Goal: Task Accomplishment & Management: Complete application form

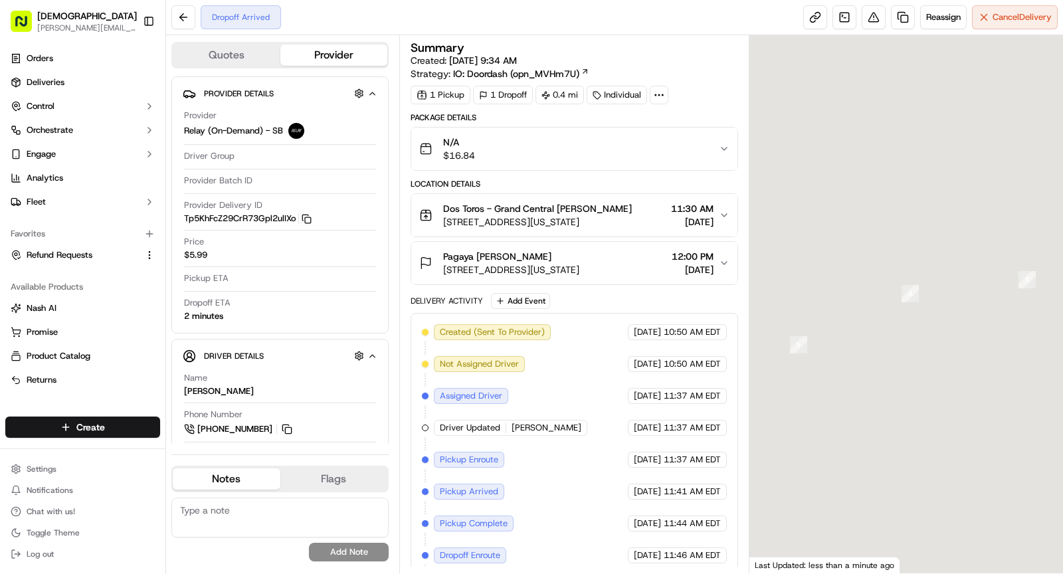
click at [660, 92] on icon at bounding box center [659, 95] width 12 height 12
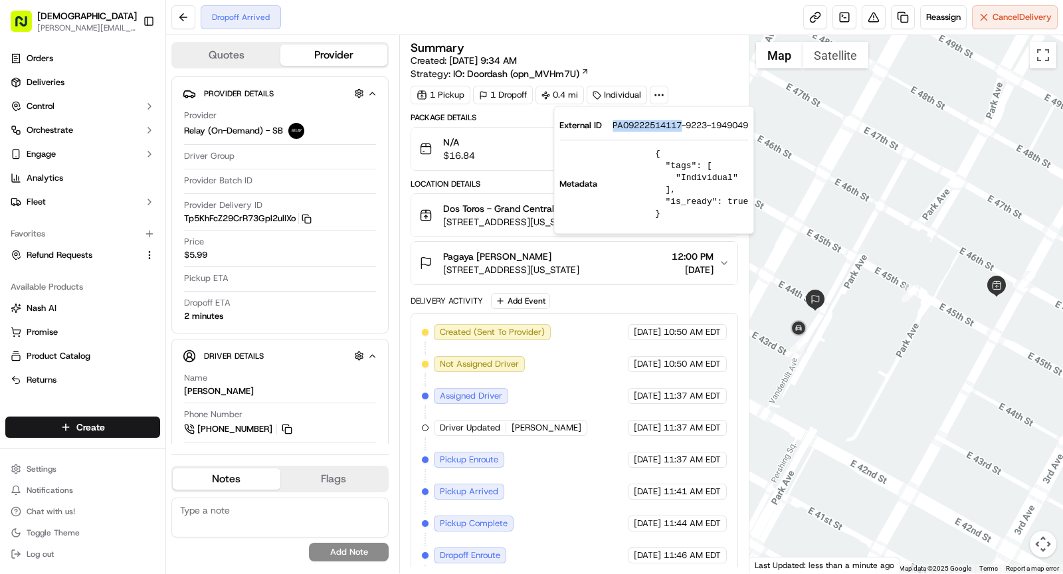
drag, startPoint x: 609, startPoint y: 127, endPoint x: 683, endPoint y: 124, distance: 73.8
click at [683, 124] on div "External ID PA09222514117-9223-1949049" at bounding box center [654, 126] width 189 height 12
copy span "PA09222514117"
click at [475, 208] on span "Dos Toros - Grand Central Denis Sharebite" at bounding box center [537, 208] width 189 height 13
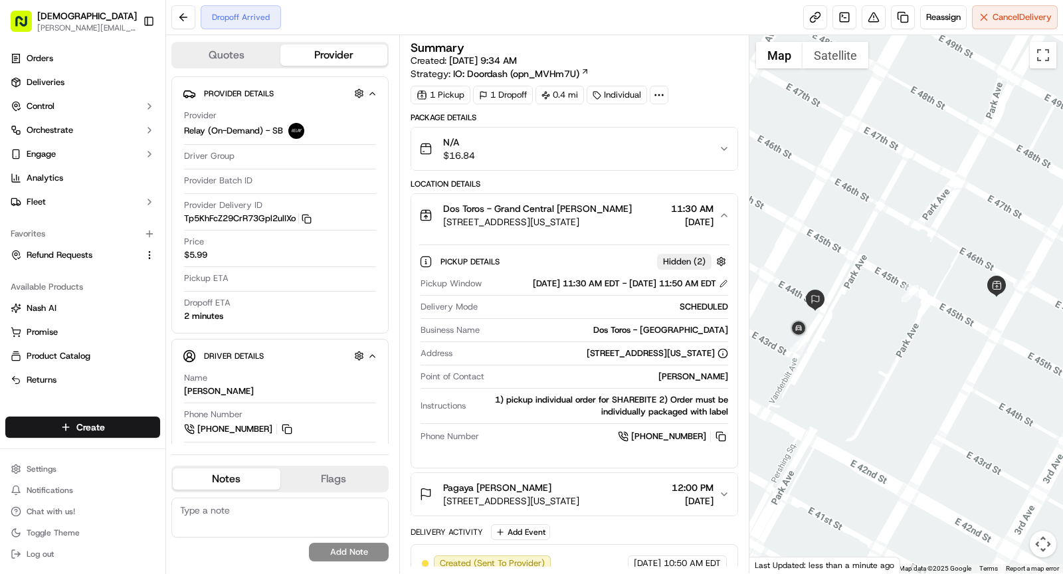
click at [676, 336] on div "Dos Toros - Grand Central" at bounding box center [606, 330] width 243 height 12
copy div "Dos Toros - Grand Central"
click at [585, 221] on span "466 Lexington Ave, New York, NY 10017, USA" at bounding box center [537, 221] width 189 height 13
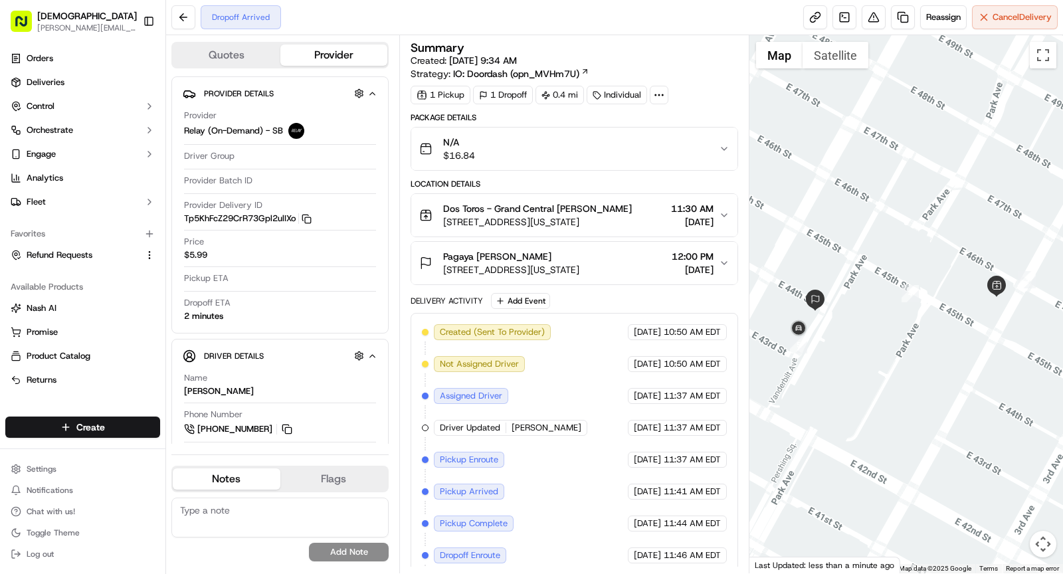
click at [639, 269] on div "Pagaya Aidan Seidman 40 Vanderbilt Ave, New York, NY 10017, USA 12:00 PM 09/22/…" at bounding box center [569, 263] width 300 height 27
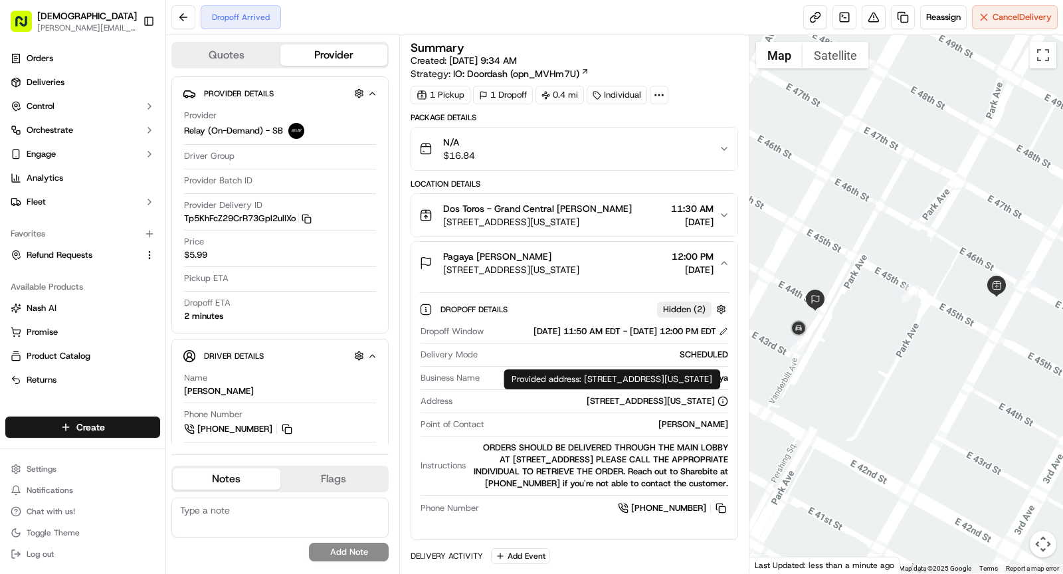
click at [700, 431] on div "Aidan Seidman" at bounding box center [609, 425] width 239 height 12
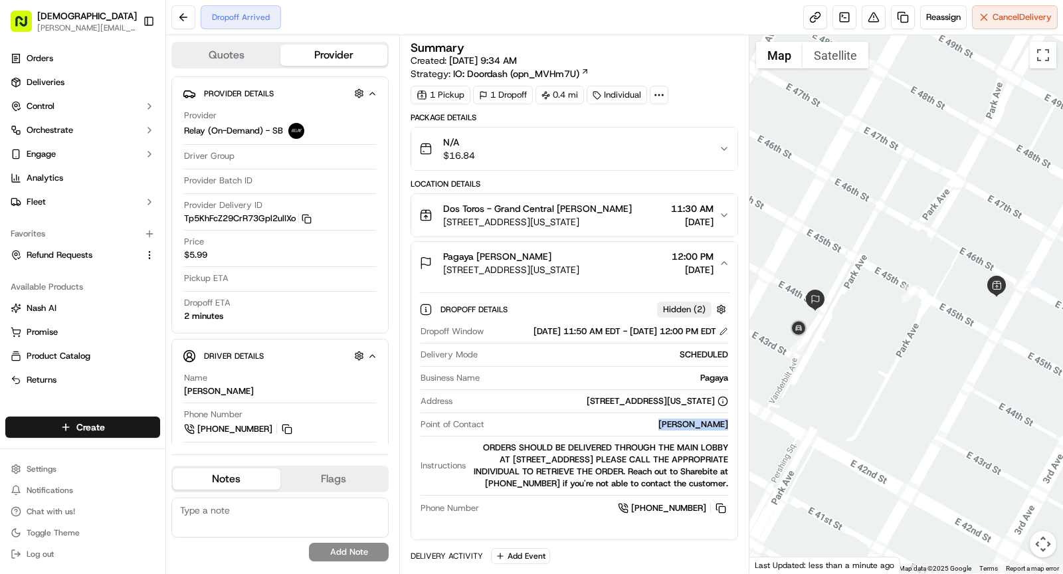
click at [700, 431] on div "Aidan Seidman" at bounding box center [609, 425] width 239 height 12
copy div "Aidan Seidman"
click at [307, 220] on rect "button" at bounding box center [308, 220] width 6 height 6
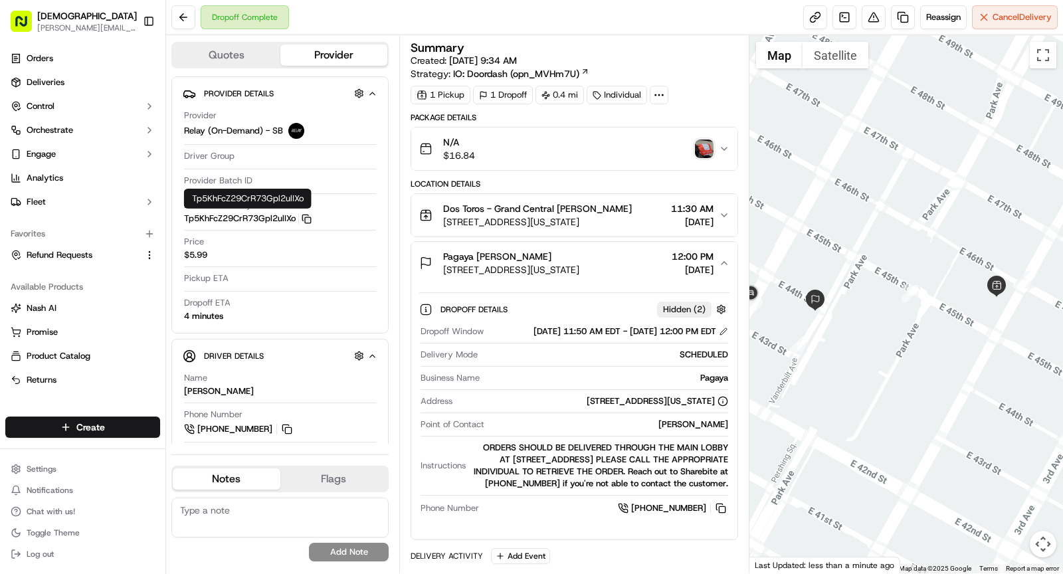
click at [700, 148] on img "button" at bounding box center [704, 149] width 19 height 19
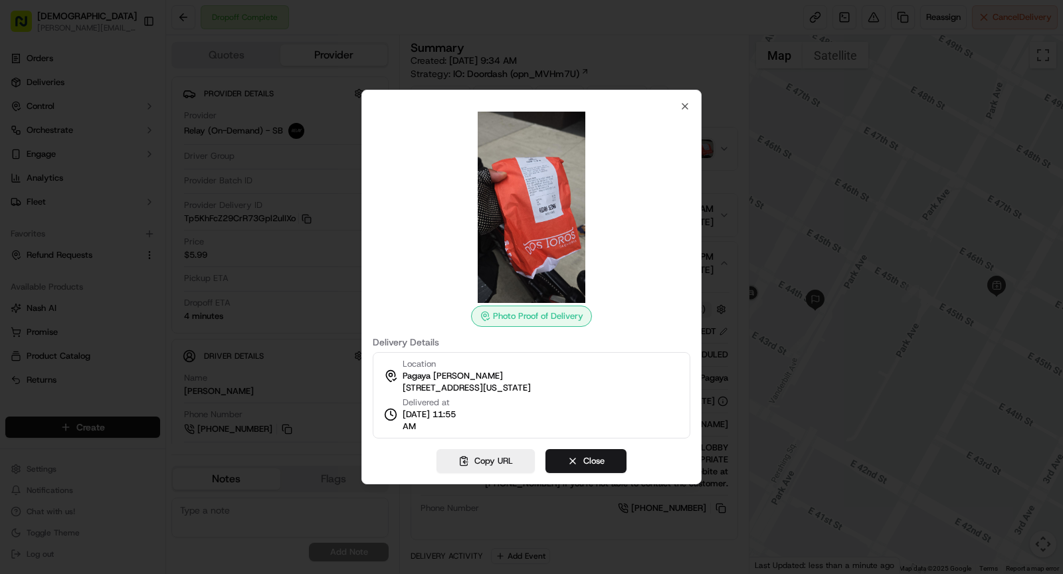
click at [409, 429] on span "09/22/2025 11:55 AM" at bounding box center [433, 421] width 61 height 24
drag, startPoint x: 403, startPoint y: 429, endPoint x: 481, endPoint y: 429, distance: 78.4
click at [481, 429] on div "Location Pagaya Aidan Seidman 40 Vanderbilt Ave, New York, NY 10017, USA Delive…" at bounding box center [532, 395] width 318 height 86
copy span "11:55 AM"
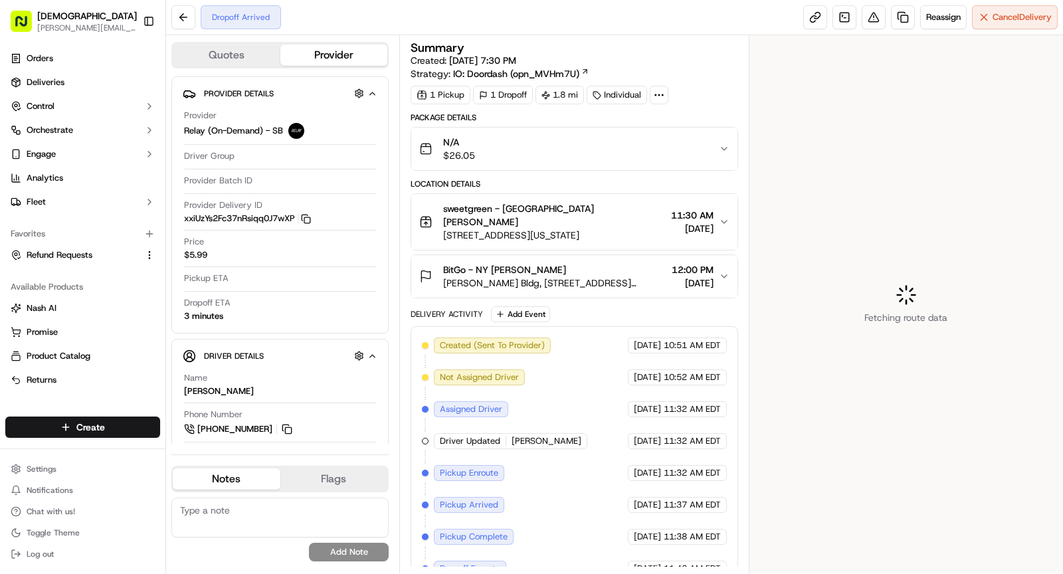
click at [653, 94] on icon at bounding box center [659, 95] width 12 height 12
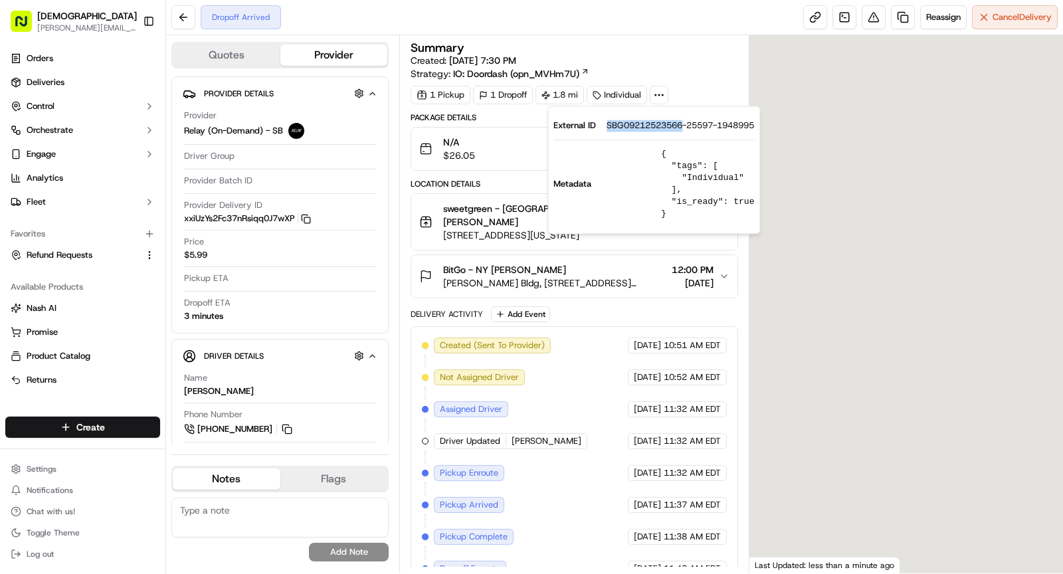
drag, startPoint x: 603, startPoint y: 127, endPoint x: 685, endPoint y: 127, distance: 81.1
click at [685, 127] on div "External ID SBG09212523566-25597-1948995" at bounding box center [654, 126] width 201 height 12
copy span "SBG09212523566"
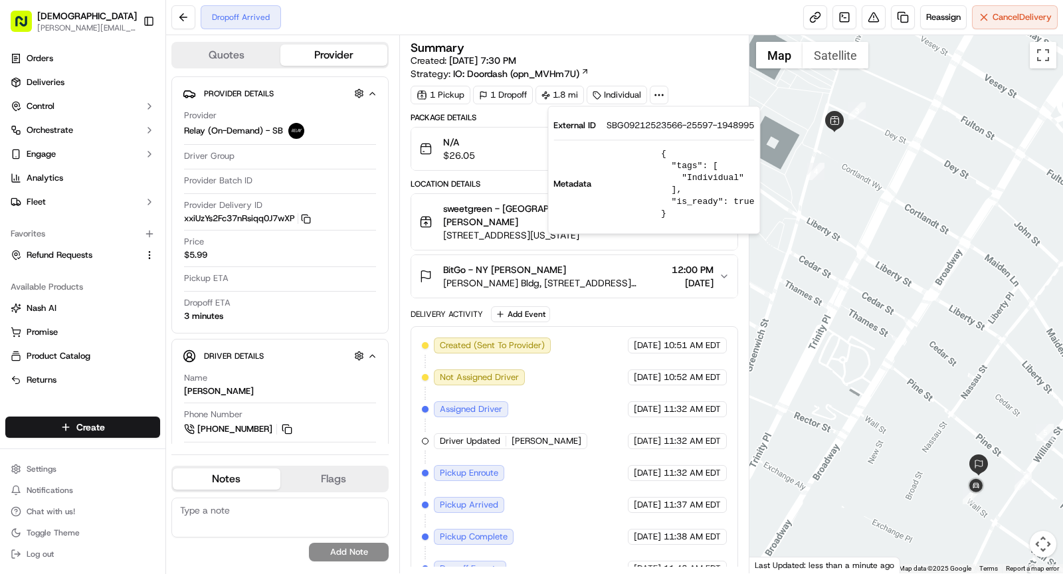
click at [494, 220] on span "sweetgreen - World Trade Center Denis Sharebite" at bounding box center [554, 215] width 223 height 27
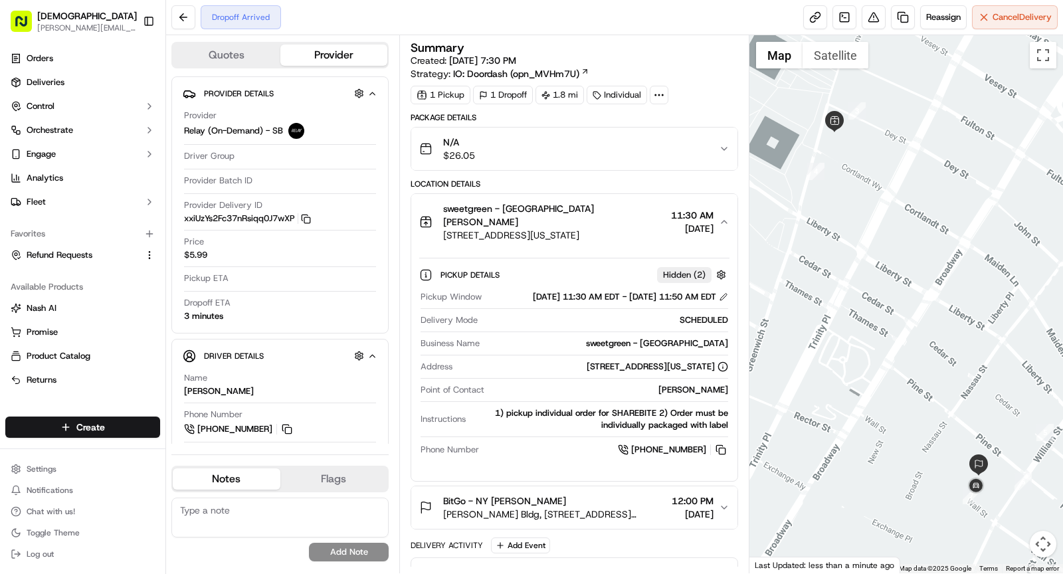
click at [669, 350] on div "sweetgreen - World Trade Center" at bounding box center [606, 344] width 243 height 12
copy div "sweetgreen - World Trade Center"
click at [584, 225] on span "sweetgreen - World Trade Center Denis Sharebite" at bounding box center [554, 215] width 223 height 27
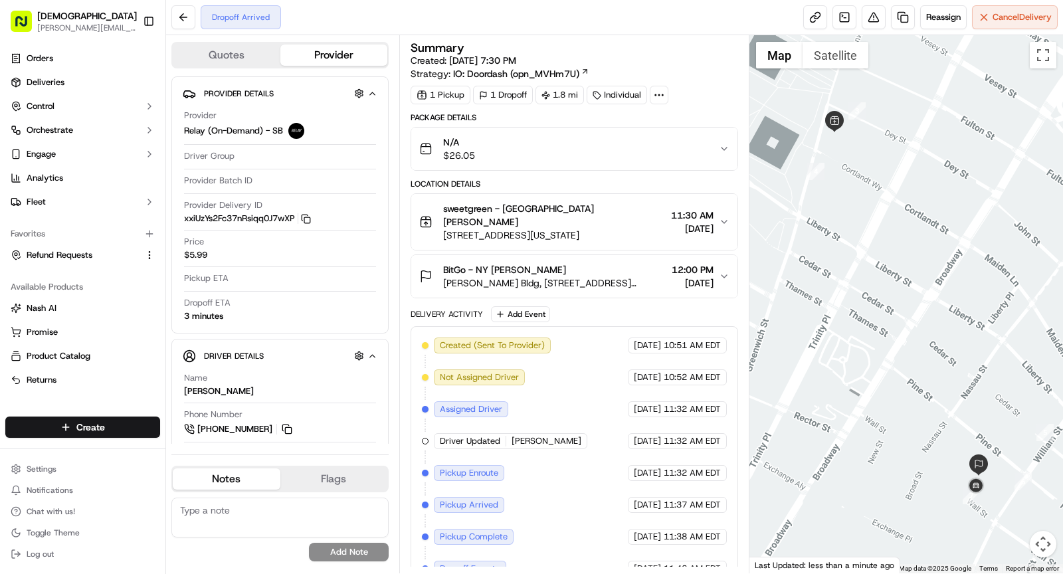
click at [607, 290] on button "BitGo - NY Allyssa Vuelma Trump Bldg, 40 Wall St, New York, NY 10005, USA 12:00…" at bounding box center [574, 276] width 326 height 43
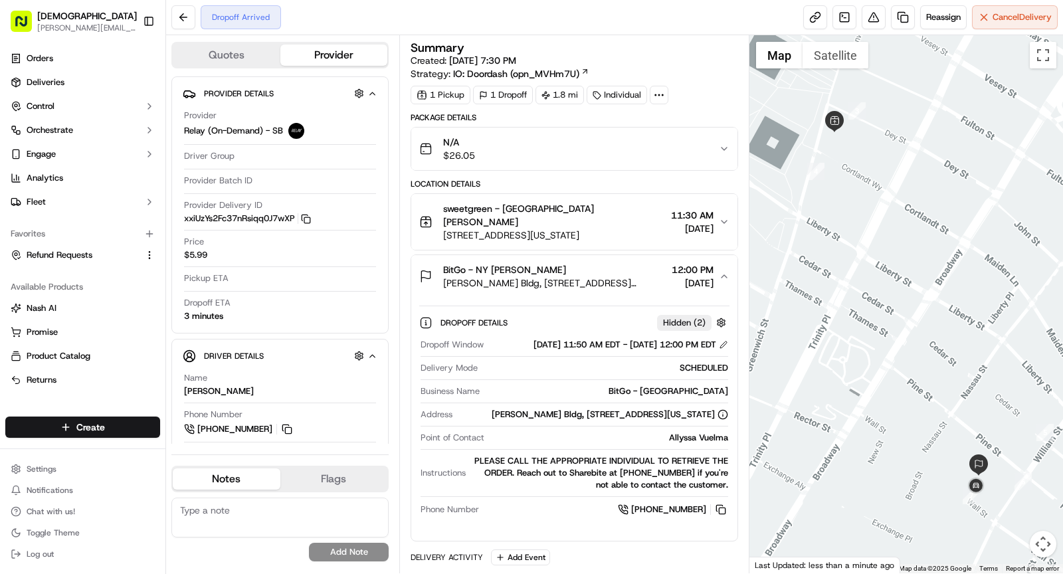
click at [700, 439] on div "Dropoff Window 09/22/2025 11:50 AM EDT - 09/22/2025 12:00 PM EDT Delivery Mode …" at bounding box center [574, 428] width 310 height 189
copy div "Allyssa Vuelma"
click at [583, 278] on span "Trump Bldg, 40 Wall St, New York, NY 10005, USA" at bounding box center [554, 282] width 223 height 13
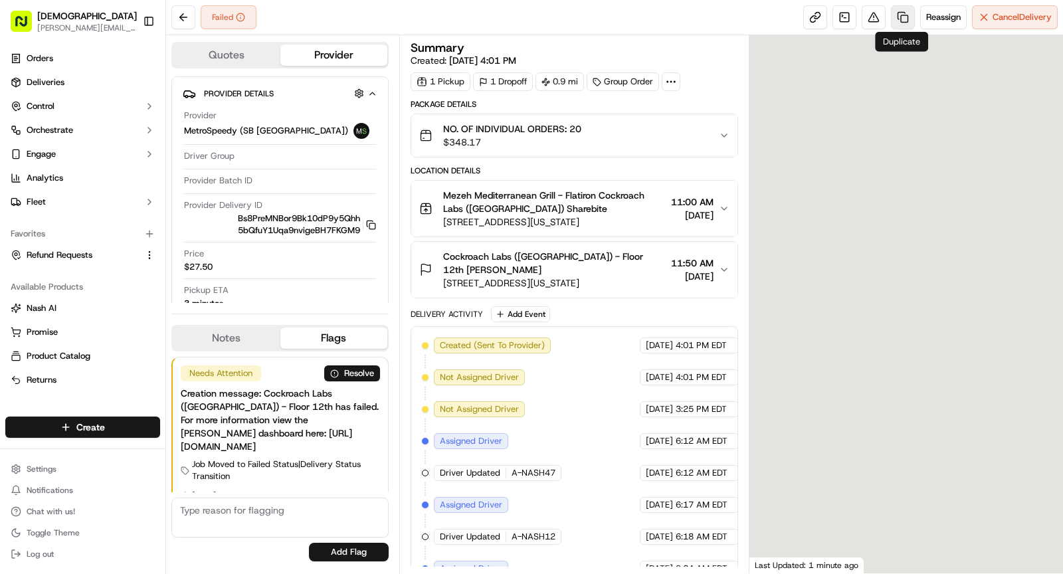
click at [904, 14] on link at bounding box center [903, 17] width 24 height 24
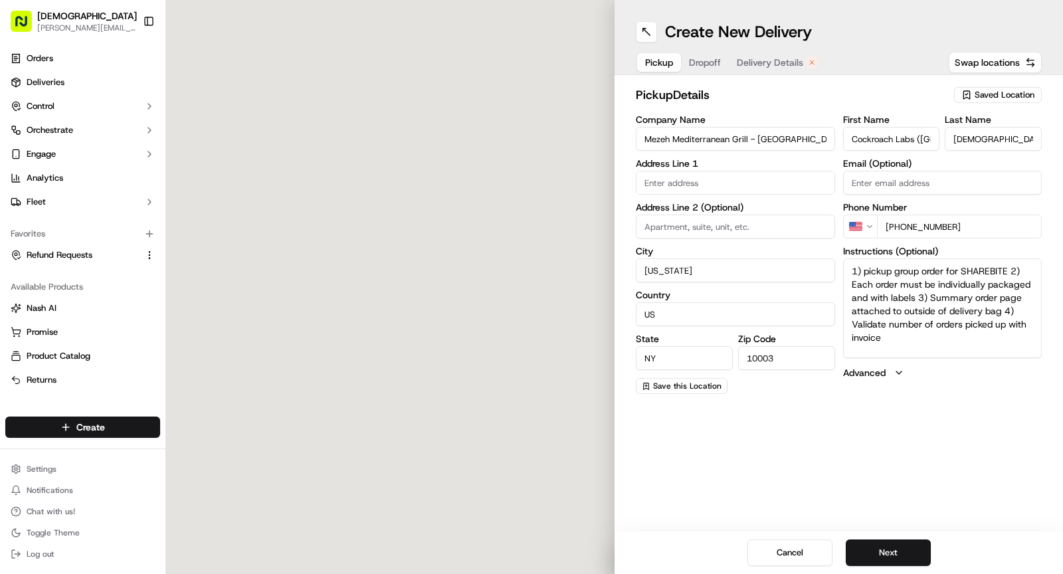
type input "Mezeh Mediterranean Grill - [GEOGRAPHIC_DATA]"
type input "[US_STATE]"
type input "US"
type input "NY"
type input "10003"
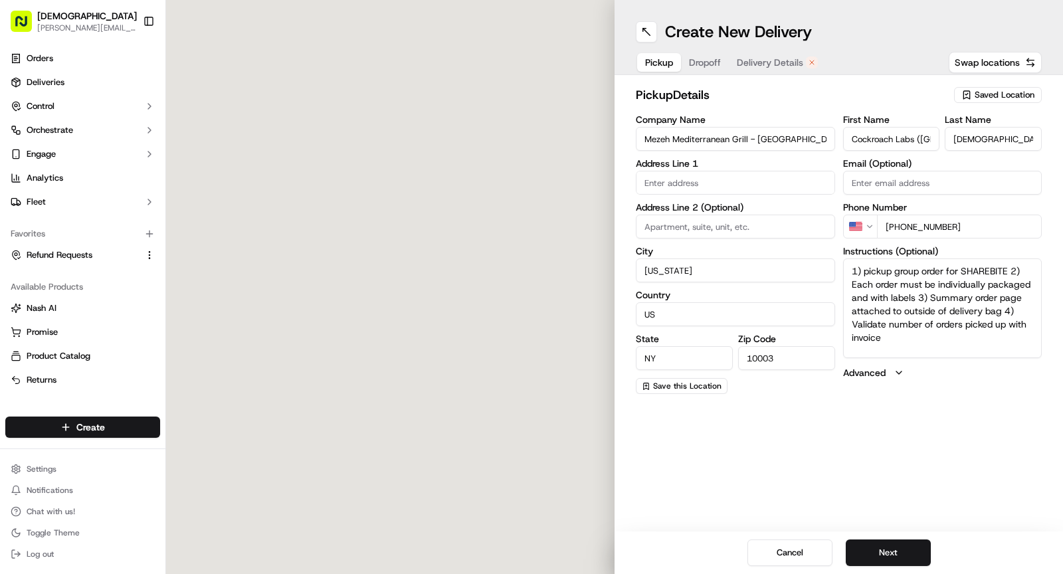
type input "Cockroach Labs ([GEOGRAPHIC_DATA])"
type input "[DEMOGRAPHIC_DATA]"
type input "[PHONE_NUMBER]"
type textarea "1) pickup group order for SHAREBITE 2) Each order must be individually packaged…"
click at [773, 64] on span "Delivery Details" at bounding box center [770, 62] width 66 height 13
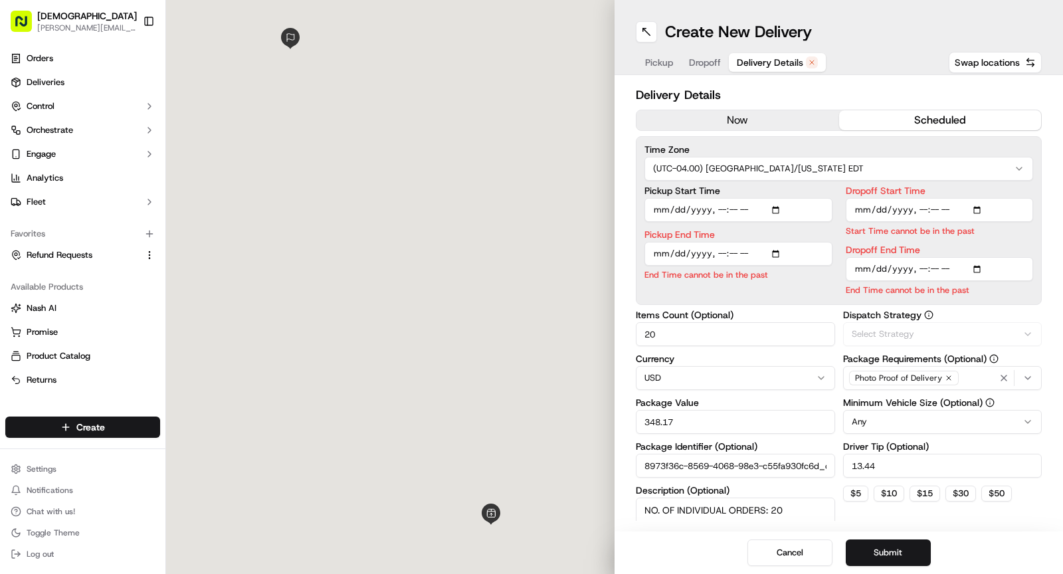
click at [716, 130] on div "Delivery Details now scheduled Time Zone (UTC-04.00) [GEOGRAPHIC_DATA]/[US_STAT…" at bounding box center [839, 379] width 406 height 587
click at [720, 119] on button "now" at bounding box center [738, 120] width 203 height 20
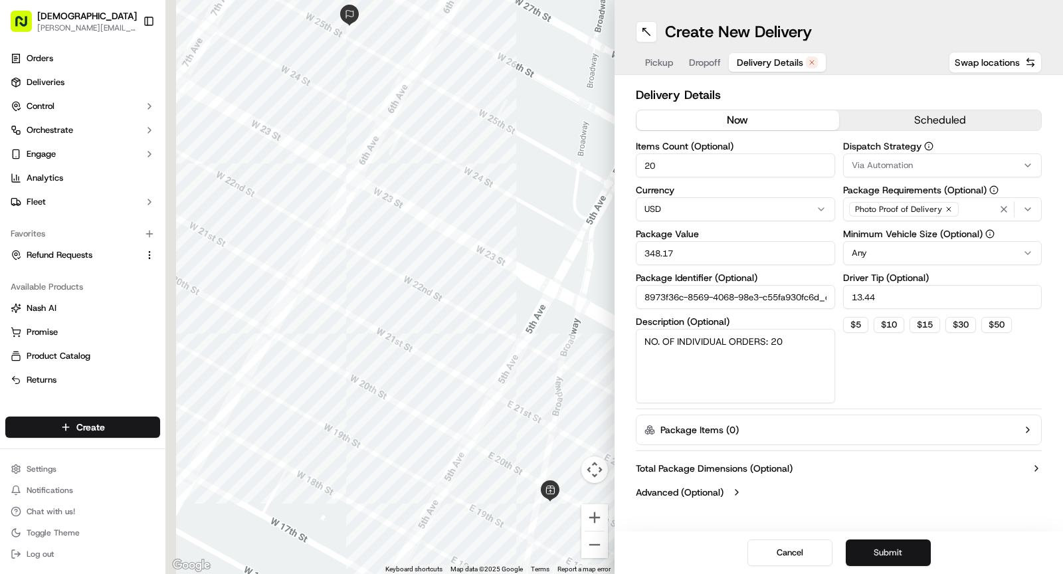
click at [878, 546] on button "Submit" at bounding box center [888, 553] width 85 height 27
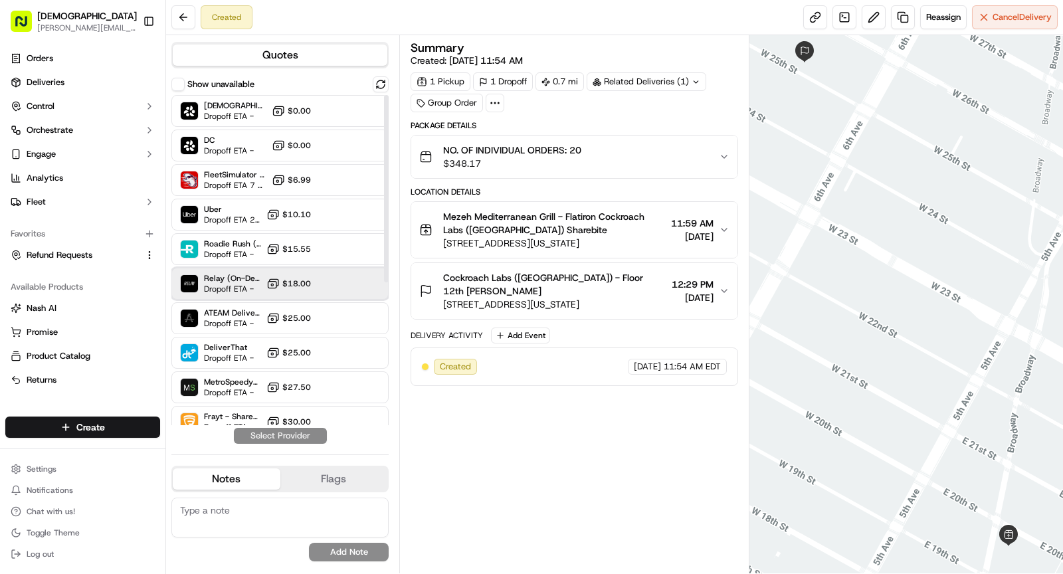
click at [247, 285] on span "Dropoff ETA -" at bounding box center [232, 289] width 57 height 11
click at [298, 435] on button "Assign Provider" at bounding box center [280, 436] width 94 height 16
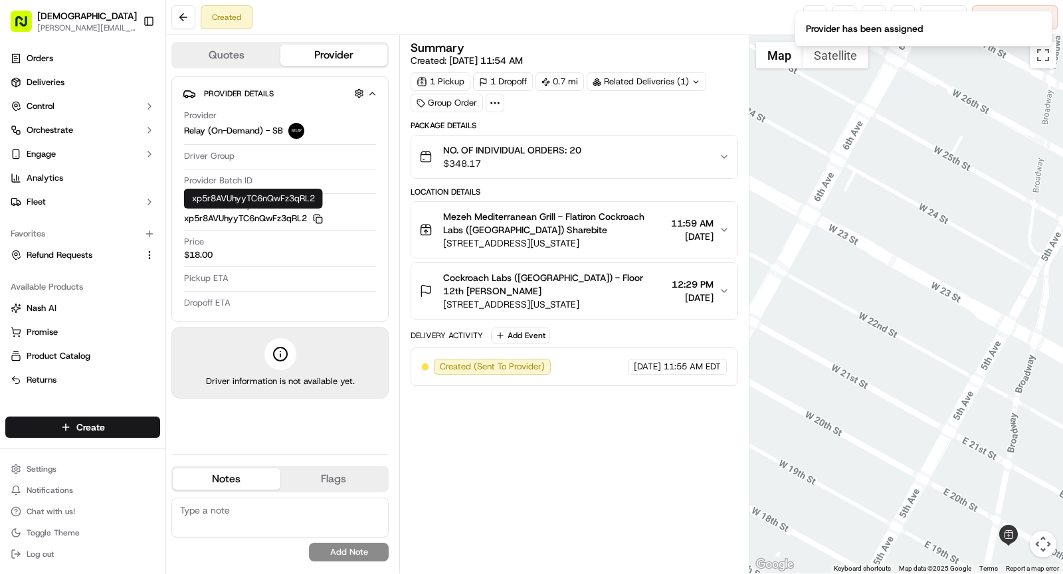
click at [320, 221] on rect "button" at bounding box center [319, 220] width 6 height 6
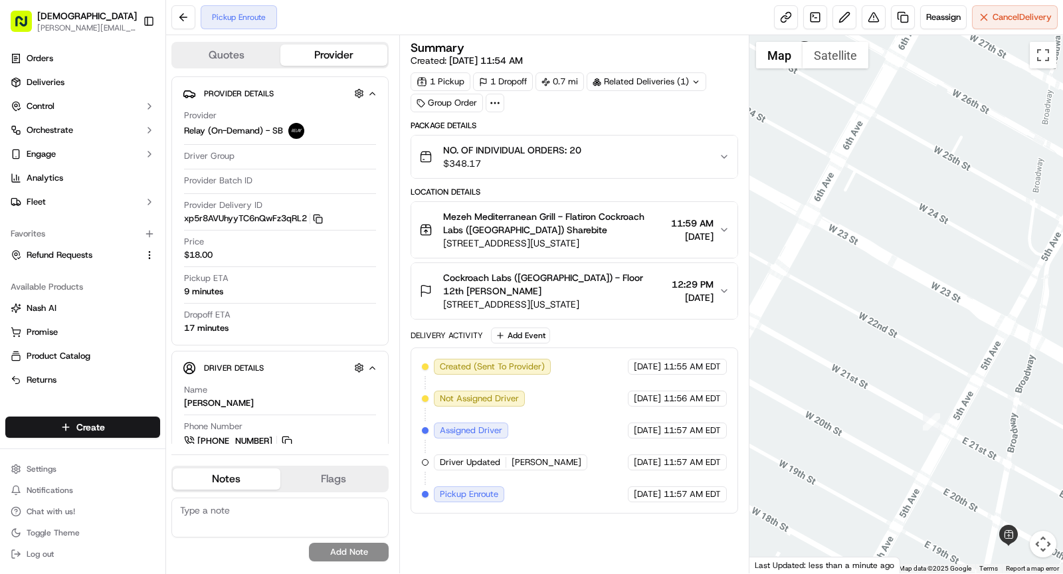
click at [595, 220] on span "Mezeh Mediterranean Grill - Flatiron Cockroach Labs ([GEOGRAPHIC_DATA]) Sharebi…" at bounding box center [554, 223] width 223 height 27
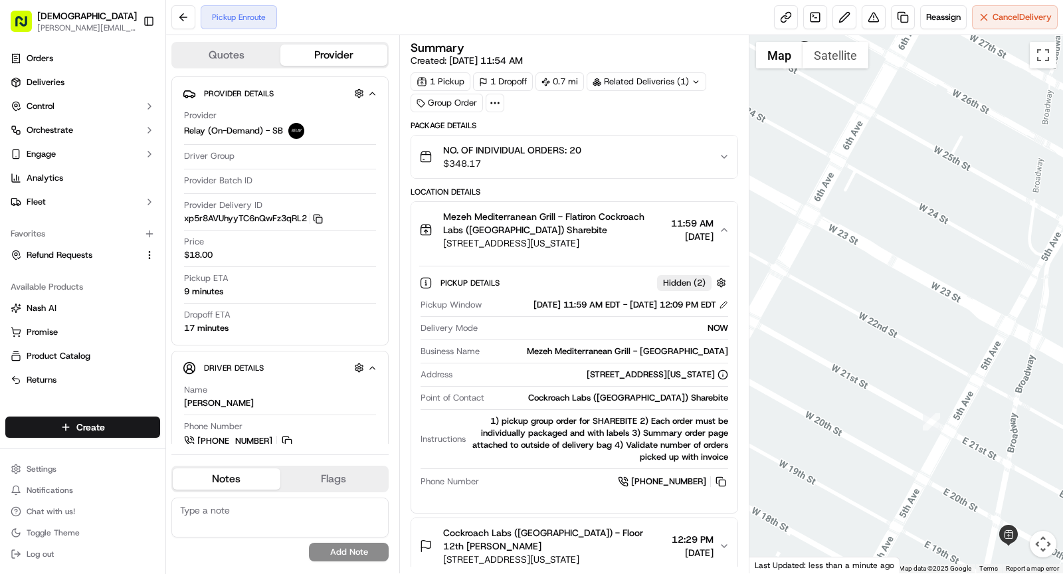
click at [596, 223] on span "Mezeh Mediterranean Grill - Flatiron Cockroach Labs ([GEOGRAPHIC_DATA]) Sharebi…" at bounding box center [554, 223] width 223 height 27
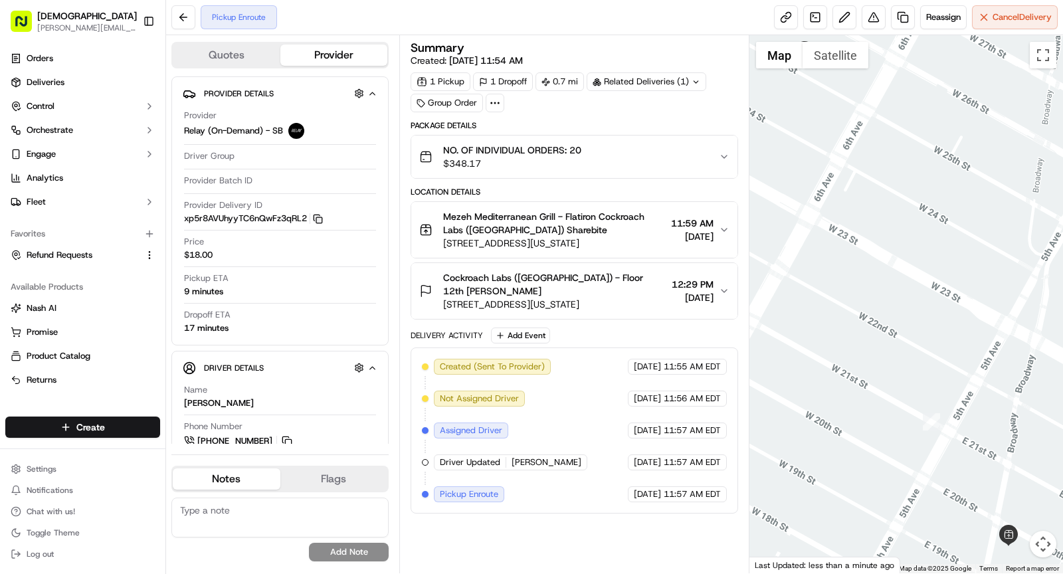
click at [527, 218] on span "Mezeh Mediterranean Grill - Flatiron Cockroach Labs ([GEOGRAPHIC_DATA]) Sharebi…" at bounding box center [554, 223] width 223 height 27
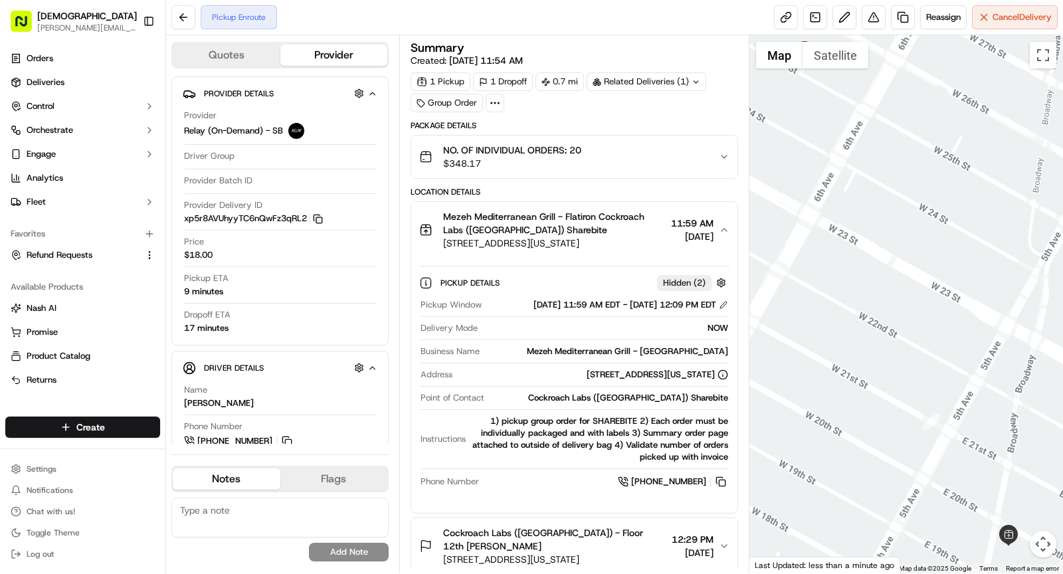
click at [671, 358] on div "Mezeh Mediterranean Grill - [GEOGRAPHIC_DATA]" at bounding box center [606, 352] width 243 height 12
copy div "Mezeh Mediterranean Grill - [GEOGRAPHIC_DATA]"
click at [536, 217] on span "Mezeh Mediterranean Grill - Flatiron Cockroach Labs ([GEOGRAPHIC_DATA]) Sharebi…" at bounding box center [554, 223] width 223 height 27
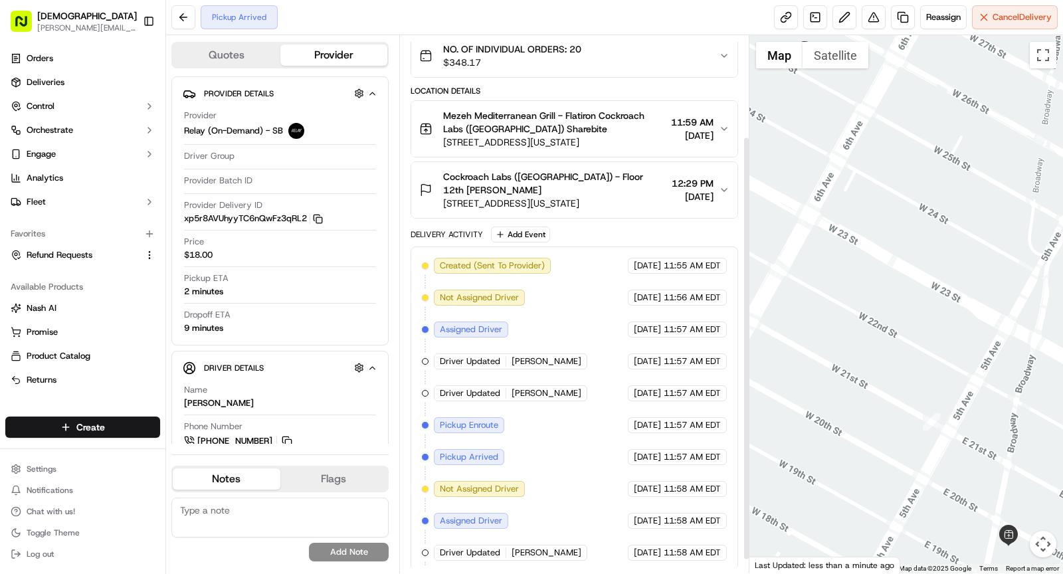
scroll to position [146, 0]
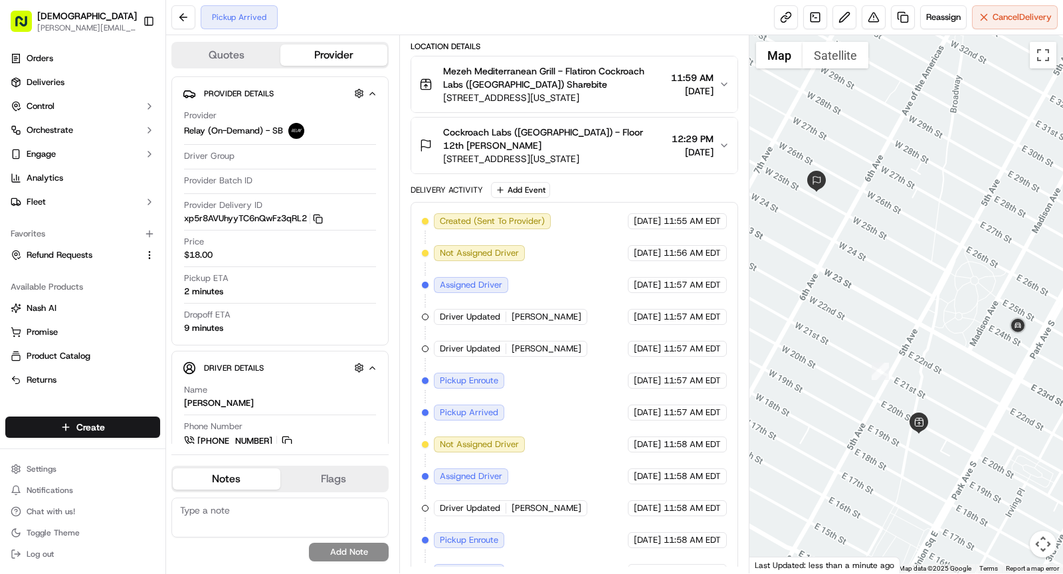
drag, startPoint x: 917, startPoint y: 419, endPoint x: 894, endPoint y: 413, distance: 24.0
click at [894, 413] on div at bounding box center [907, 304] width 314 height 538
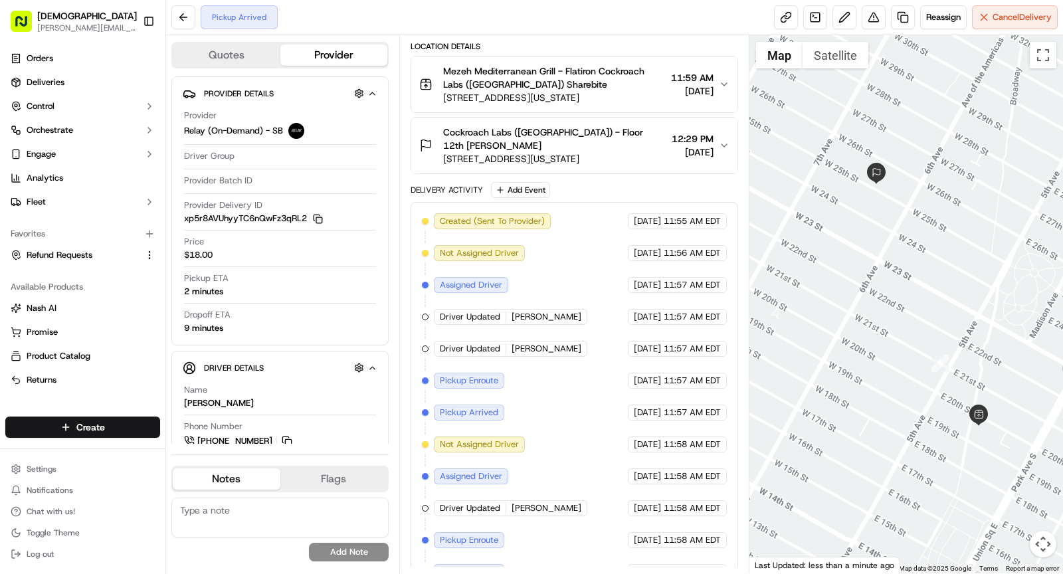
drag, startPoint x: 752, startPoint y: 342, endPoint x: 741, endPoint y: 276, distance: 67.4
click at [741, 276] on div "Quotes Provider Provider Details Provider Relay (On-Demand) - SB Driver Group P…" at bounding box center [614, 304] width 897 height 538
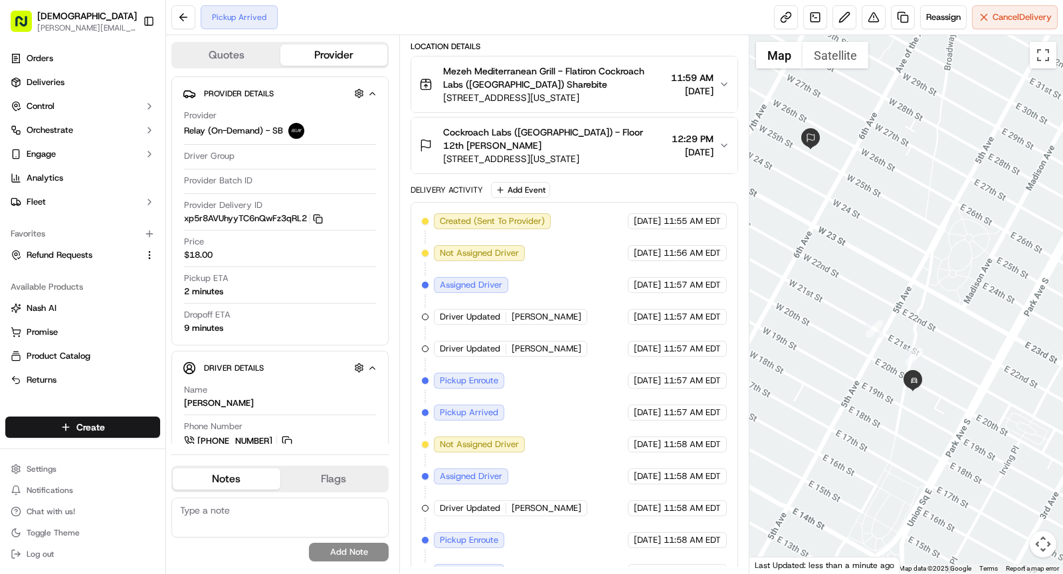
scroll to position [0, 0]
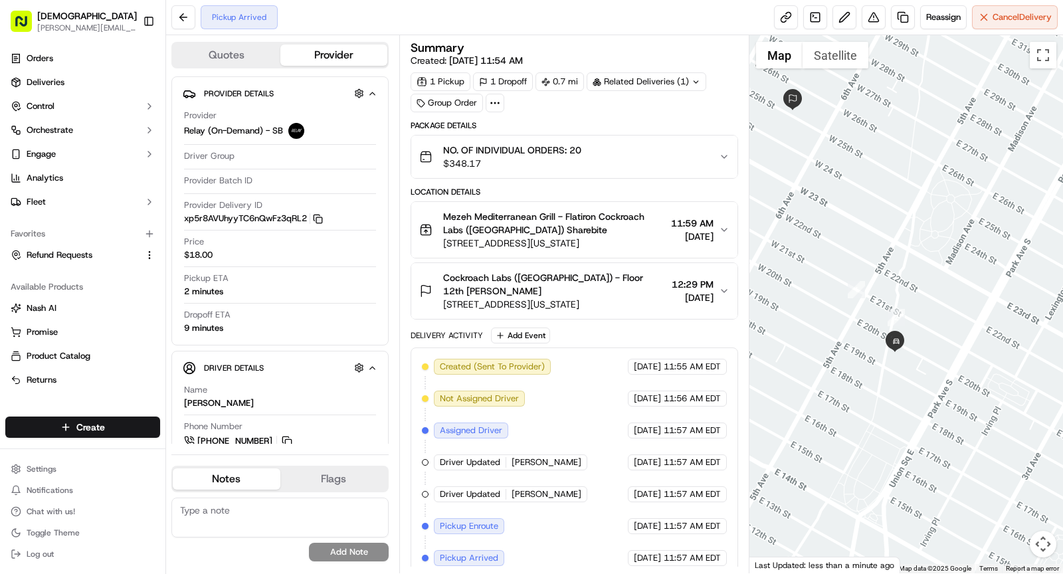
drag, startPoint x: 838, startPoint y: 379, endPoint x: 819, endPoint y: 336, distance: 46.4
click at [820, 338] on div at bounding box center [907, 304] width 314 height 538
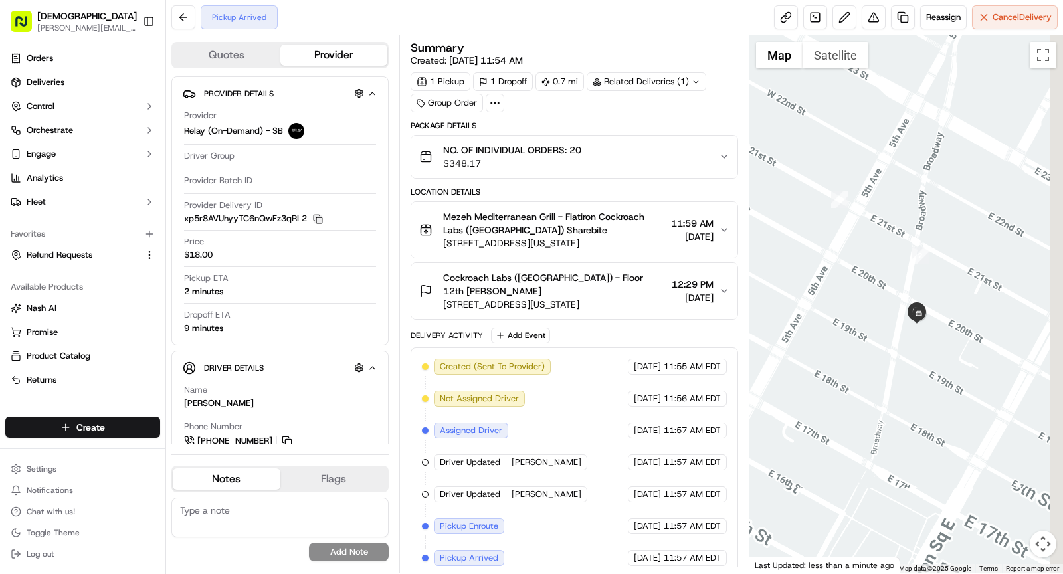
drag, startPoint x: 895, startPoint y: 410, endPoint x: 839, endPoint y: 368, distance: 69.7
click at [839, 368] on div at bounding box center [907, 304] width 314 height 538
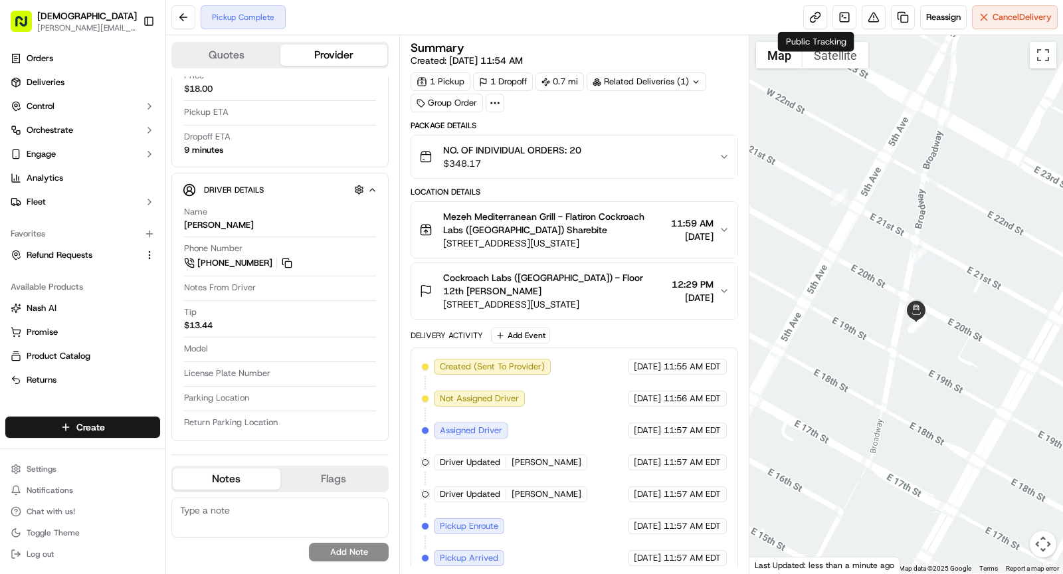
scroll to position [177, 0]
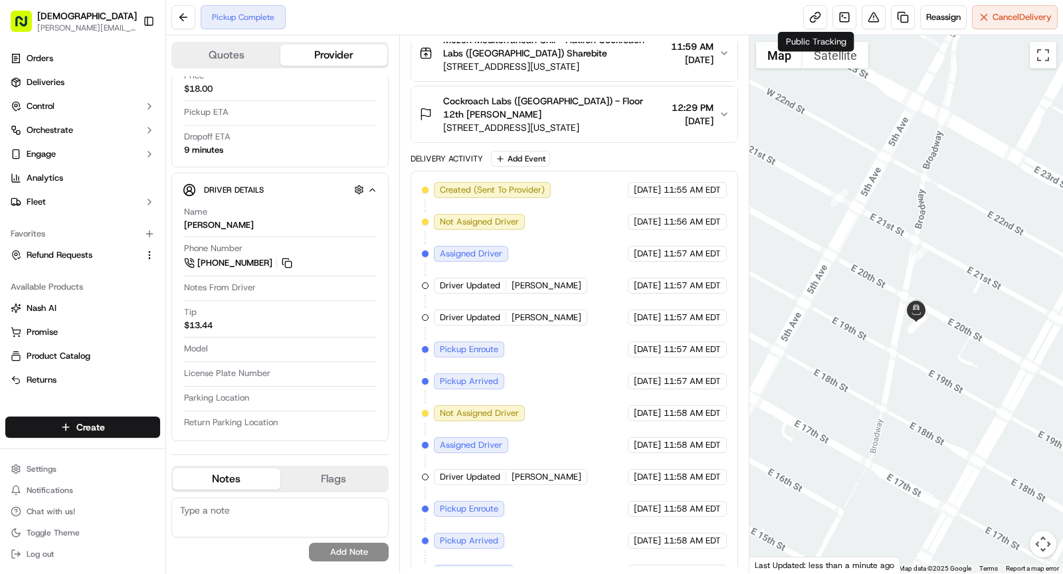
drag, startPoint x: 819, startPoint y: 300, endPoint x: 897, endPoint y: 411, distance: 135.0
click at [904, 411] on div at bounding box center [907, 304] width 314 height 538
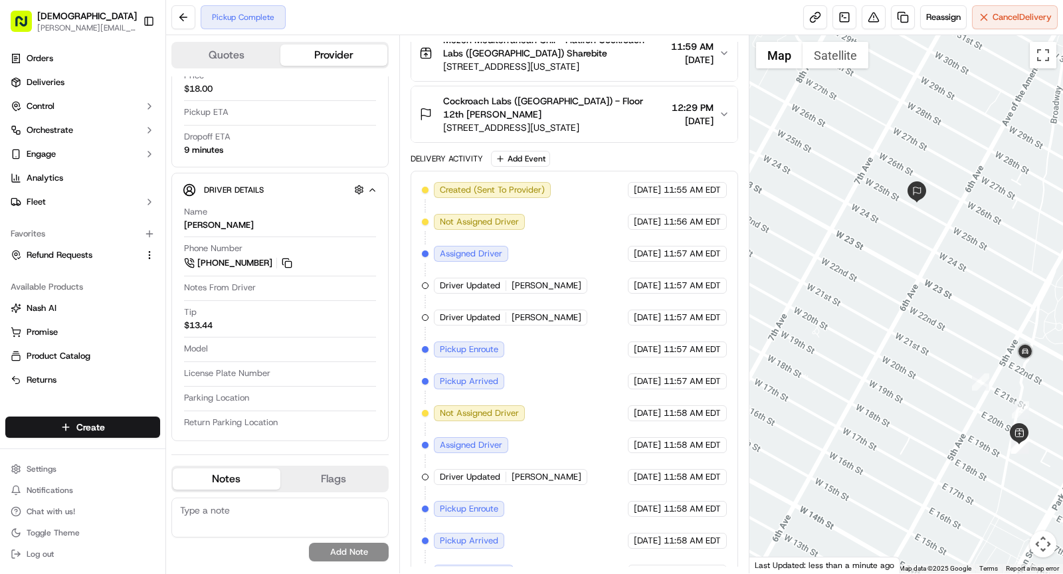
drag, startPoint x: 876, startPoint y: 215, endPoint x: 875, endPoint y: 229, distance: 14.0
click at [875, 230] on div at bounding box center [907, 304] width 314 height 538
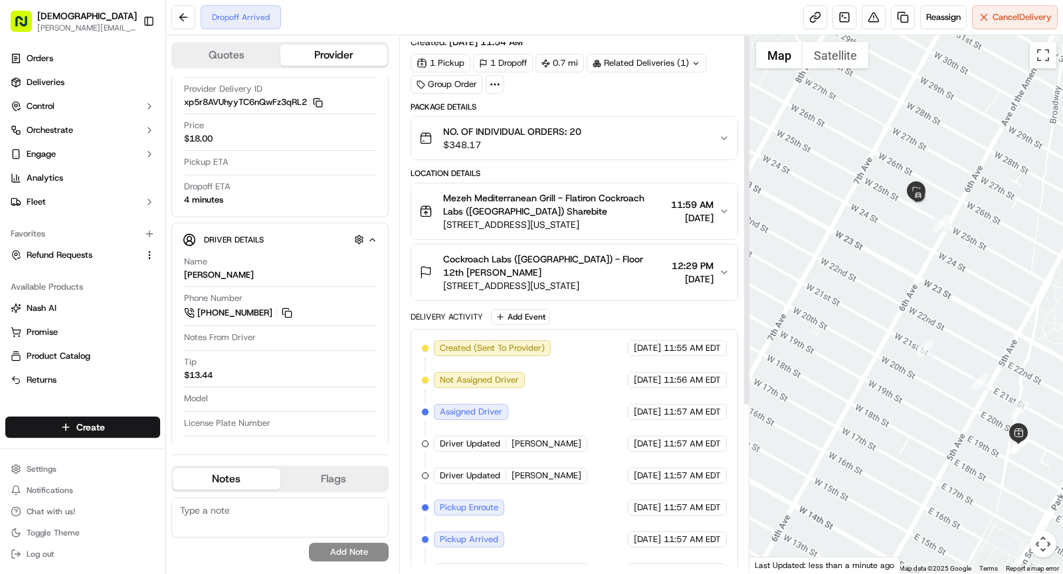
scroll to position [0, 0]
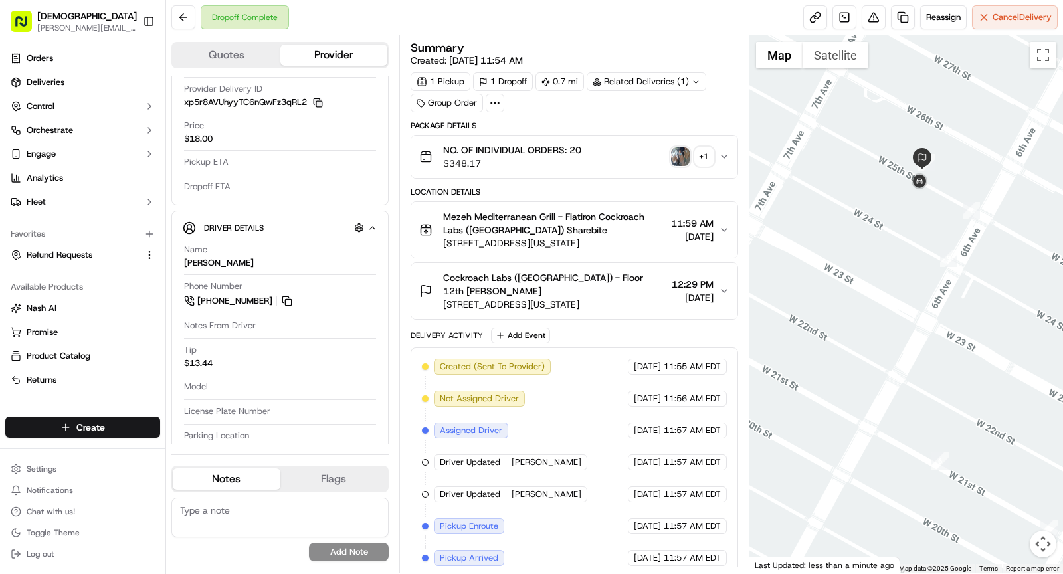
click at [681, 150] on img "button" at bounding box center [680, 157] width 19 height 19
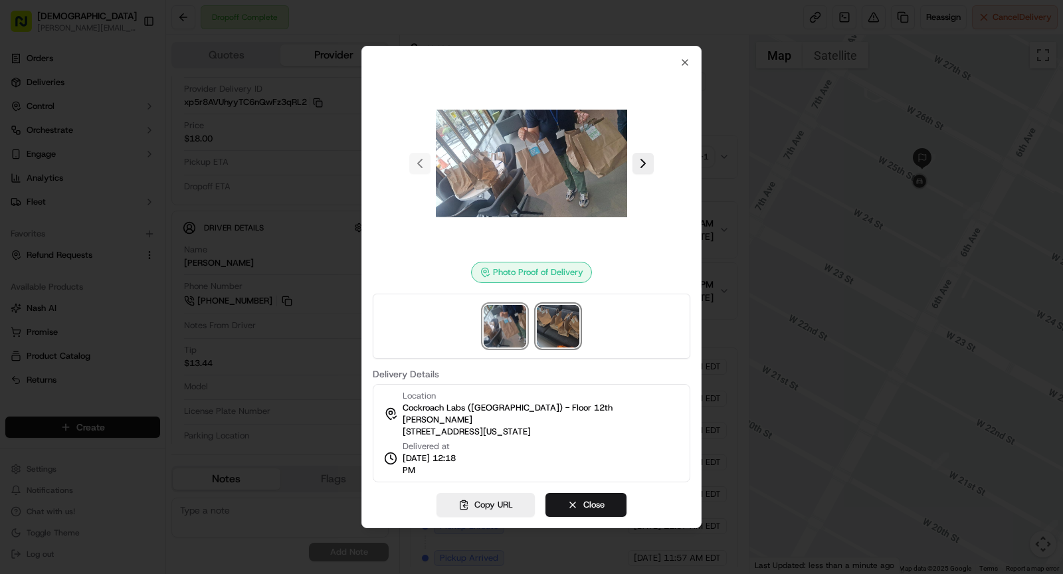
click at [560, 324] on img at bounding box center [558, 326] width 43 height 43
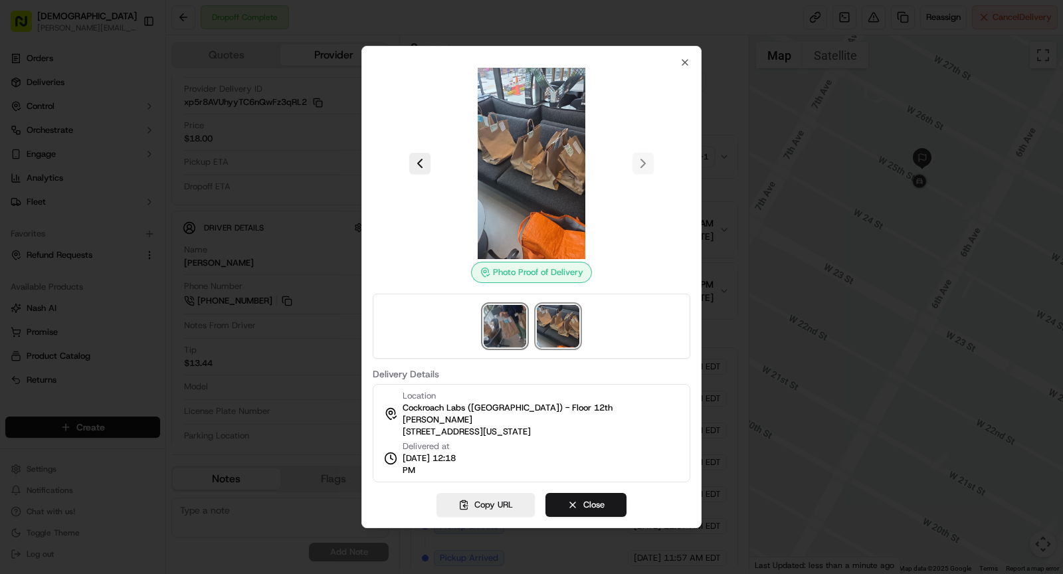
click at [498, 345] on img at bounding box center [505, 326] width 43 height 43
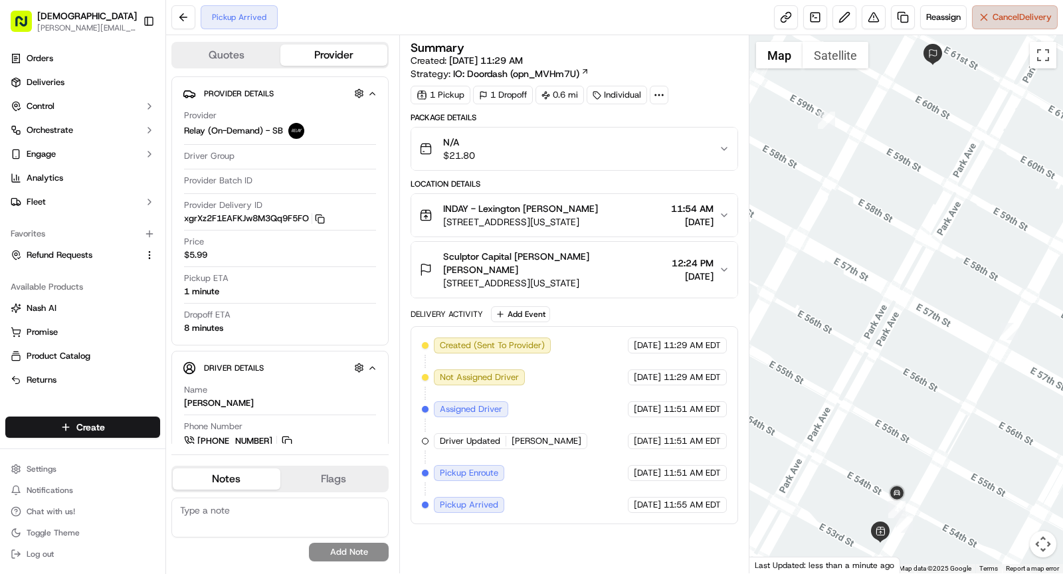
click at [1021, 21] on span "Cancel Delivery" at bounding box center [1022, 17] width 59 height 12
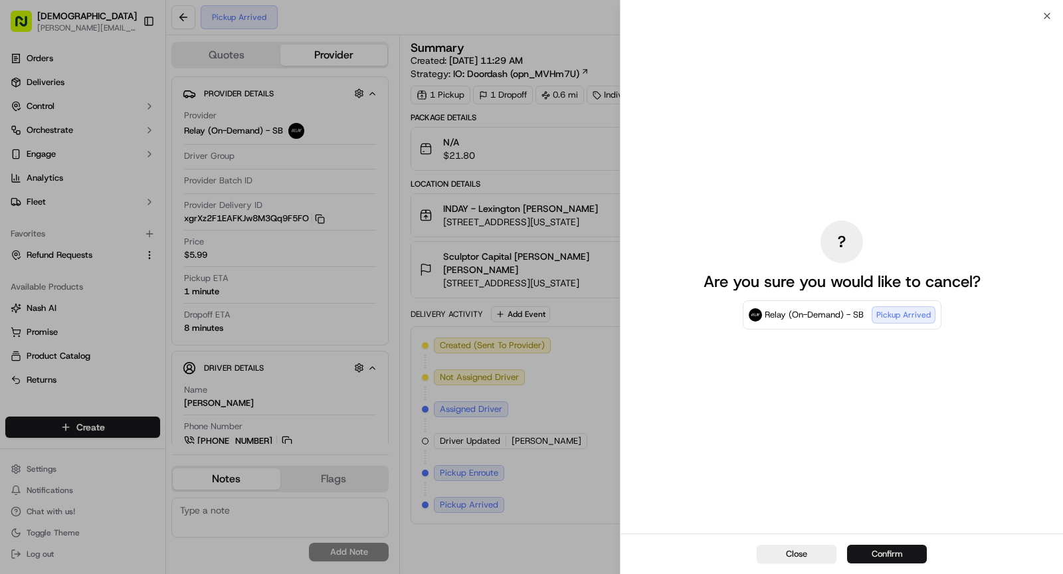
click at [885, 550] on button "Confirm" at bounding box center [887, 554] width 80 height 19
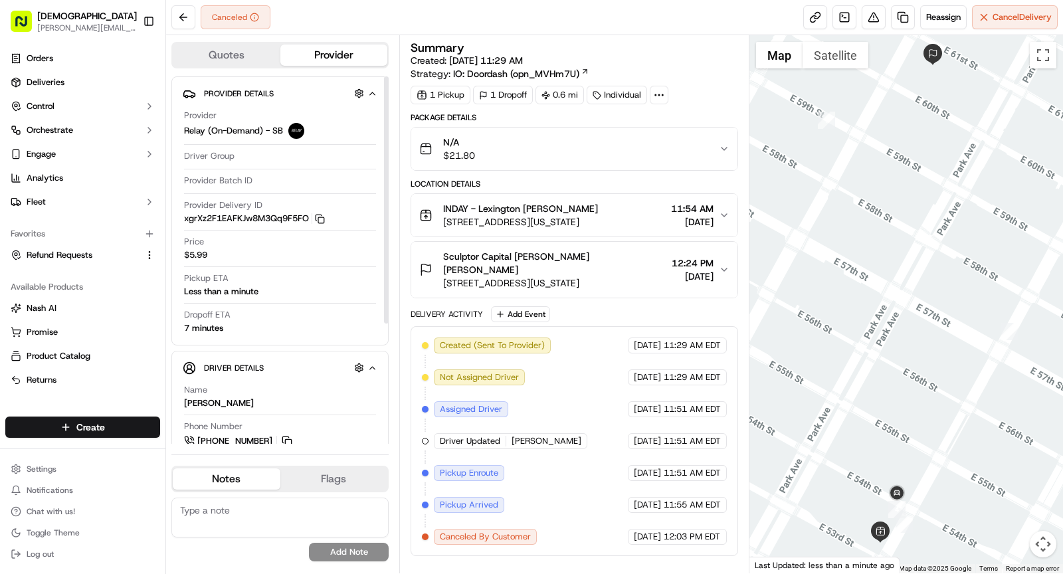
click at [272, 516] on textarea at bounding box center [279, 518] width 217 height 40
paste textarea "RS requested to cancel this order as they were closed at the moment"
click at [193, 510] on textarea "RS requested to cancel this order as they were closed at the moment" at bounding box center [279, 518] width 217 height 40
click at [349, 523] on textarea "Restaurant requested to cancel this order as they were closed at the moment" at bounding box center [279, 518] width 217 height 40
type textarea "Restaurant requested to cancel this order as they were closed at the moment."
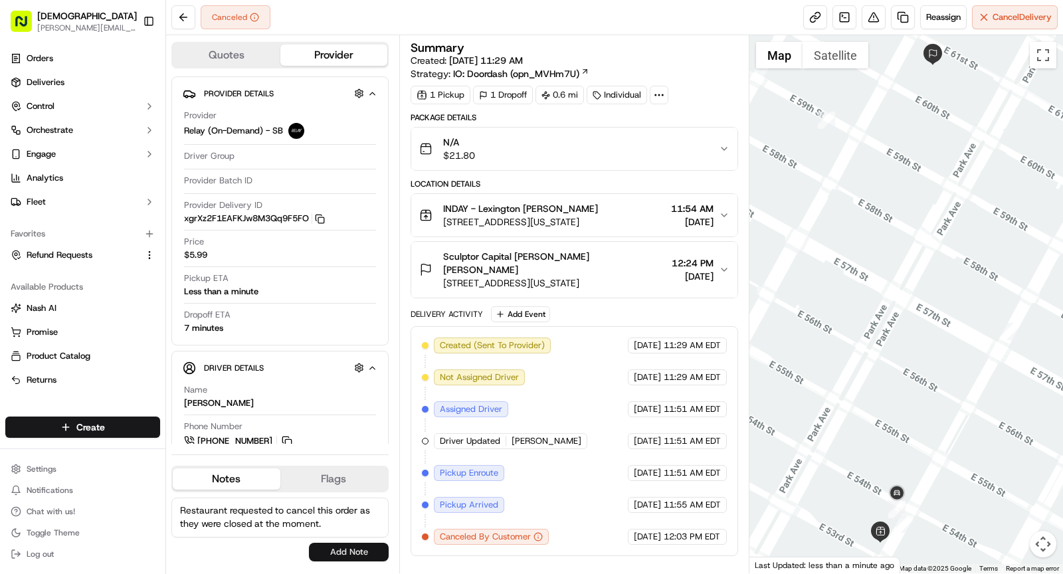
click at [348, 554] on button "Add Note" at bounding box center [349, 552] width 80 height 19
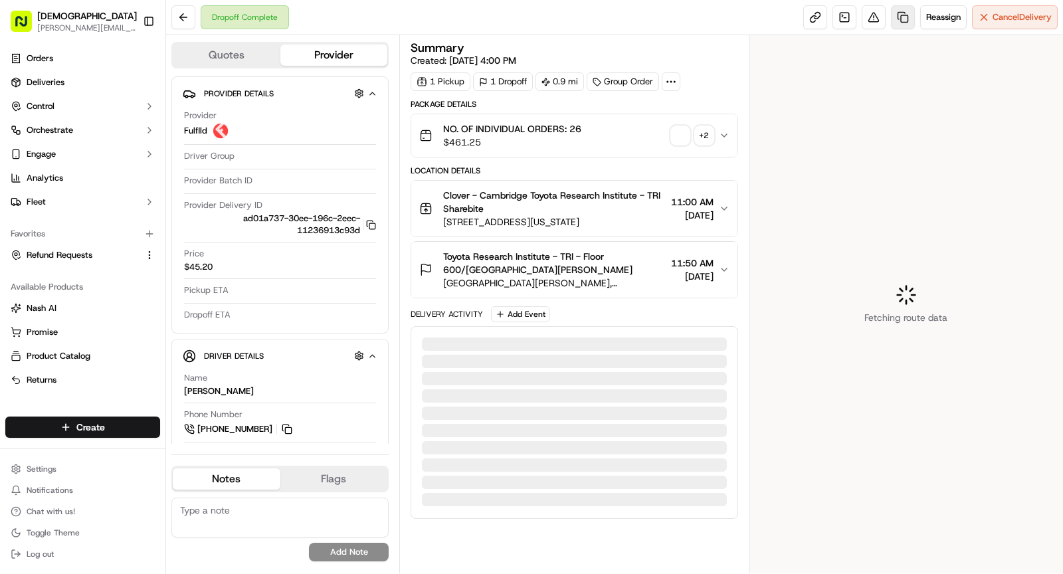
click at [900, 23] on link at bounding box center [903, 17] width 24 height 24
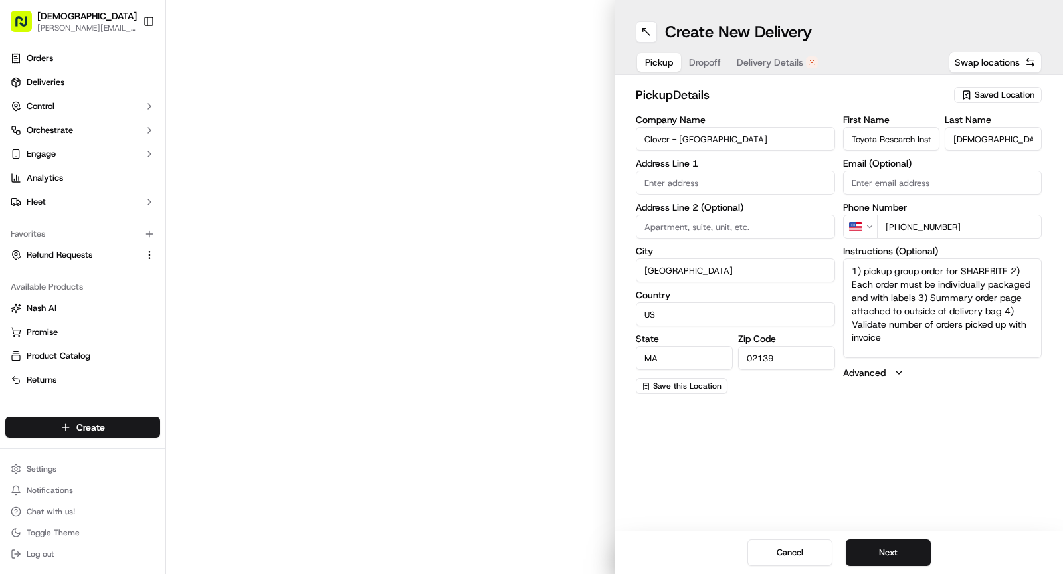
type input "[STREET_ADDRESS][US_STATE]"
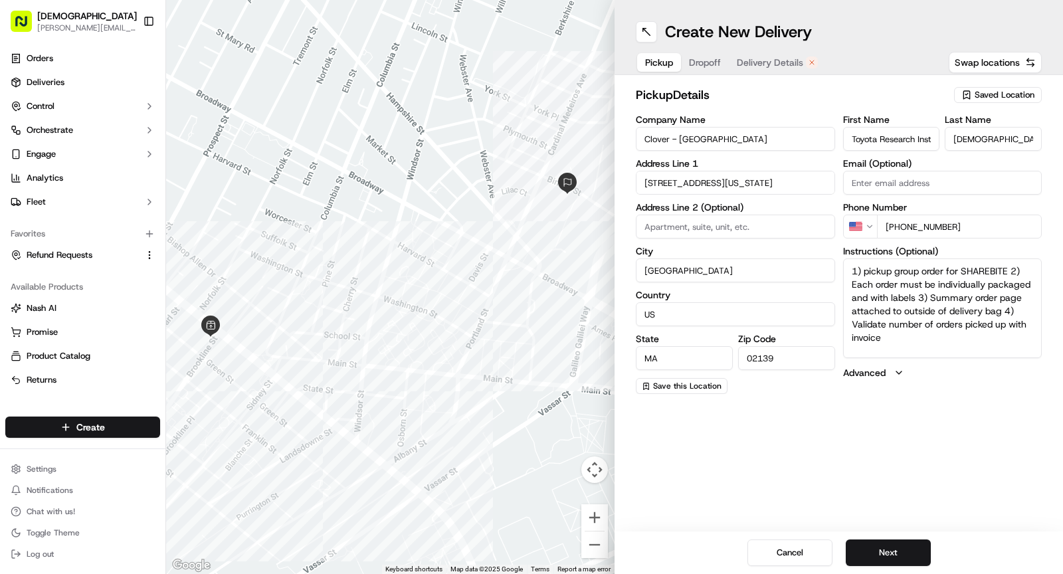
drag, startPoint x: 893, startPoint y: 341, endPoint x: 818, endPoint y: 224, distance: 138.6
click at [818, 224] on div "Company Name Clover - Cambridge Address Line 1 [STREET_ADDRESS][US_STATE] Addre…" at bounding box center [839, 254] width 406 height 279
paste textarea "Ask for SHAREBITE REDELIVERY for to be delivered to . If any issues with pickup…"
type textarea "Ask for SHAREBITE REDELIVERY for to be delivered to . If any issues with pickup…"
click at [707, 61] on span "Dropoff" at bounding box center [705, 62] width 32 height 13
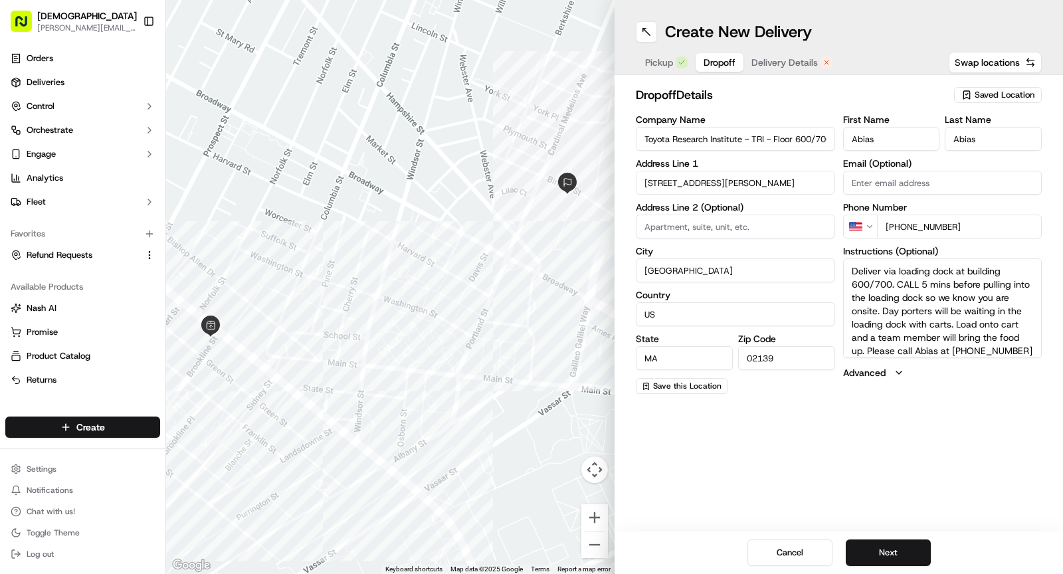
click at [701, 139] on input "Toyota Research Institute - TRI - Floor 600/700, Suite 6-501" at bounding box center [735, 139] width 199 height 24
click at [638, 141] on input "Toyota Research Institute - TRI - Floor 600/700, Suite 6-501" at bounding box center [735, 139] width 199 height 24
type input "Redelivery for Toyota Research Institute - TRI - Floor 600/700, Suite 6-501"
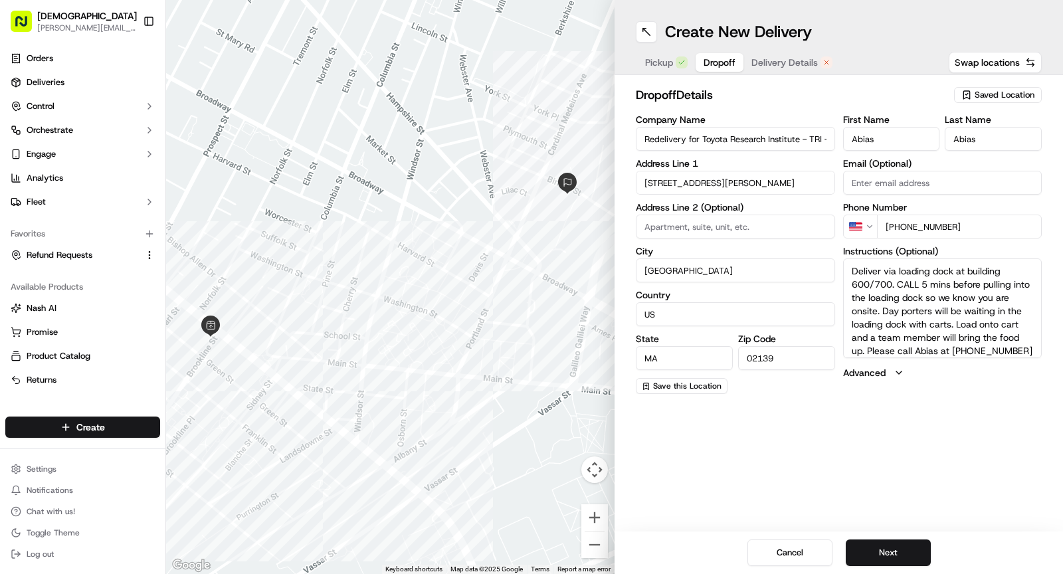
click at [661, 71] on button "Pickup" at bounding box center [666, 62] width 58 height 19
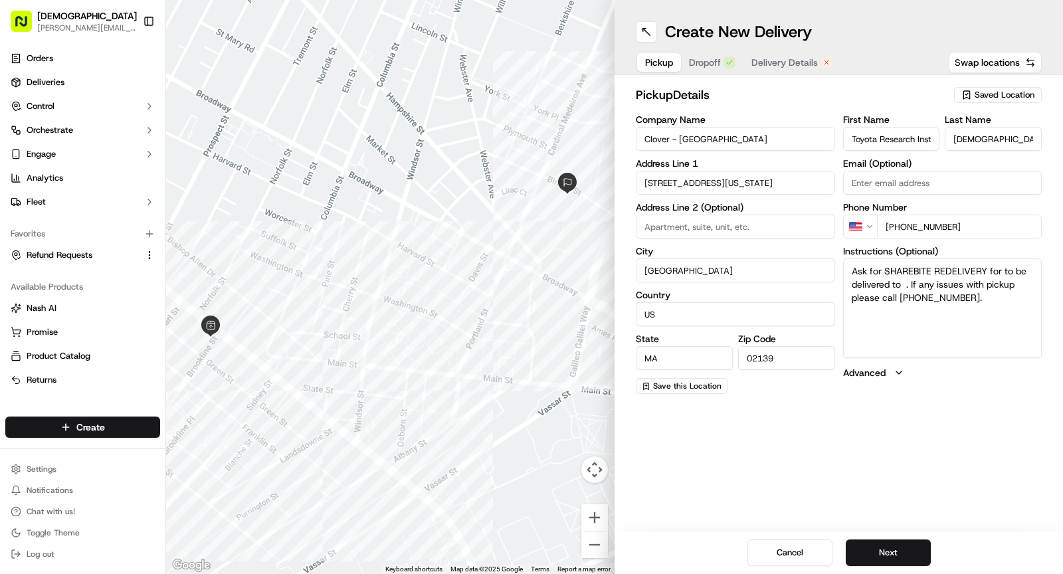
click at [1002, 271] on textarea "Ask for SHAREBITE REDELIVERY for to be delivered to . If any issues with pickup…" at bounding box center [942, 309] width 199 height 100
paste textarea "Toyota Research Institute - TRI - Floor 600/700, Suite 6-501"
type textarea "Ask for SHAREBITE REDELIVERY for Toyota Research Institute - TRI - Floor 600/70…"
click at [707, 68] on span "Dropoff" at bounding box center [705, 62] width 32 height 13
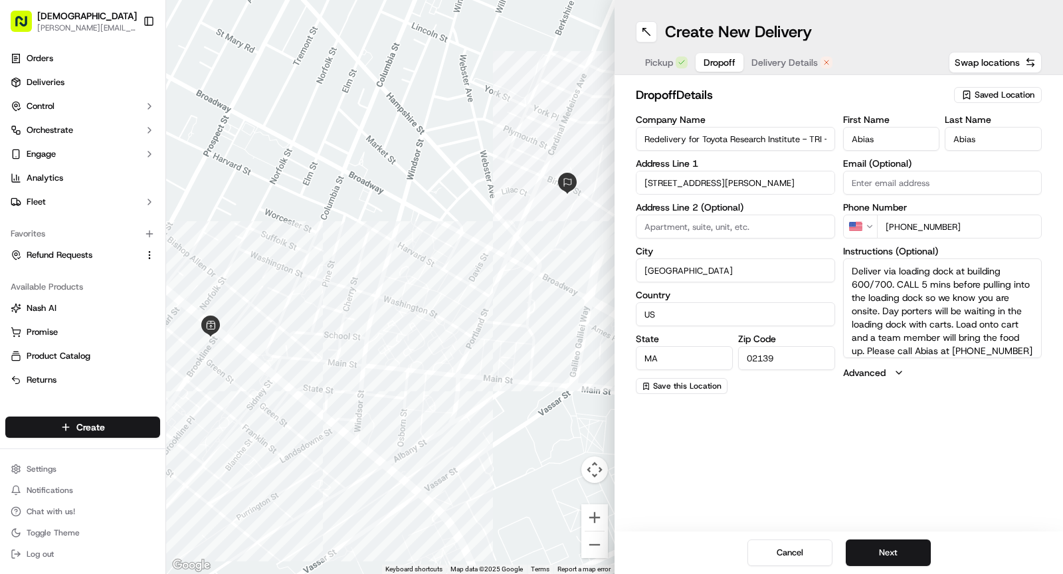
click at [849, 267] on textarea "Deliver via loading dock at building 600/700. CALL 5 mins before pulling into t…" at bounding box center [942, 309] width 199 height 100
paste textarea "Please reach the admin Cesarina upon arrival at 781-254-0645"
drag, startPoint x: 974, startPoint y: 352, endPoint x: 902, endPoint y: 318, distance: 79.7
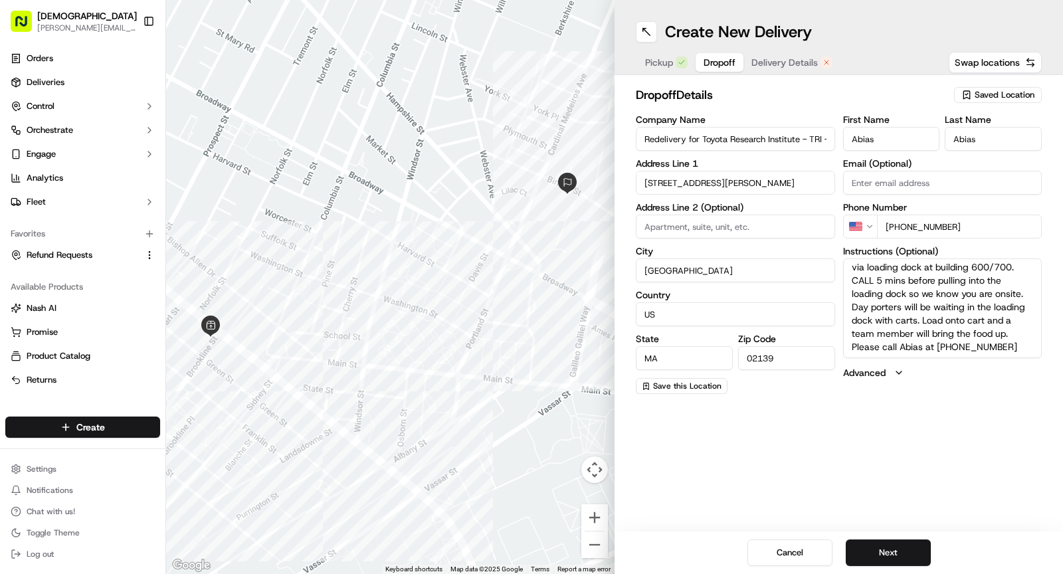
click at [902, 318] on textarea "Please reach the admin Cesarina upon arrival at 781-254-0645 Deliver via loadin…" at bounding box center [942, 309] width 199 height 100
drag, startPoint x: 962, startPoint y: 286, endPoint x: 893, endPoint y: 286, distance: 69.8
click at [893, 286] on textarea "Please reach the admin Cesarina upon arrival at 781-254-0645 Deliver via loadin…" at bounding box center [942, 309] width 199 height 100
type textarea "Please reach the admin Cesarina upon arrival at 781-254-0645 Deliver via loadin…"
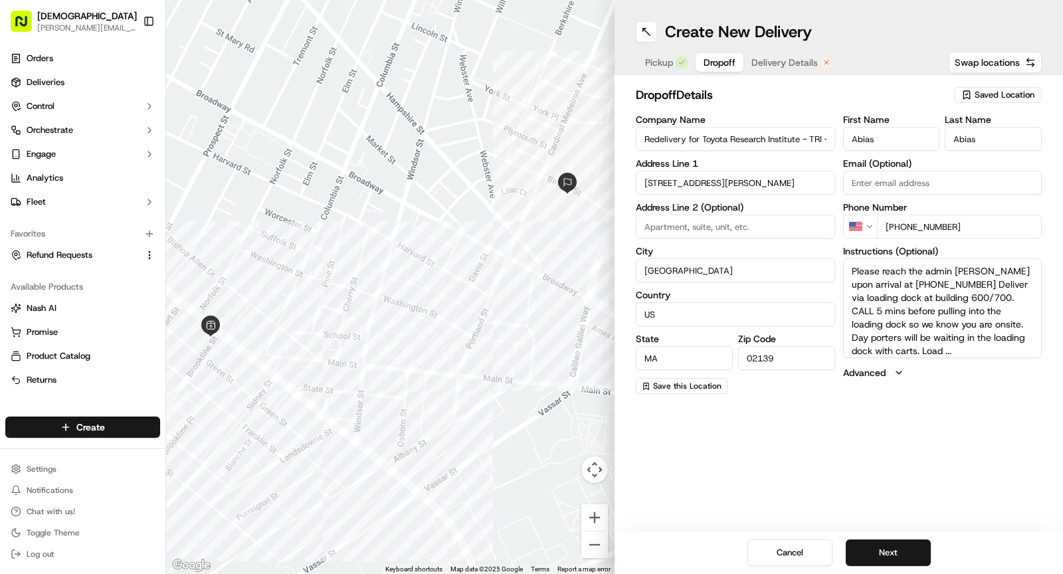
drag, startPoint x: 899, startPoint y: 222, endPoint x: 1011, endPoint y: 223, distance: 113.0
click at [1011, 223] on input "[PHONE_NUMBER]" at bounding box center [959, 227] width 165 height 24
paste input "[PHONE_NUMBER]"
type input "[PHONE_NUMBER]"
click at [667, 59] on span "Pickup" at bounding box center [659, 62] width 28 height 13
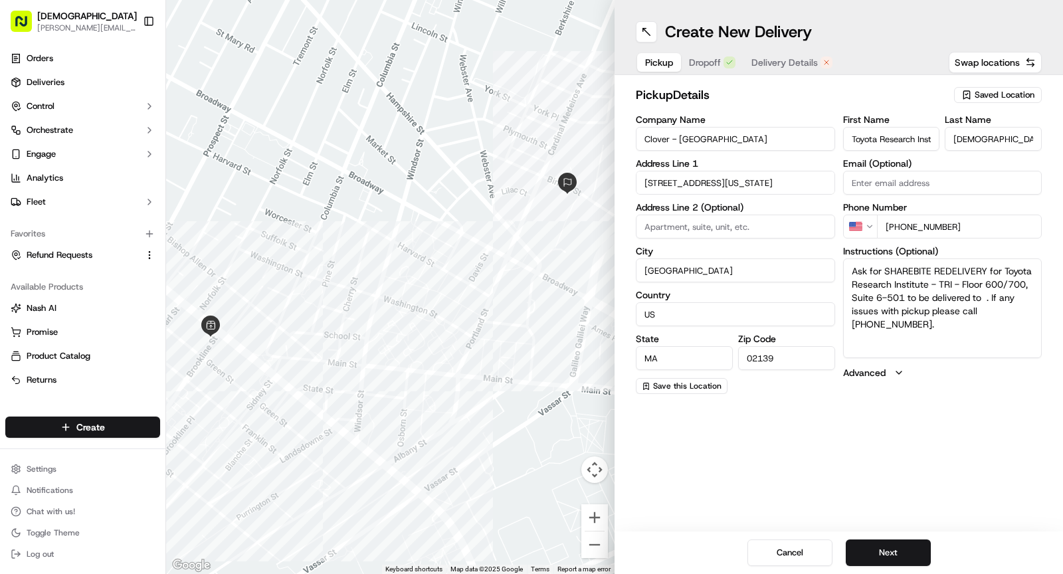
click at [982, 300] on textarea "Ask for SHAREBITE REDELIVERY for Toyota Research Institute - TRI - Floor 600/70…" at bounding box center [942, 309] width 199 height 100
paste textarea "Naveen Kuppuswamy"
type textarea "Ask for SHAREBITE REDELIVERY for Toyota Research Institute - TRI - Floor 600/70…"
click at [709, 66] on span "Dropoff" at bounding box center [705, 62] width 32 height 13
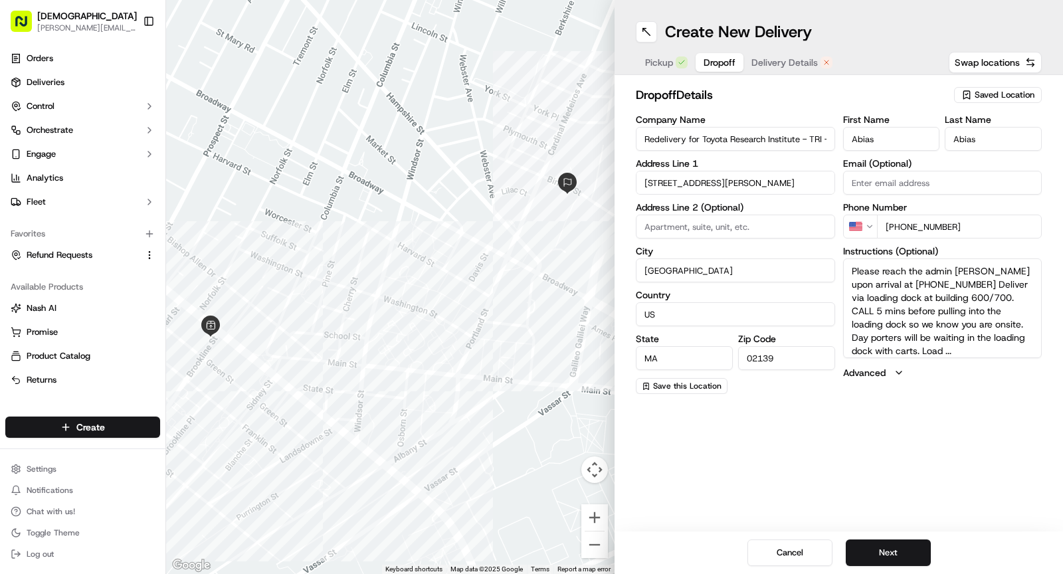
click at [889, 145] on input "Abias" at bounding box center [891, 139] width 97 height 24
paste input "Naveen Kuppuswamy"
drag, startPoint x: 875, startPoint y: 139, endPoint x: 1013, endPoint y: 150, distance: 138.0
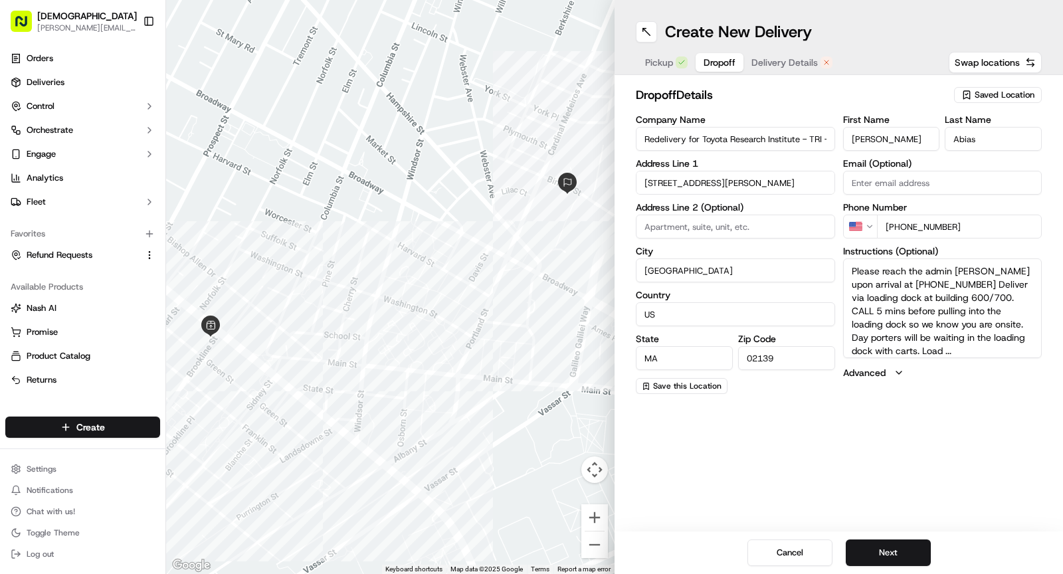
click at [1013, 150] on div "First Name Naveen Kuppuswamy Last Name Abias Email (Optional) Phone Number US +…" at bounding box center [942, 254] width 199 height 279
type input "Naveen"
click at [1047, 149] on div "dropoff Details Saved Location Company Name Redelivery for Toyota Research Inst…" at bounding box center [839, 240] width 449 height 330
click at [1027, 148] on input "Abias" at bounding box center [993, 139] width 97 height 24
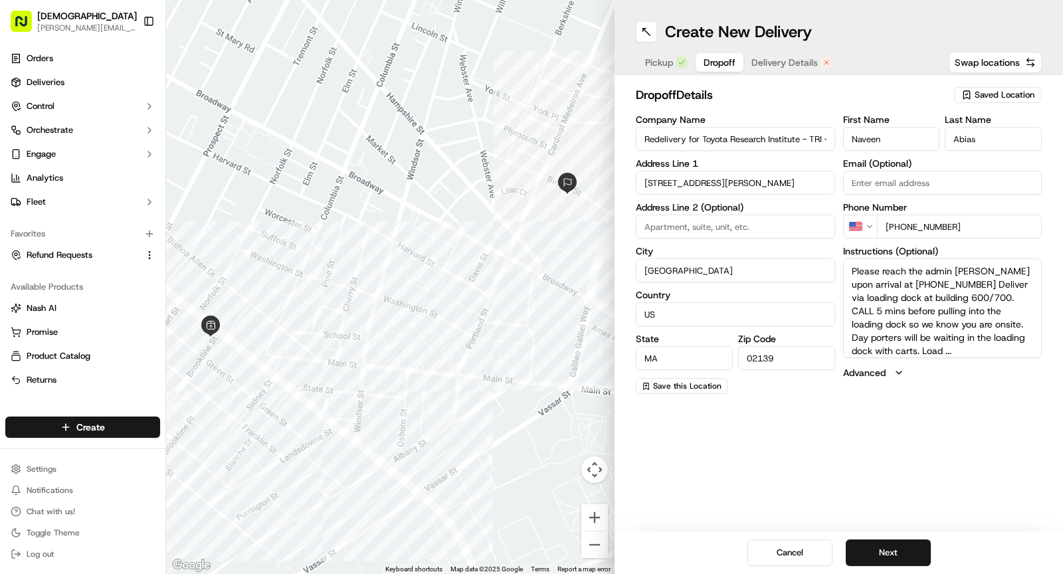
click at [1027, 148] on input "Abias" at bounding box center [993, 139] width 97 height 24
paste input "Kuppuswamy"
type input "Kuppuswamy"
click at [788, 65] on span "Delivery Details" at bounding box center [785, 62] width 66 height 13
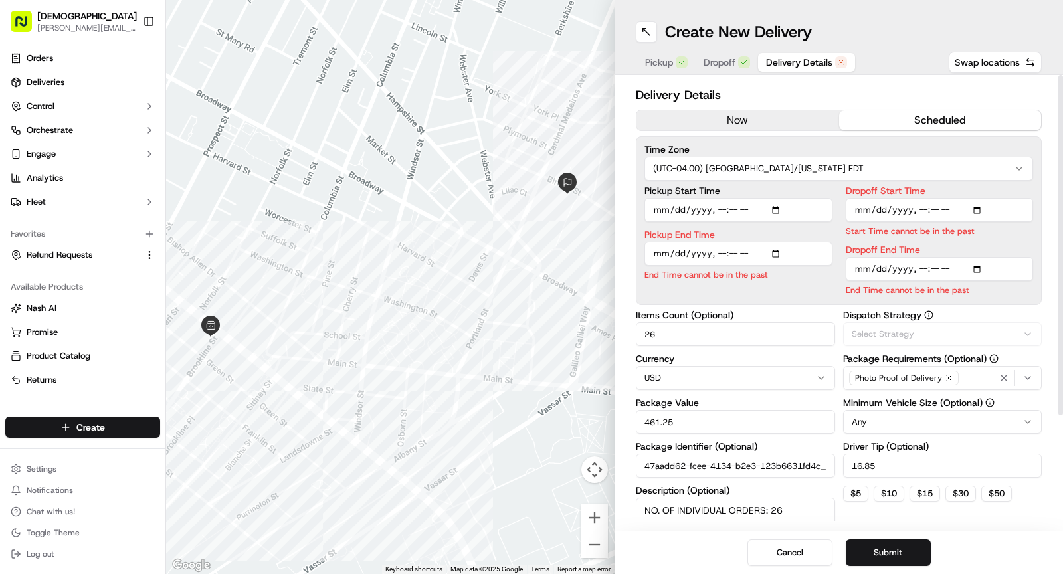
click at [708, 138] on div "Time Zone (UTC-04.00) America/New York EDT Pickup Start Time Pickup End Time En…" at bounding box center [839, 220] width 406 height 169
click at [708, 130] on div "now scheduled" at bounding box center [839, 120] width 406 height 21
click at [708, 126] on button "now" at bounding box center [738, 120] width 203 height 20
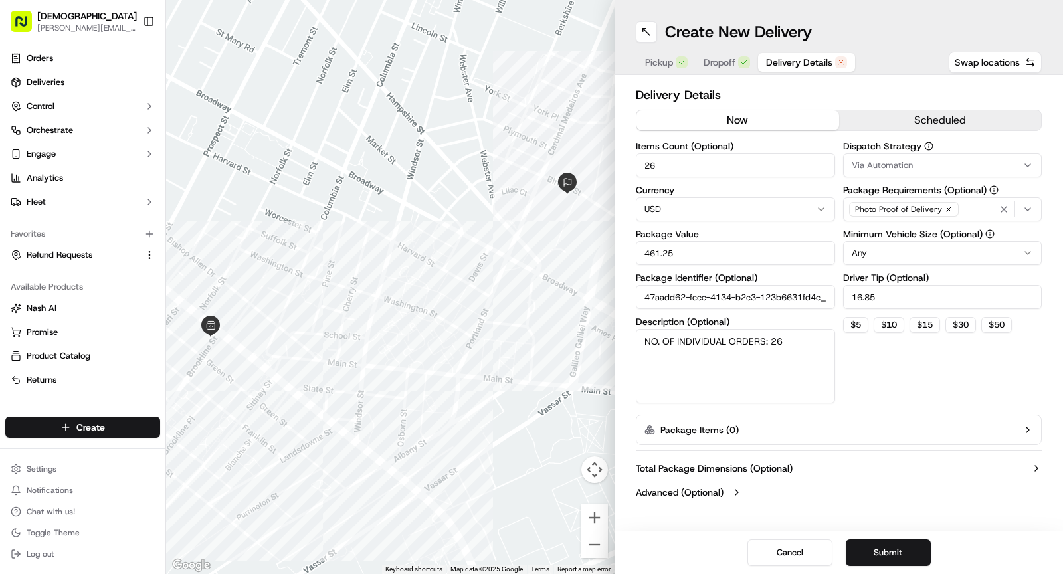
click at [688, 156] on input "26" at bounding box center [735, 166] width 199 height 24
type input "1"
click at [691, 246] on input "461.25" at bounding box center [735, 253] width 199 height 24
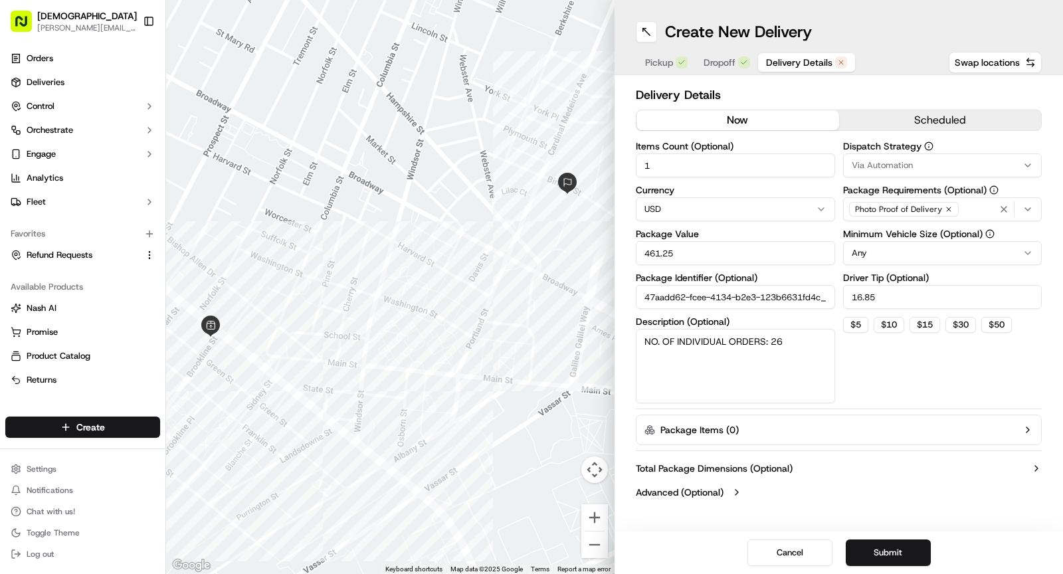
click at [691, 246] on input "461.25" at bounding box center [735, 253] width 199 height 24
type input "30"
click at [749, 349] on textarea "NO. OF INDIVIDUAL ORDERS: 26" at bounding box center [735, 366] width 199 height 74
click at [749, 350] on textarea "NO. OF INDIVIDUAL ORDERS: 26" at bounding box center [735, 366] width 199 height 74
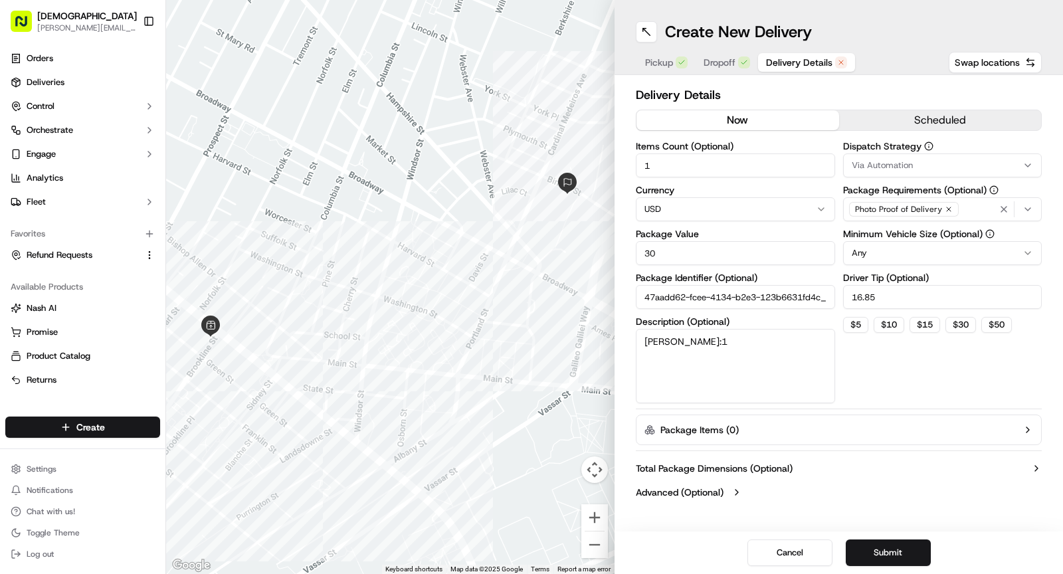
type textarea "[PERSON_NAME]:1"
click at [888, 306] on input "16.85" at bounding box center [942, 297] width 199 height 24
type input "3"
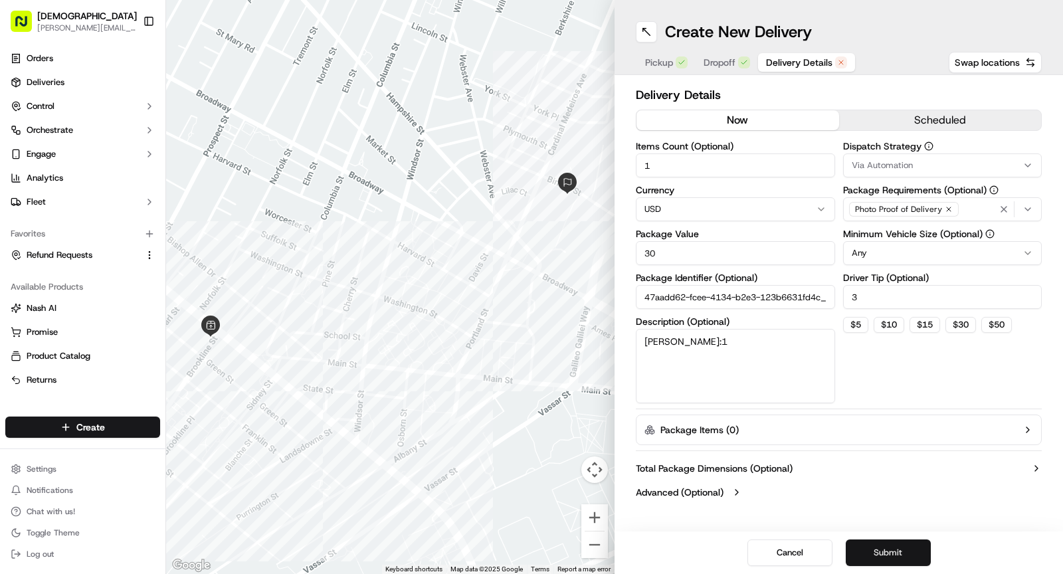
click at [887, 558] on button "Submit" at bounding box center [888, 553] width 85 height 27
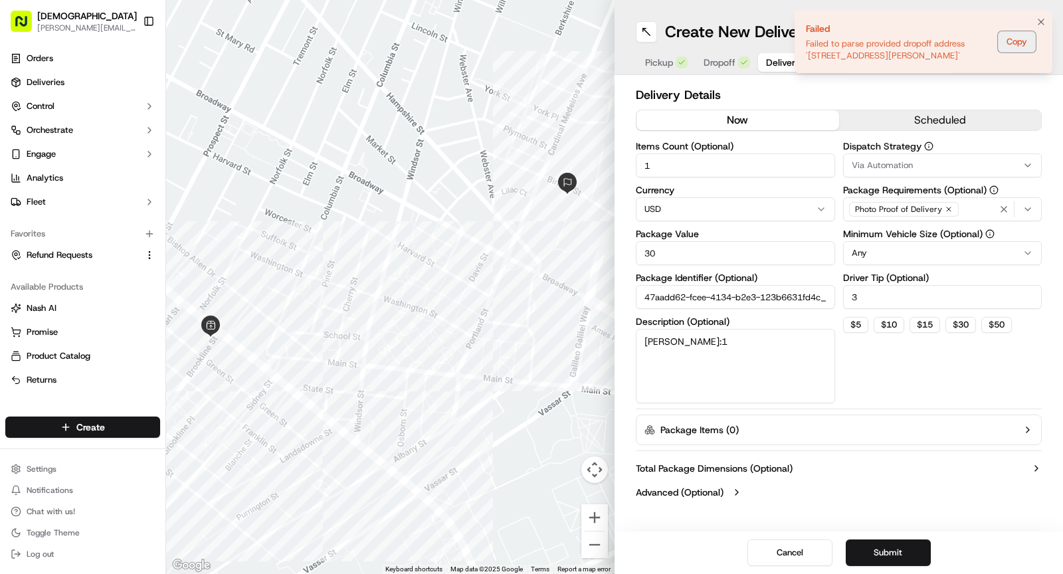
click at [1012, 42] on button "Copy" at bounding box center [1017, 41] width 38 height 21
click at [725, 62] on span "Dropoff" at bounding box center [720, 62] width 32 height 13
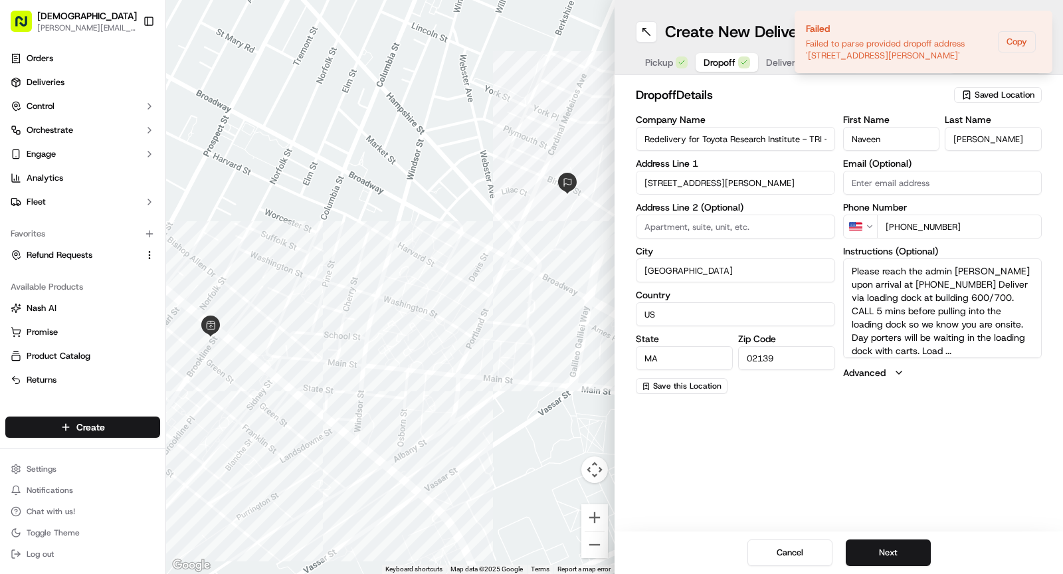
click at [722, 185] on input "1 Kendall Square" at bounding box center [735, 183] width 199 height 24
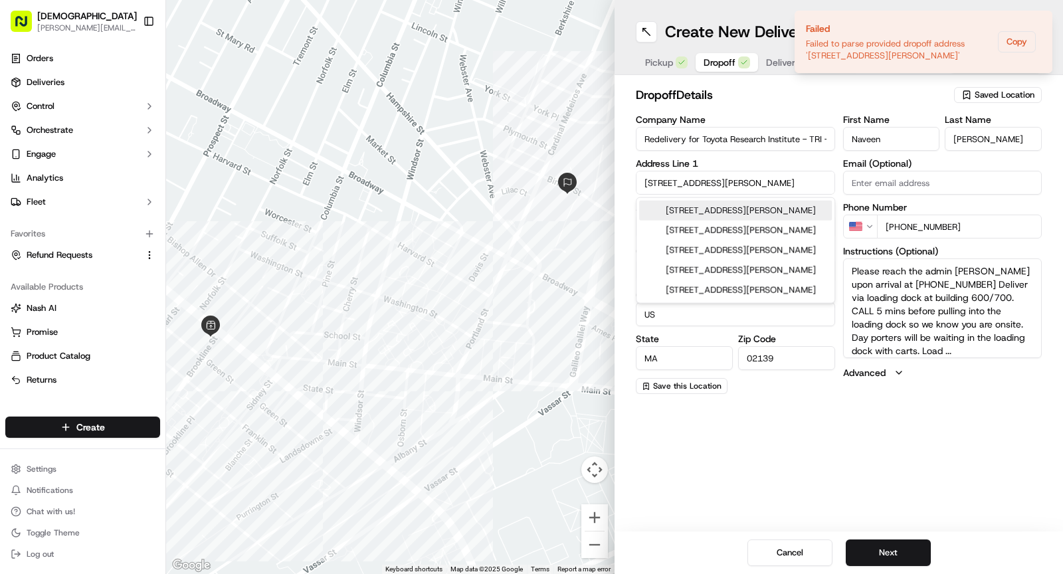
click at [722, 185] on input "1 Kendall Square" at bounding box center [735, 183] width 199 height 24
paste input "Failed to parse provided dropoff address '1 Kendall Square, Cambridge, MA 02139…"
type input "Failed to parse provided dropoff address '1 Kendall Square, Cambridge, MA 02139…"
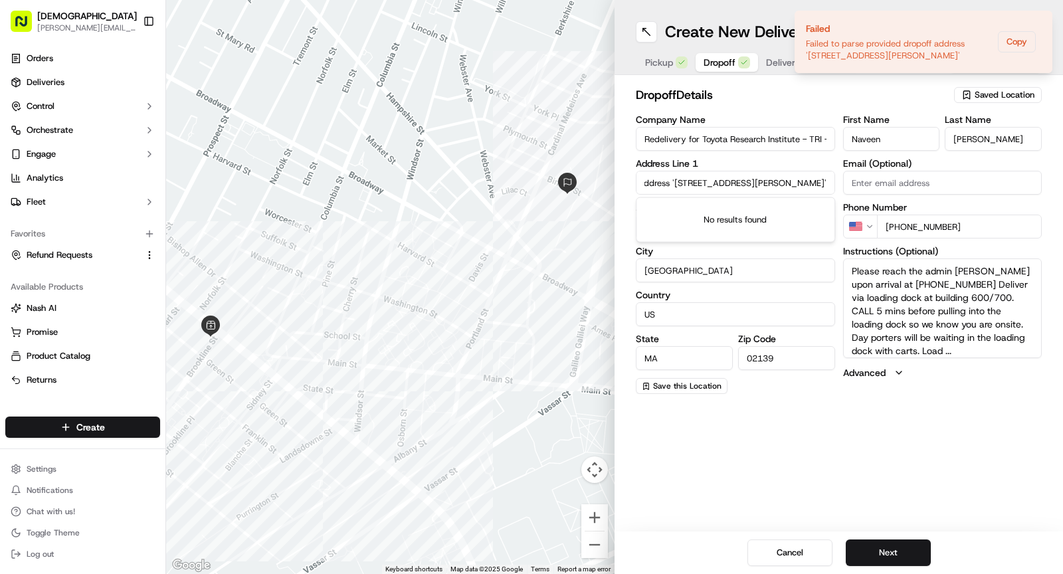
click at [774, 56] on span "Delivery Details" at bounding box center [799, 62] width 66 height 13
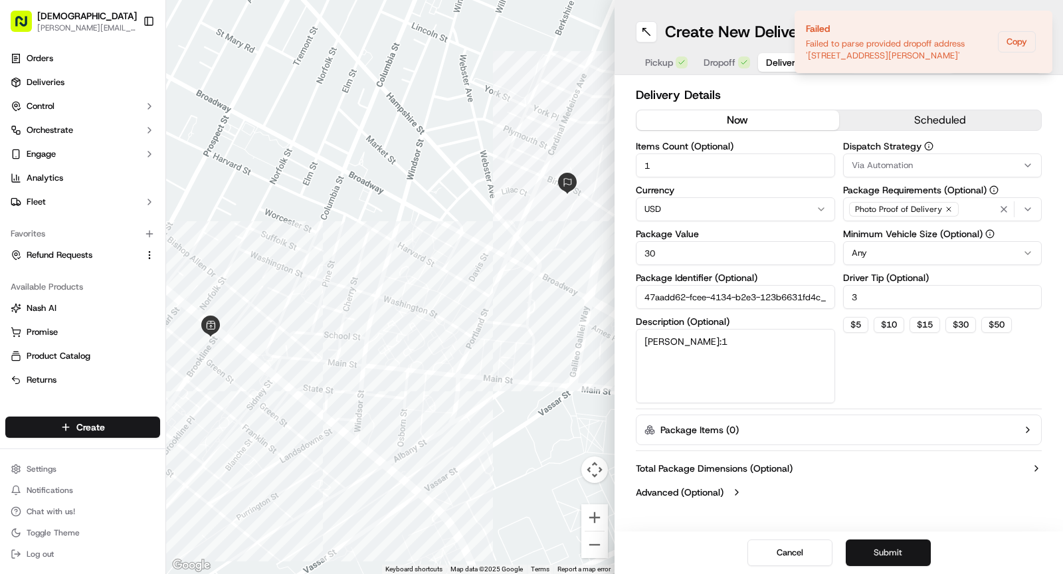
click at [878, 545] on button "Submit" at bounding box center [888, 553] width 85 height 27
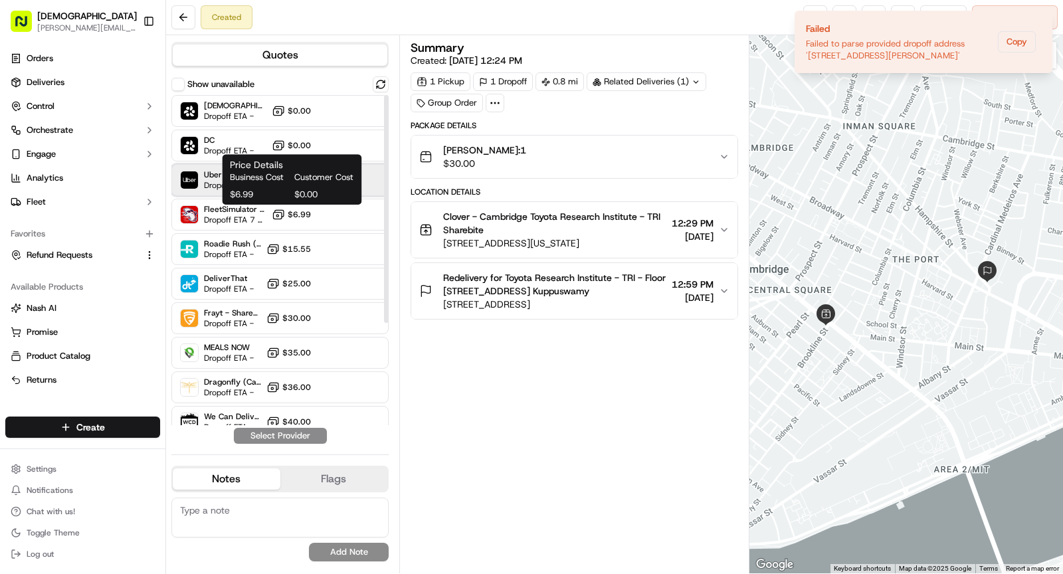
click at [209, 180] on span "Dropoff ETA 27 minutes" at bounding box center [235, 185] width 62 height 11
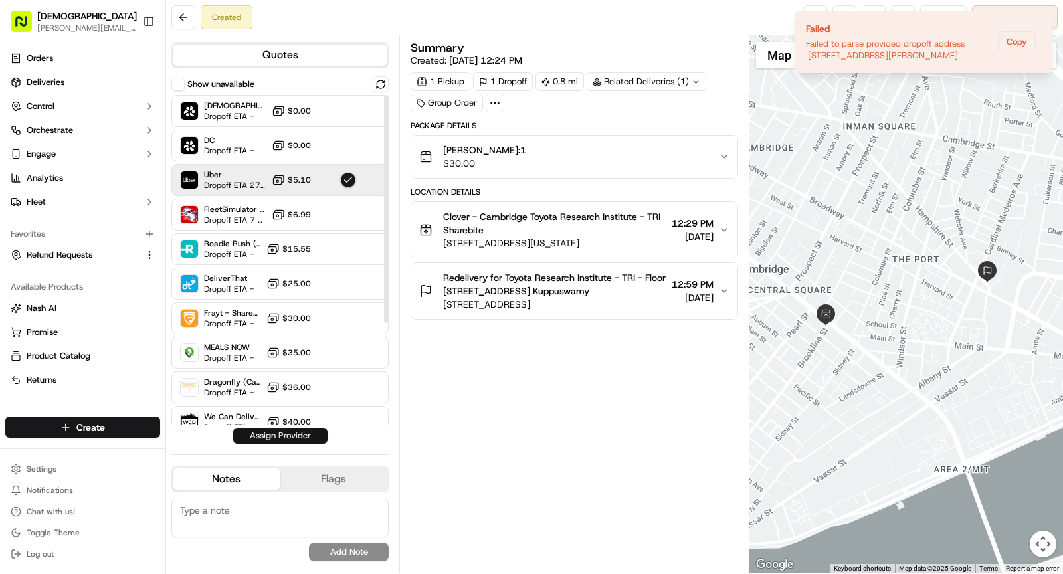
click at [290, 435] on button "Assign Provider" at bounding box center [280, 436] width 94 height 16
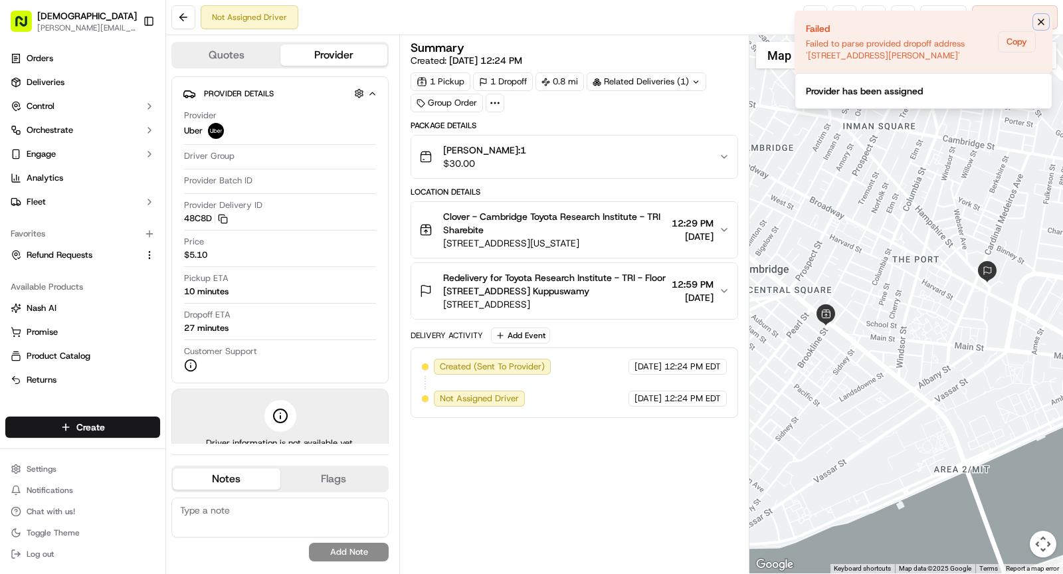
click at [1035, 27] on button "Notifications (F8)" at bounding box center [1041, 22] width 16 height 16
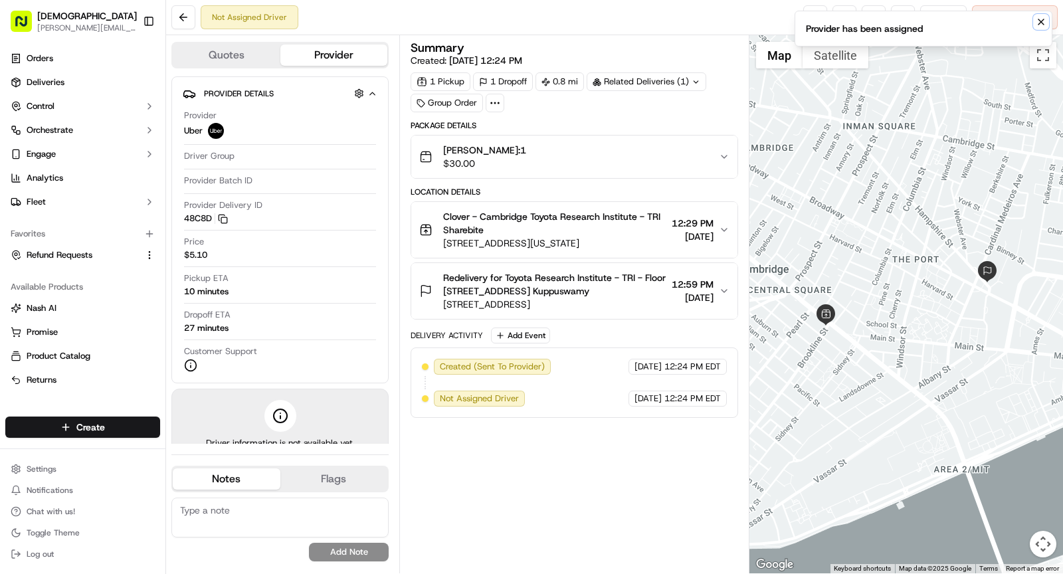
click at [1043, 19] on icon "Notifications (F8)" at bounding box center [1041, 22] width 11 height 11
click at [488, 231] on span "Clover - Cambridge Toyota Research Institute - TRI Sharebite" at bounding box center [554, 223] width 223 height 27
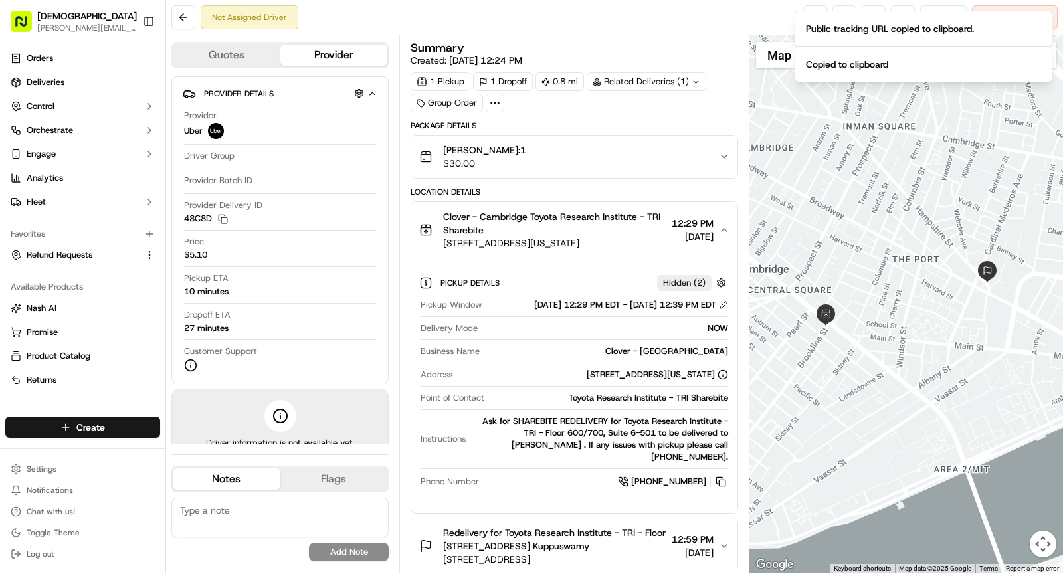
click at [488, 232] on span "Clover - Cambridge Toyota Research Institute - TRI Sharebite" at bounding box center [554, 223] width 223 height 27
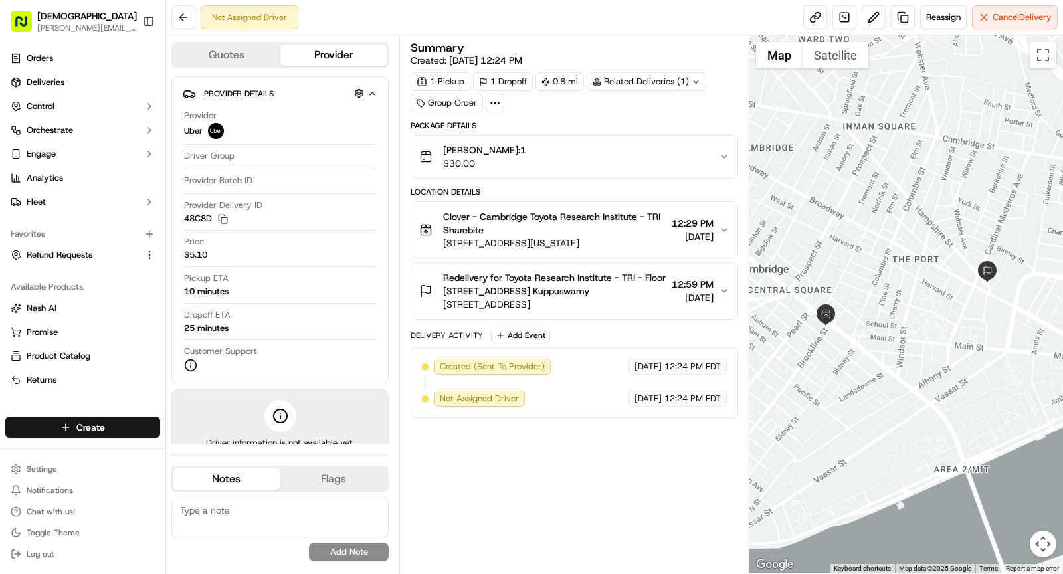
click at [604, 86] on div "Related Deliveries (1)" at bounding box center [647, 81] width 120 height 19
click at [623, 107] on span "job_T5FvPzsKQEwbDUMxs74WVJ" at bounding box center [679, 110] width 133 height 12
click at [554, 290] on span "Redelivery for Toyota Research Institute - TRI - Floor 600/700, Suite 6-501 Nav…" at bounding box center [554, 284] width 223 height 27
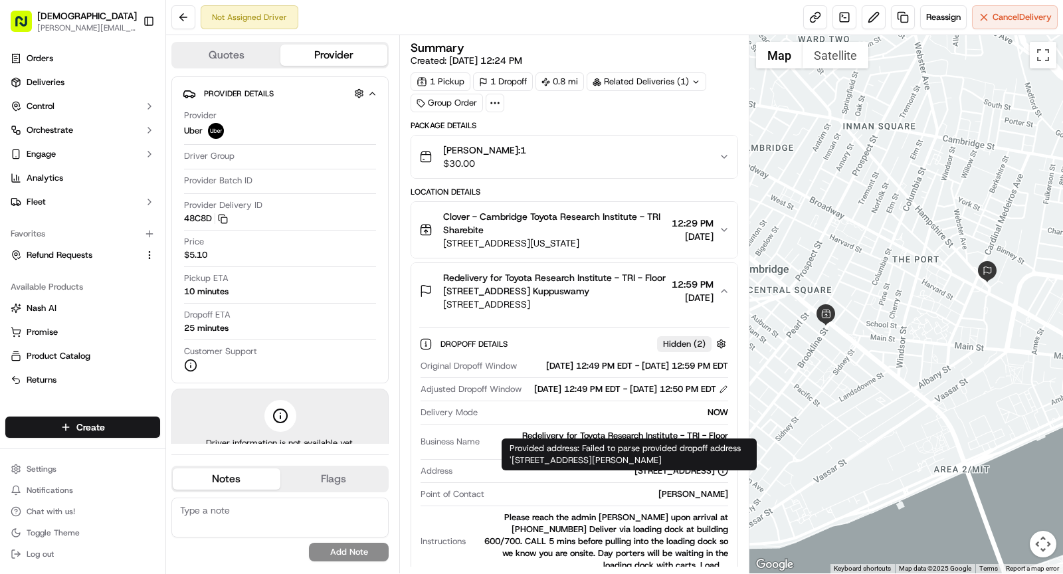
click at [635, 477] on div "15 Hampshire St, Cambridge, MA 02139, USA" at bounding box center [682, 471] width 94 height 12
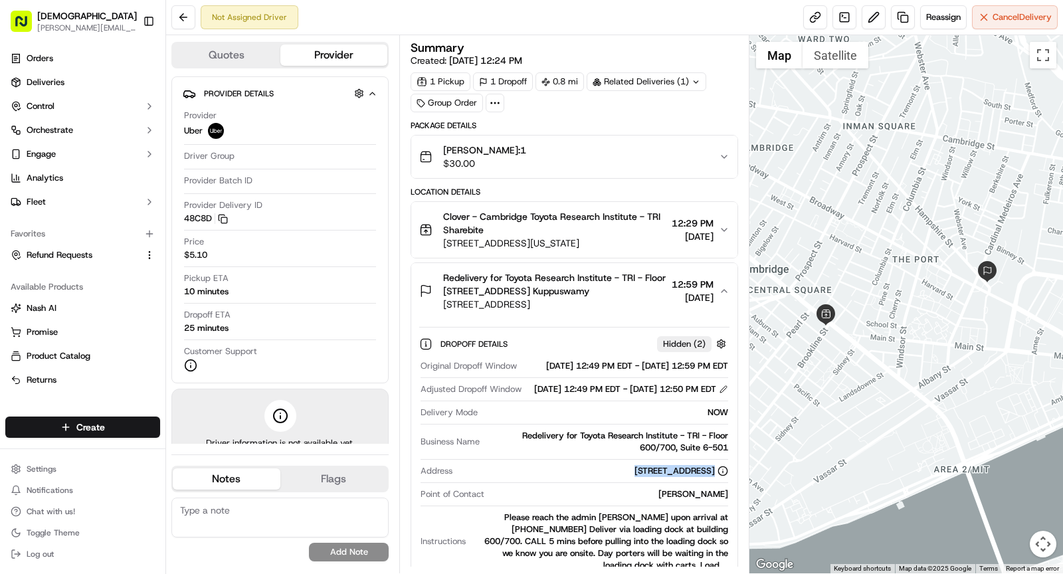
copy div "15 Hampshire St, Cambridge, MA 02139, USA"
click at [580, 302] on span "15 Hampshire St, Cambridge, MA 02139, USA" at bounding box center [554, 304] width 223 height 13
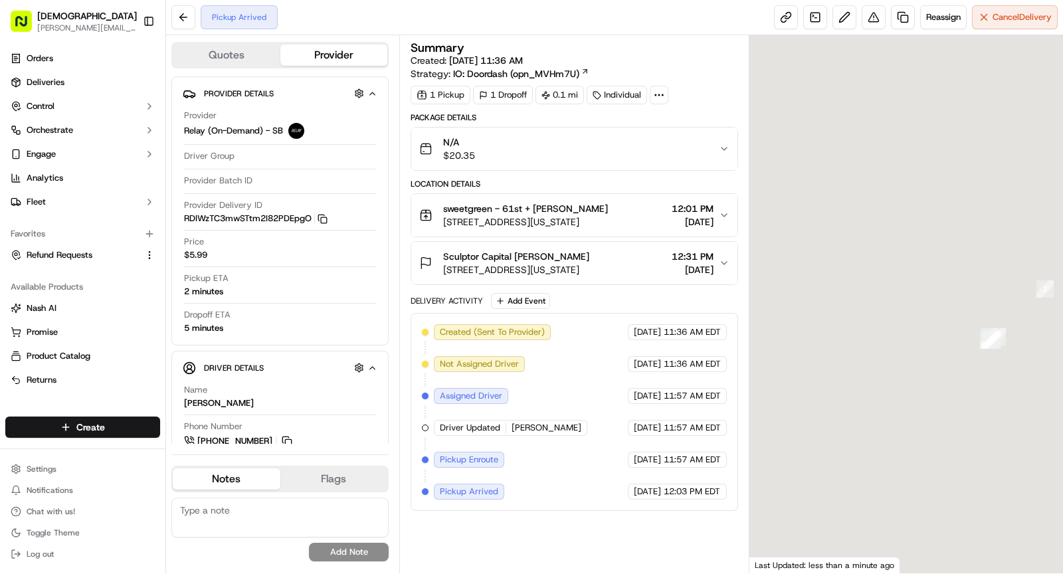
click at [653, 94] on icon at bounding box center [659, 95] width 12 height 12
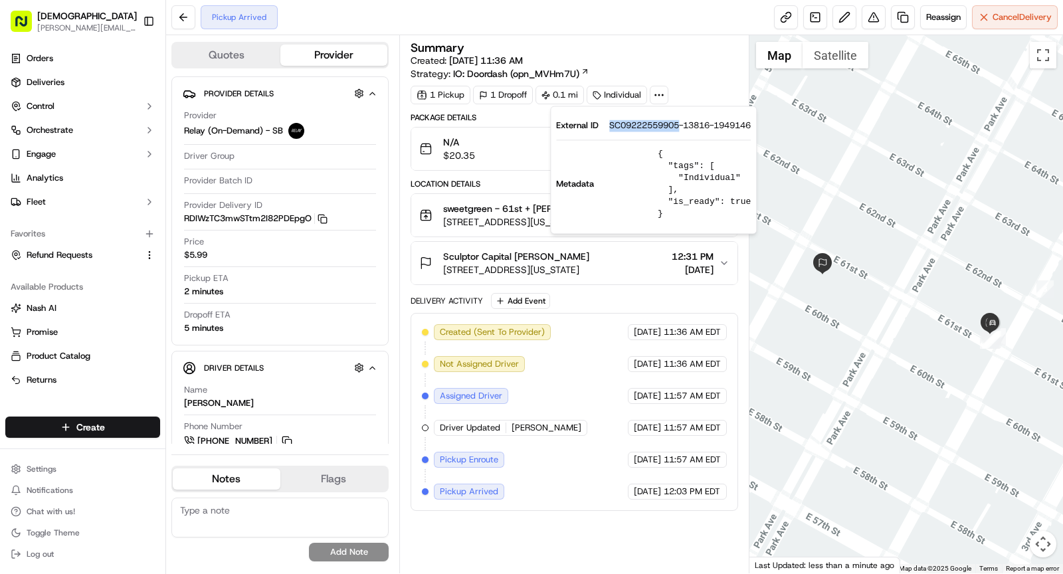
drag, startPoint x: 607, startPoint y: 124, endPoint x: 682, endPoint y: 124, distance: 74.4
click at [682, 124] on div "External ID SC09222559905-13816-1949146" at bounding box center [653, 126] width 195 height 12
copy span "SC09222559905"
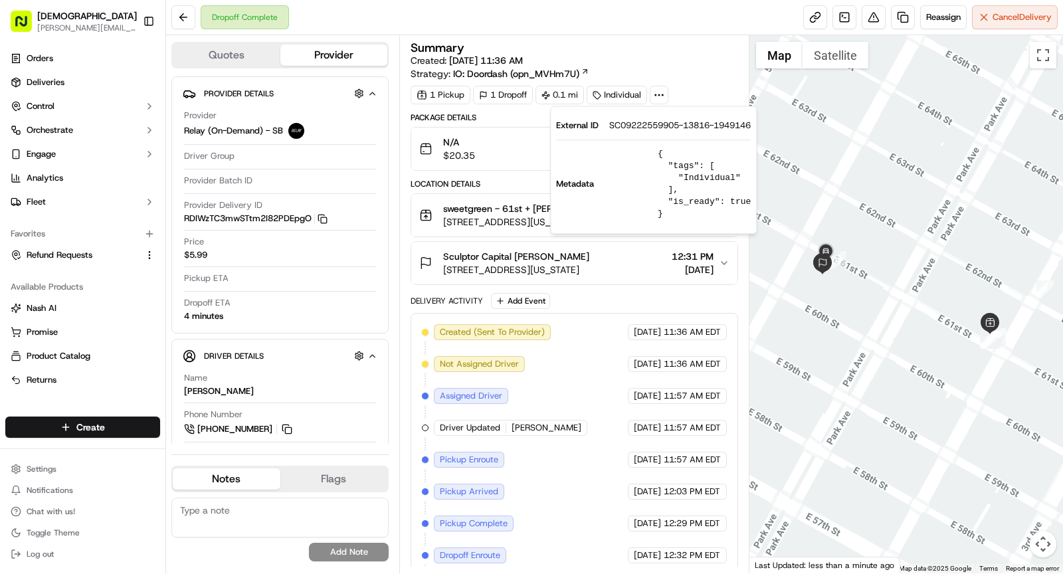
click at [541, 351] on div "Created (Sent To Provider) Relay (On-Demand) - SB 09/22/2025 11:36 AM EDT Not A…" at bounding box center [574, 475] width 305 height 303
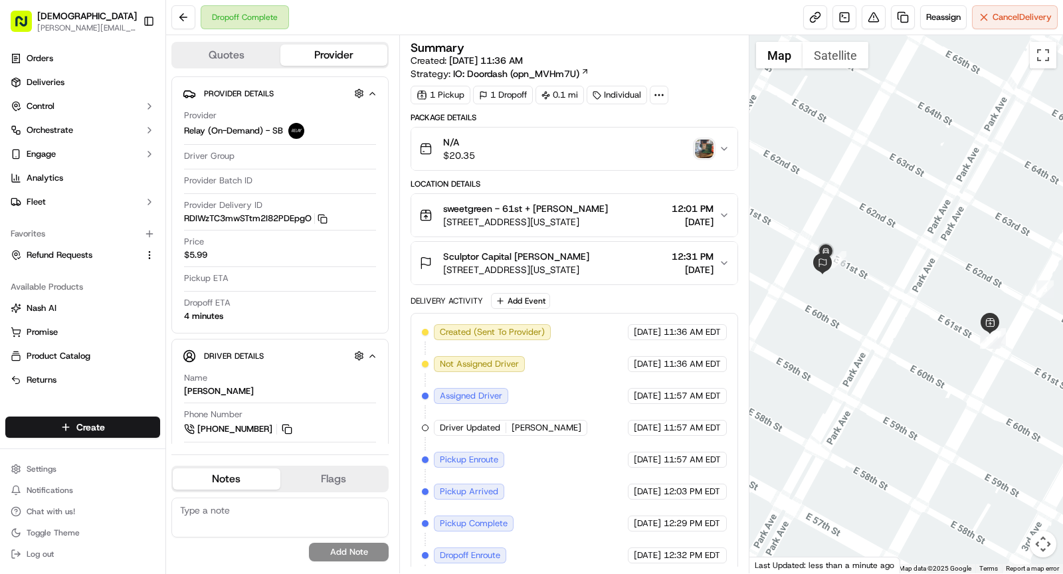
click at [707, 152] on img "button" at bounding box center [704, 149] width 19 height 19
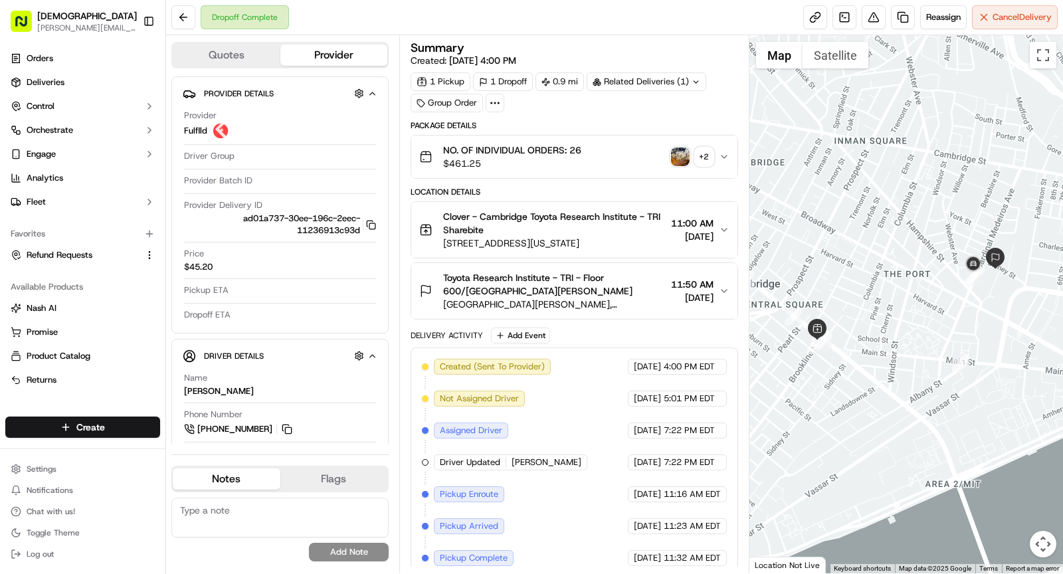
click at [576, 283] on span "Toyota Research Institute - TRI - Floor 600/[GEOGRAPHIC_DATA][PERSON_NAME]" at bounding box center [554, 284] width 223 height 27
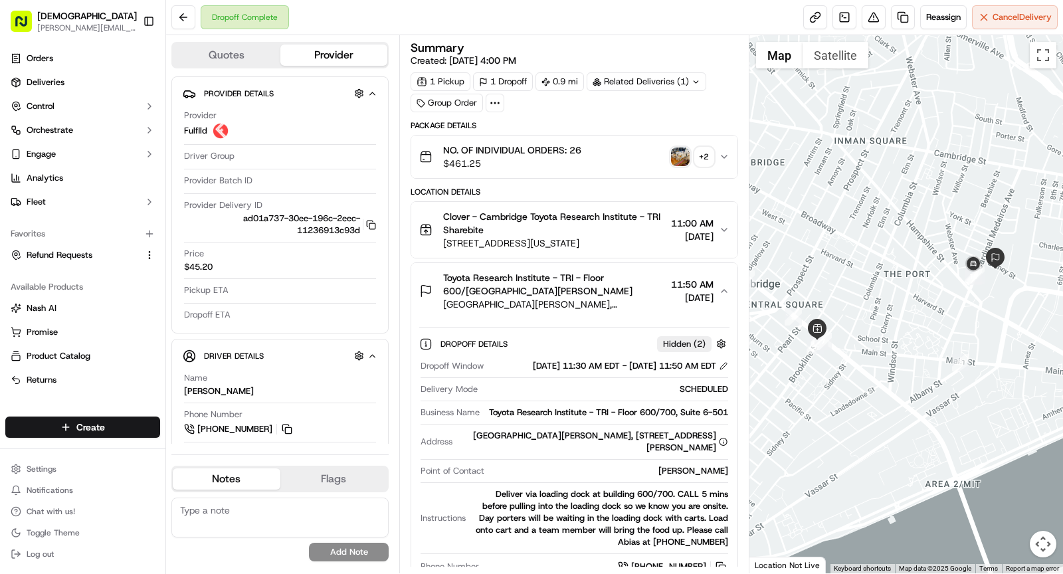
click at [617, 419] on div "Toyota Research Institute - TRI - Floor 600/700, Suite 6-501" at bounding box center [606, 413] width 243 height 12
click at [605, 448] on div "Dropoff Window 09/22/2025 11:30 AM EDT - 09/22/2025 11:50 AM EDT Delivery Mode …" at bounding box center [574, 467] width 310 height 225
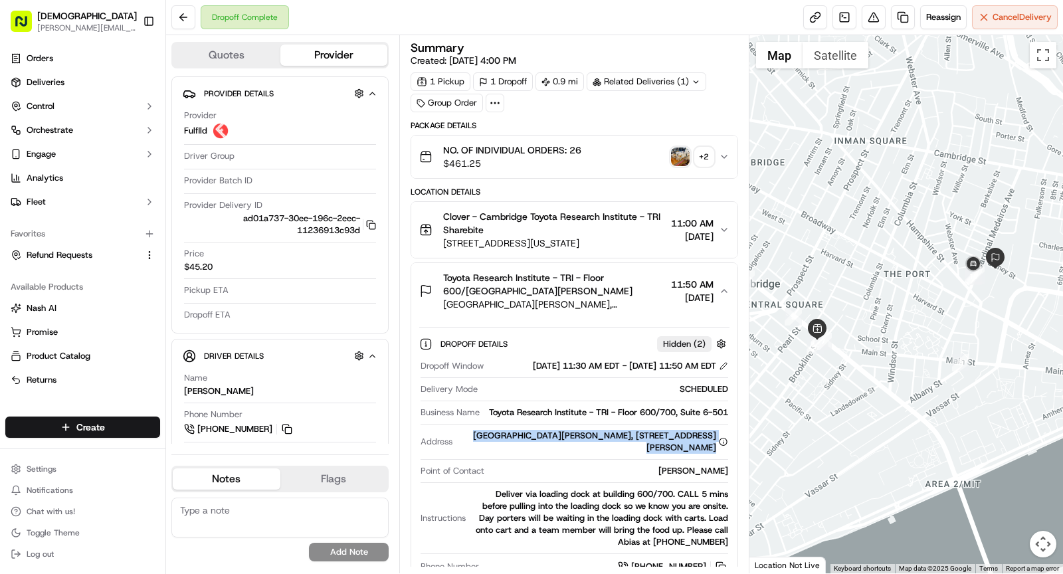
click at [605, 448] on div "Dropoff Window 09/22/2025 11:30 AM EDT - 09/22/2025 11:50 AM EDT Delivery Mode …" at bounding box center [574, 467] width 310 height 225
copy div "[GEOGRAPHIC_DATA][PERSON_NAME], [STREET_ADDRESS][PERSON_NAME]"
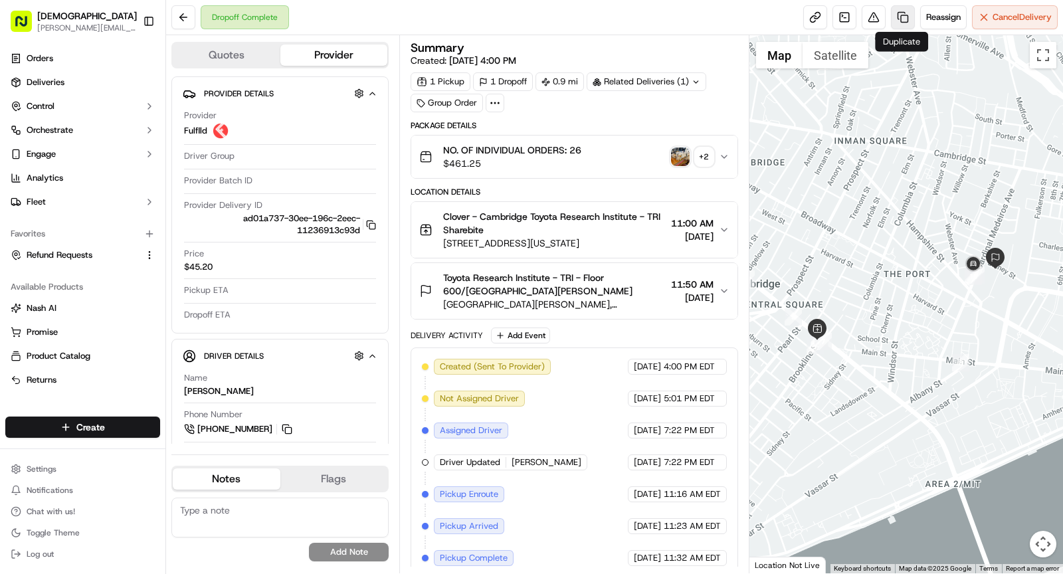
click at [906, 15] on link at bounding box center [903, 17] width 24 height 24
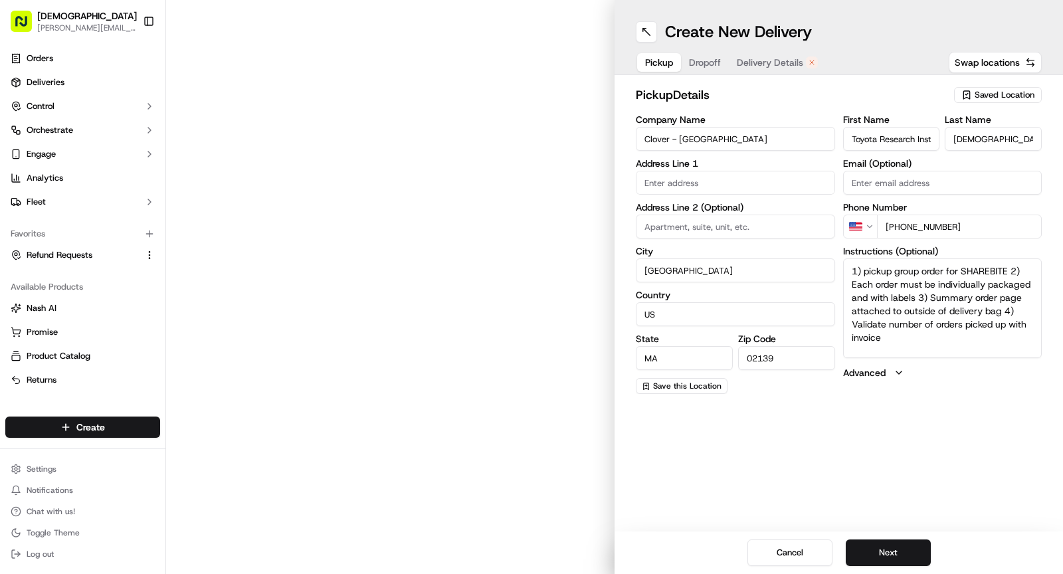
type input "[STREET_ADDRESS][US_STATE]"
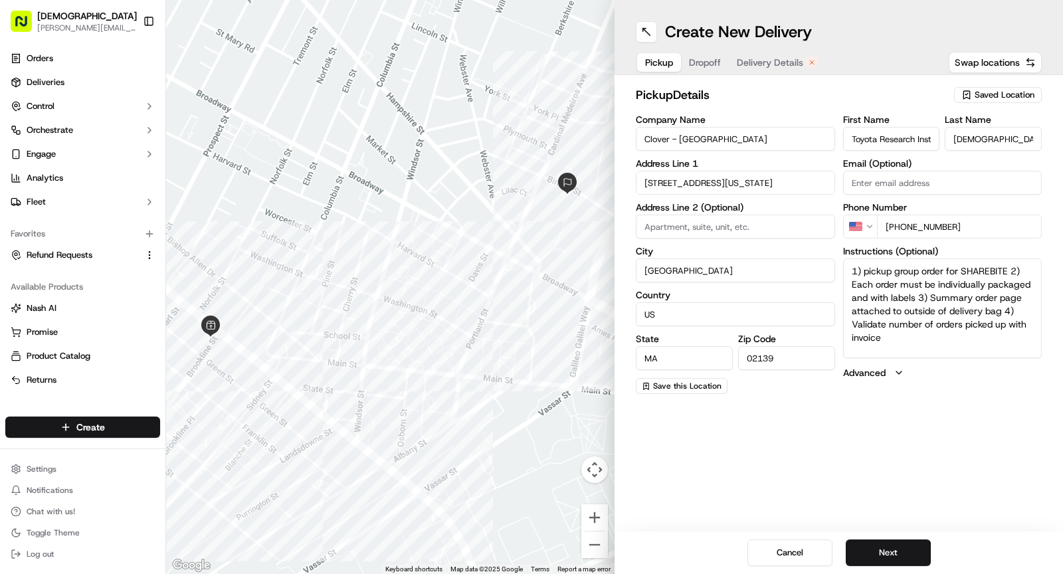
drag, startPoint x: 903, startPoint y: 344, endPoint x: 827, endPoint y: 260, distance: 113.4
click at [827, 261] on div "Company Name Clover - Cambridge Address Line 1 [STREET_ADDRESS][US_STATE] Addre…" at bounding box center [839, 254] width 406 height 279
paste textarea "Ask for SHAREBITE REDELIVERY for to be delivered to . If any issues with pickup…"
type textarea "Ask for SHAREBITE REDELIVERY for to be delivered to . If any issues with pickup…"
click at [704, 68] on span "Dropoff" at bounding box center [705, 62] width 32 height 13
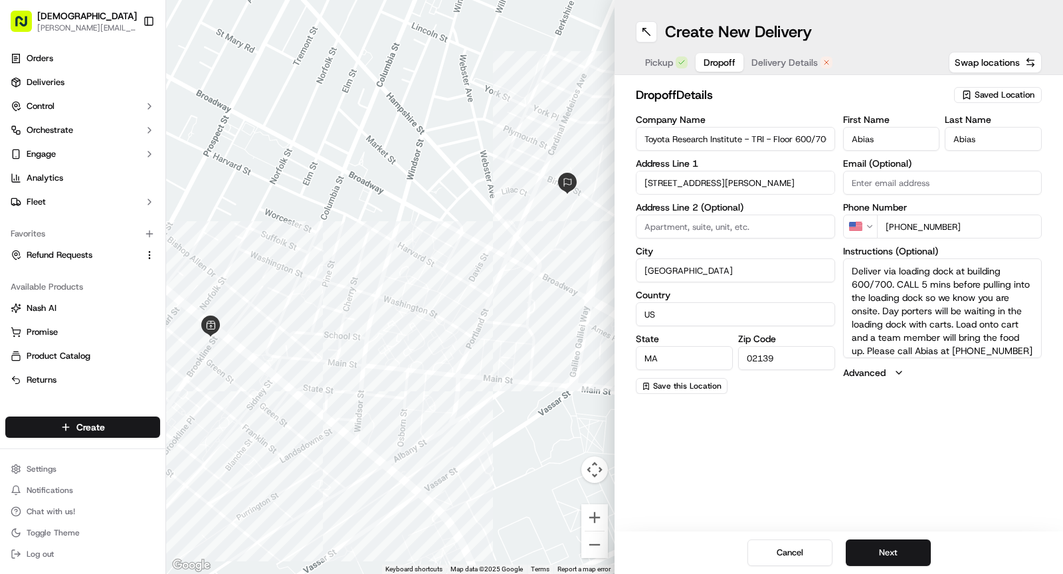
click at [695, 136] on input "Toyota Research Institute - TRI - Floor 600/700, Suite 6-501" at bounding box center [735, 139] width 199 height 24
click at [643, 136] on input "Toyota Research Institute - TRI - Floor 600/700, Suite 6-501" at bounding box center [735, 139] width 199 height 24
type input "Redelivery for Toyota Research Institute - TRI - Floor 600/700, Suite 6-501"
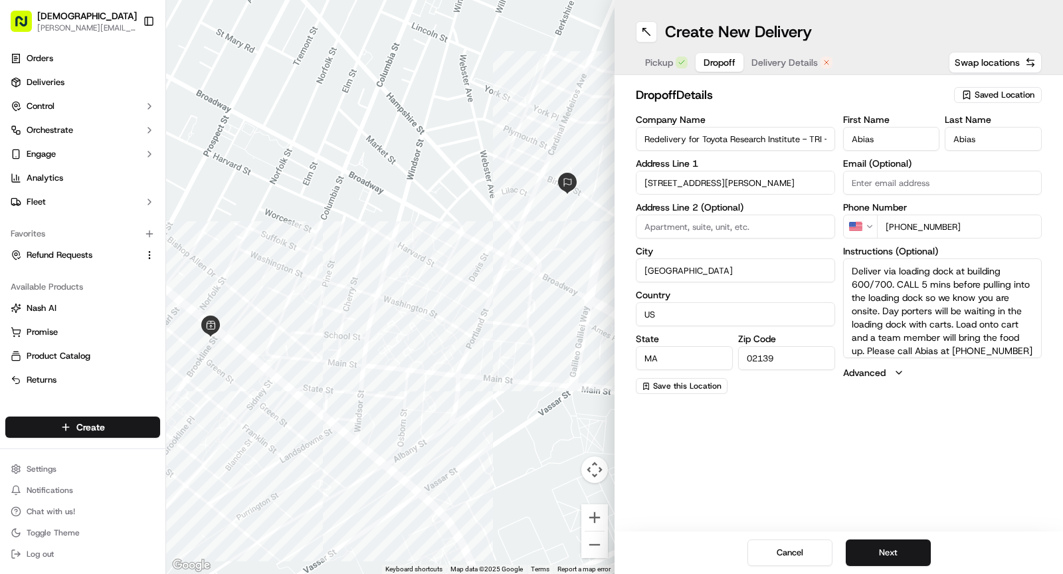
click at [672, 60] on span "Pickup" at bounding box center [659, 62] width 28 height 13
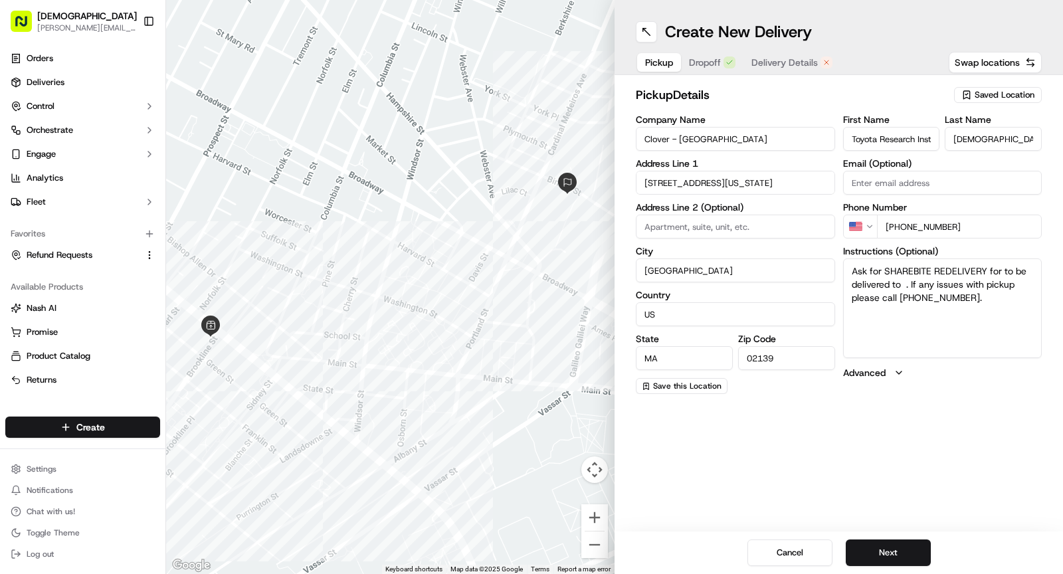
click at [1007, 272] on textarea "Ask for SHAREBITE REDELIVERY for to be delivered to . If any issues with pickup…" at bounding box center [942, 309] width 199 height 100
click at [1005, 272] on textarea "Ask for SHAREBITE REDELIVERY for to be delivered to . If any issues with pickup…" at bounding box center [942, 309] width 199 height 100
click at [1004, 272] on textarea "Ask for SHAREBITE REDELIVERY for to be delivered to . If any issues with pickup…" at bounding box center [942, 309] width 199 height 100
paste textarea "Toyota Research Institute - TRI - Floor 600/700, Suite 6-501"
type textarea "Ask for SHAREBITE REDELIVERY for Toyota Research Institute - TRI - Floor 600/70…"
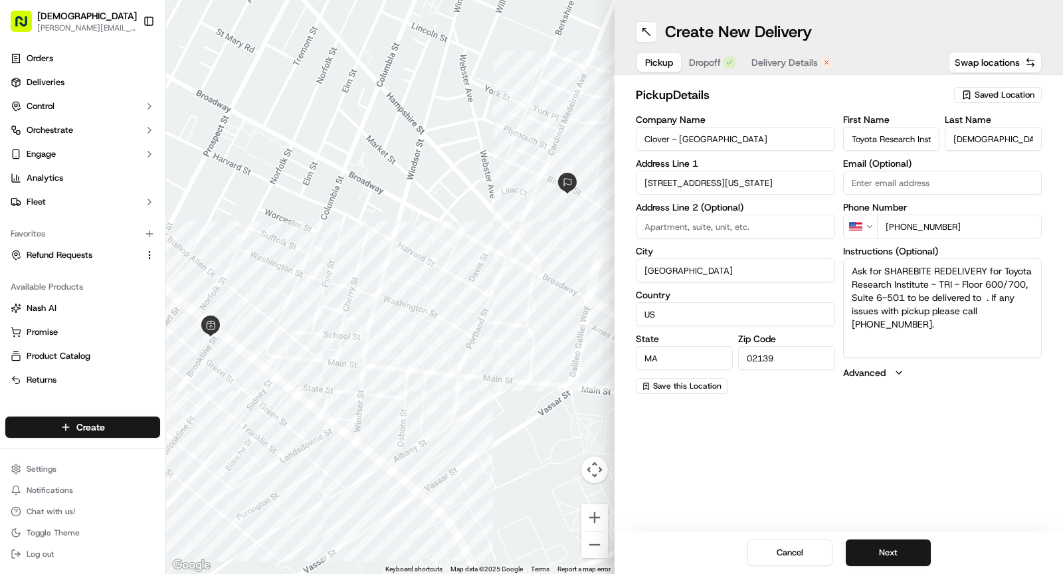
click at [712, 70] on button "Dropoff" at bounding box center [712, 62] width 62 height 19
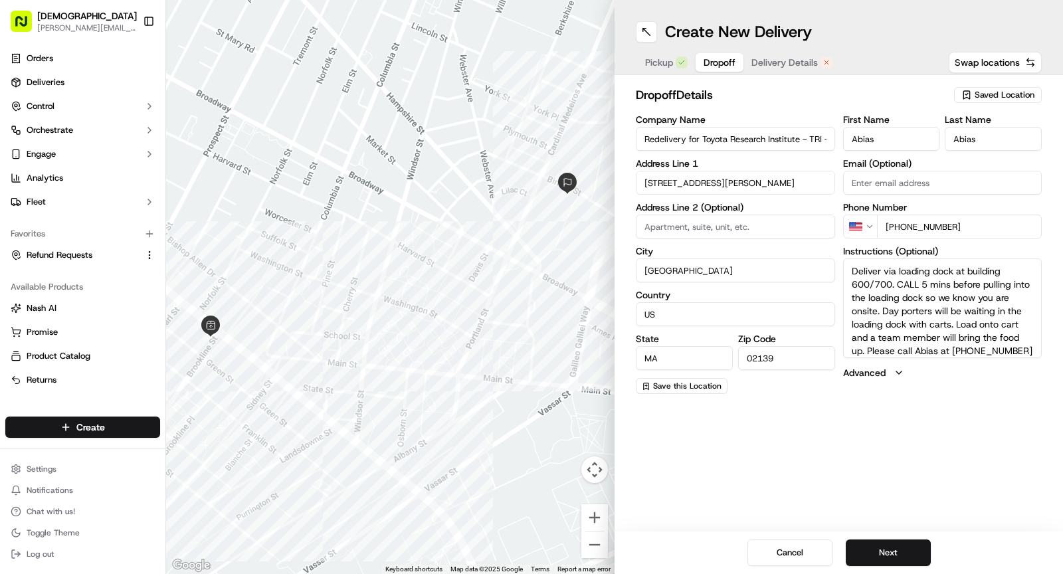
drag, startPoint x: 851, startPoint y: 268, endPoint x: 918, endPoint y: 329, distance: 90.8
click at [918, 329] on textarea "Deliver via loading dock at building 600/700. CALL 5 mins before pulling into t…" at bounding box center [942, 309] width 199 height 100
paste textarea "Please reach the admin Cesarina upon arrival at 781-254-0645"
drag, startPoint x: 959, startPoint y: 281, endPoint x: 984, endPoint y: 332, distance: 57.1
click at [984, 334] on textarea "Please reach the admin Cesarina upon arrival at 781-254-0645th carts. Load onto…" at bounding box center [942, 309] width 199 height 100
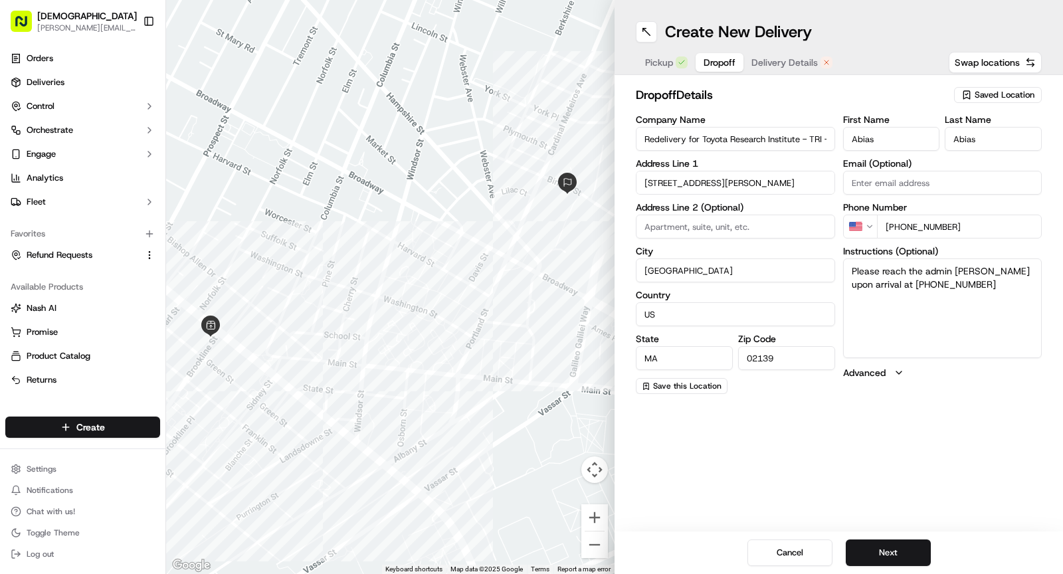
drag, startPoint x: 893, startPoint y: 286, endPoint x: 964, endPoint y: 284, distance: 71.1
click at [964, 284] on textarea "Please reach the admin Cesarina upon arrival at 781-254-0645" at bounding box center [942, 309] width 199 height 100
type textarea "Please reach the admin Cesarina upon arrival at 781-254-0645"
drag, startPoint x: 899, startPoint y: 225, endPoint x: 996, endPoint y: 225, distance: 97.7
click at [996, 225] on input "+1 339 888 4330" at bounding box center [959, 227] width 165 height 24
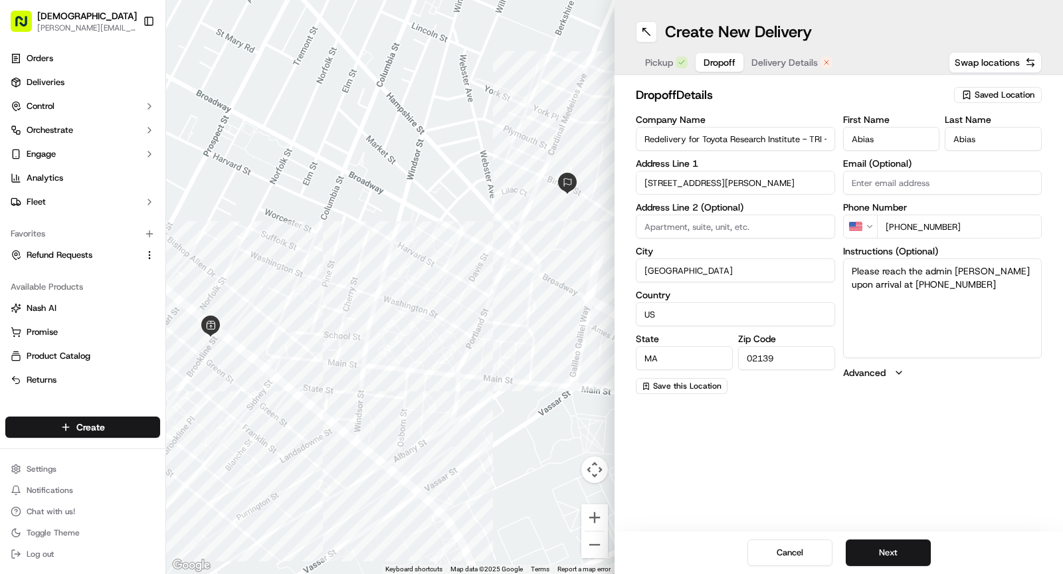
paste input "781 254 0645"
type input "+1 781 254 0645"
click at [769, 62] on span "Delivery Details" at bounding box center [785, 62] width 66 height 13
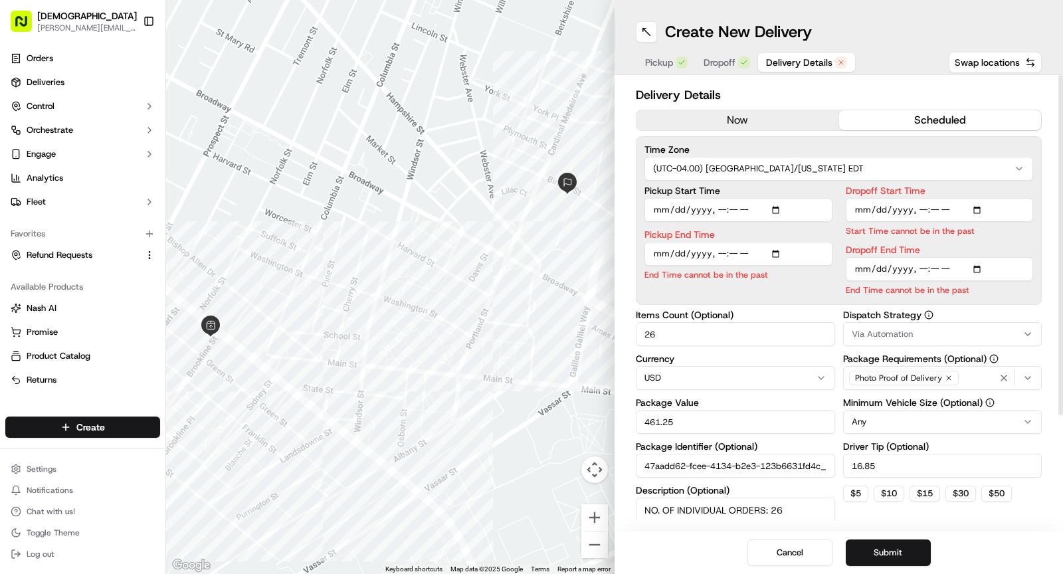
click at [740, 114] on button "now" at bounding box center [738, 120] width 203 height 20
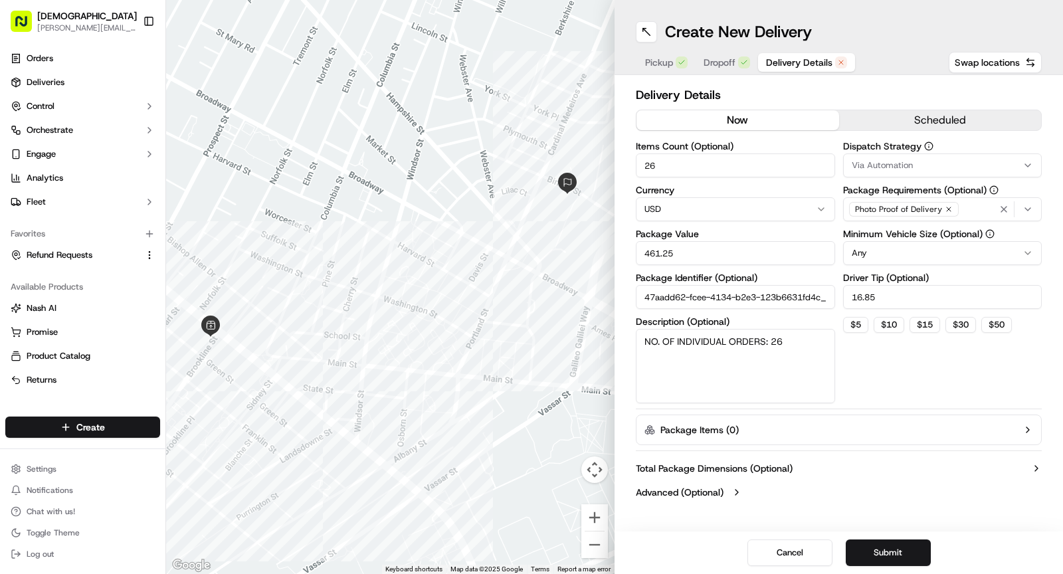
click at [696, 164] on input "26" at bounding box center [735, 166] width 199 height 24
type input "1"
click at [684, 249] on input "461.25" at bounding box center [735, 253] width 199 height 24
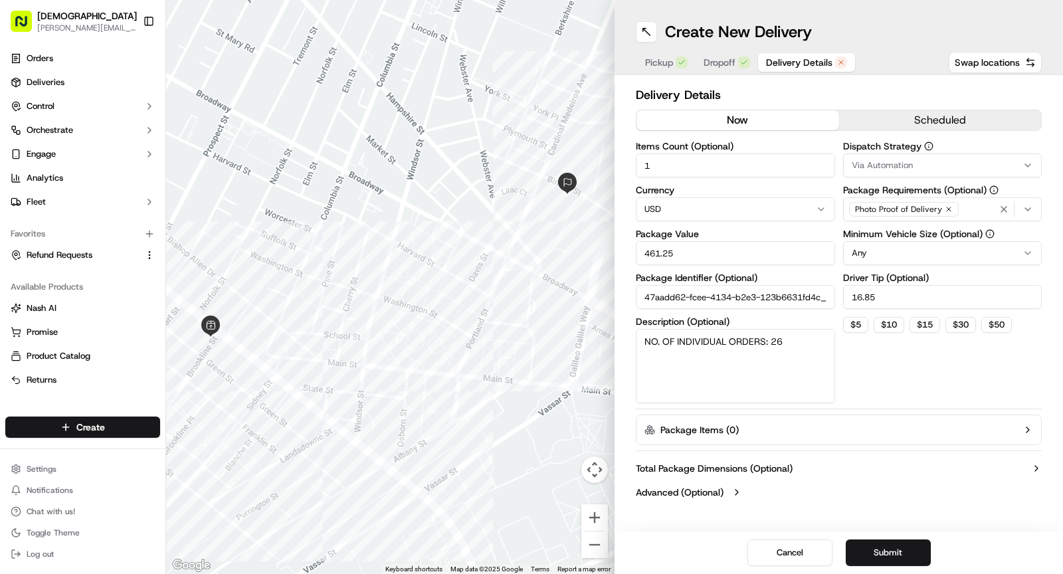
click at [684, 250] on input "461.25" at bounding box center [735, 253] width 199 height 24
click at [724, 348] on textarea "NO. OF INDIVIDUAL ORDERS: 26" at bounding box center [735, 366] width 199 height 74
click at [714, 258] on input "461.2530" at bounding box center [735, 253] width 199 height 24
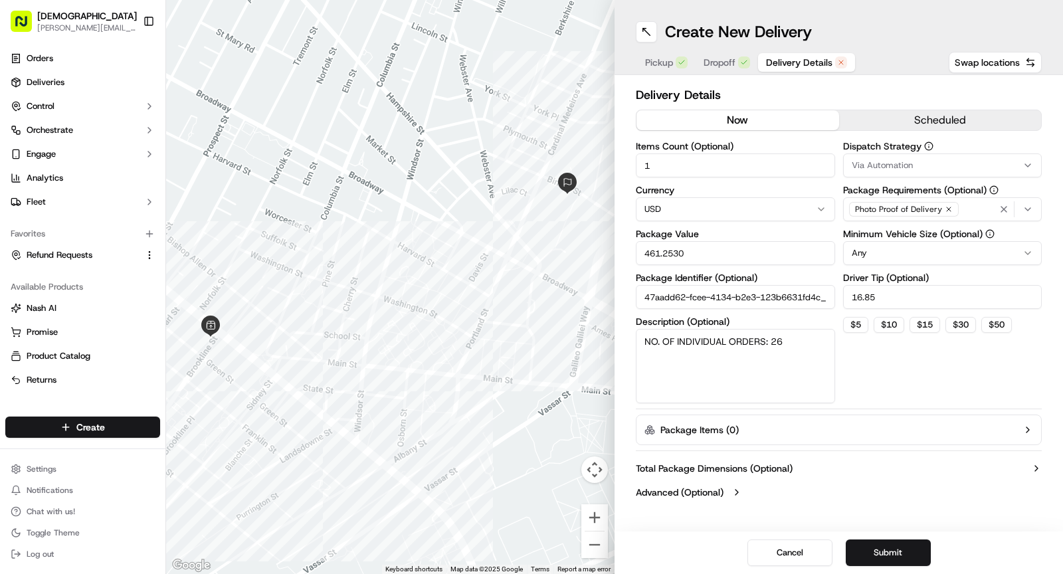
click at [714, 258] on input "461.2530" at bounding box center [735, 253] width 199 height 24
type input "30"
click at [781, 387] on textarea "NO. OF INDIVIDUAL ORDERS: 26" at bounding box center [735, 366] width 199 height 74
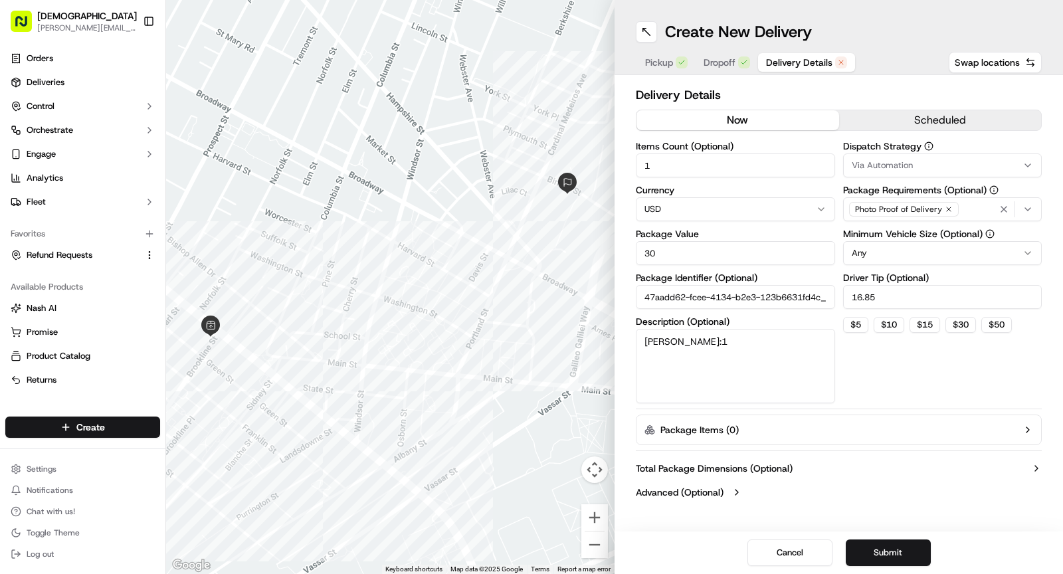
type textarea "redel:1"
click at [873, 296] on input "16.85" at bounding box center [942, 297] width 199 height 24
type input "3"
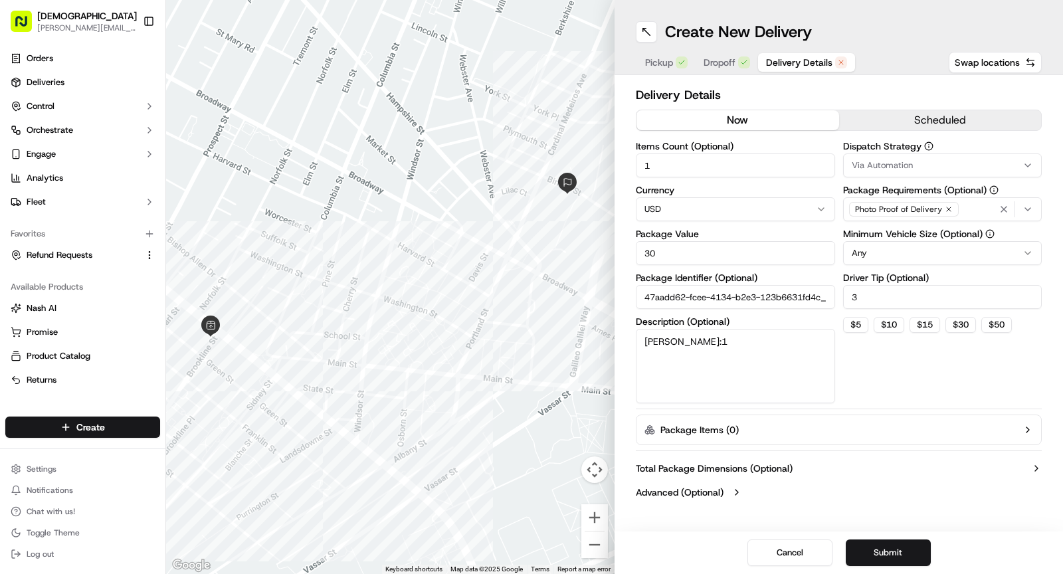
click at [724, 52] on div "Pickup Dropoff Delivery Details" at bounding box center [746, 63] width 221 height 24
click at [721, 73] on div "Pickup Dropoff Delivery Details" at bounding box center [746, 63] width 221 height 24
click at [721, 64] on span "Dropoff" at bounding box center [720, 62] width 32 height 13
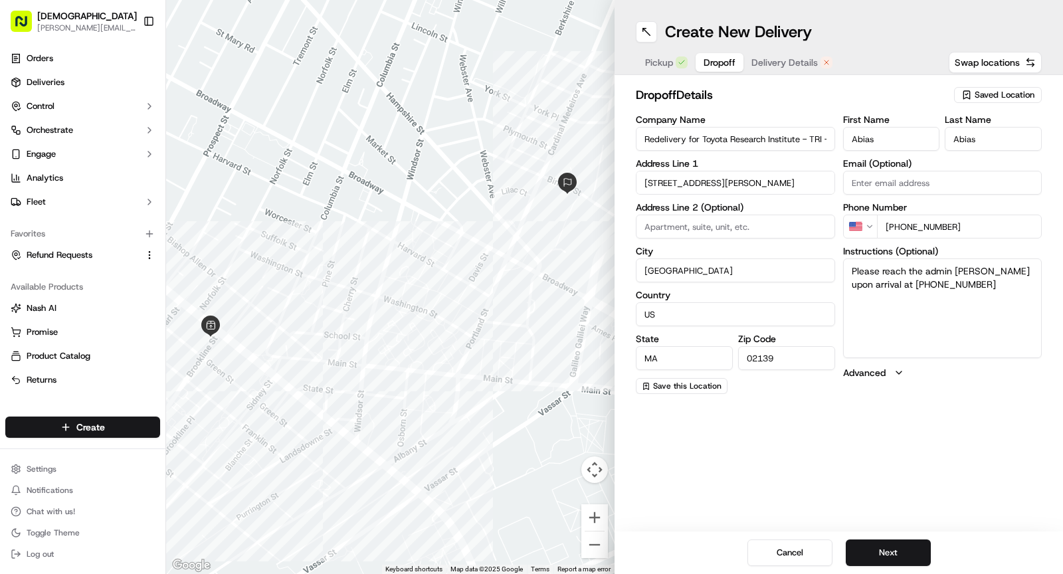
click at [786, 61] on span "Delivery Details" at bounding box center [785, 62] width 66 height 13
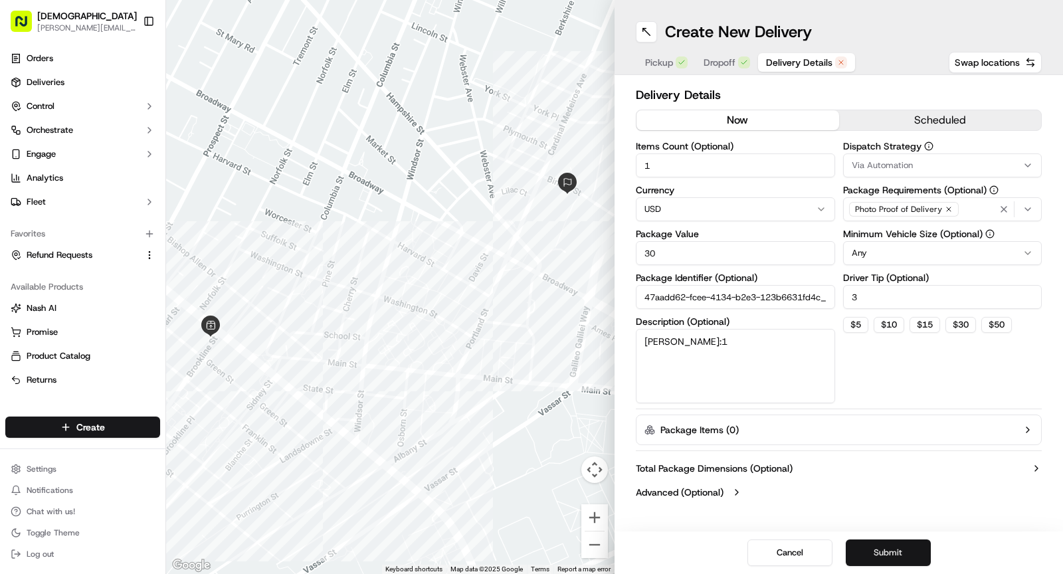
click at [869, 550] on button "Submit" at bounding box center [888, 553] width 85 height 27
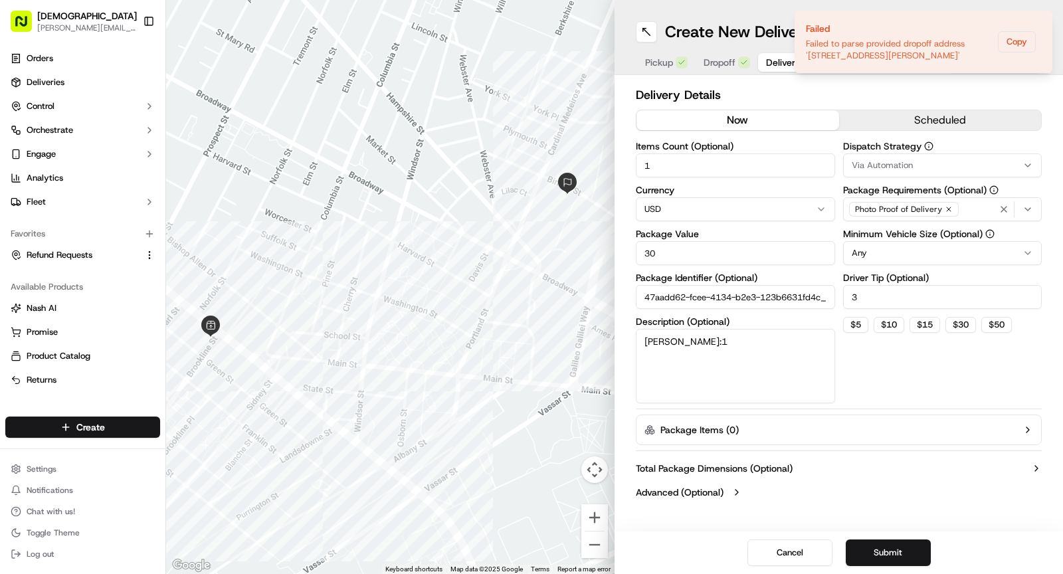
click at [726, 62] on span "Dropoff" at bounding box center [720, 62] width 32 height 13
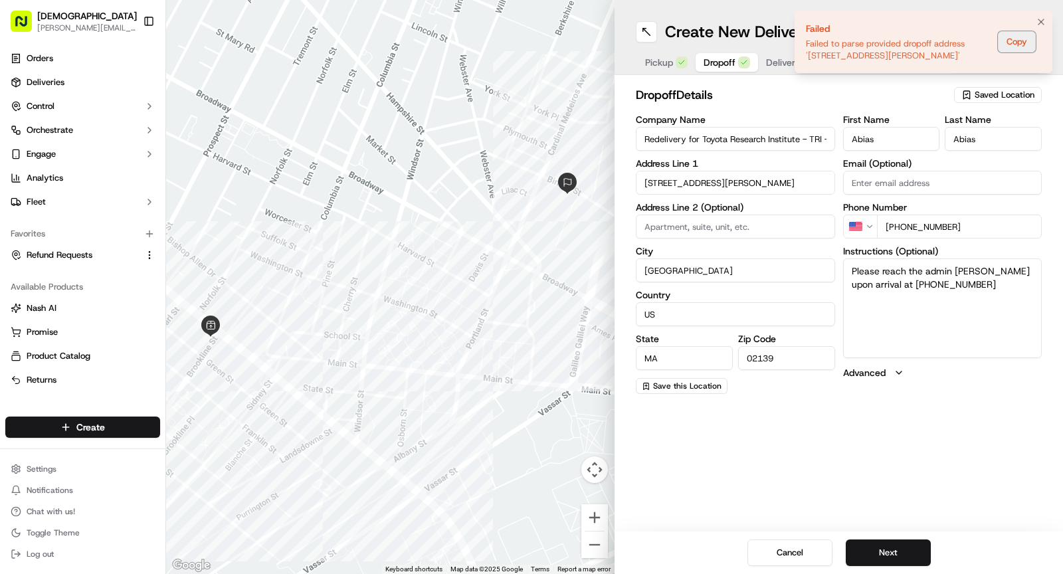
click at [1020, 41] on button "Copy" at bounding box center [1017, 41] width 38 height 21
click at [1015, 40] on button "Copy" at bounding box center [1017, 41] width 38 height 21
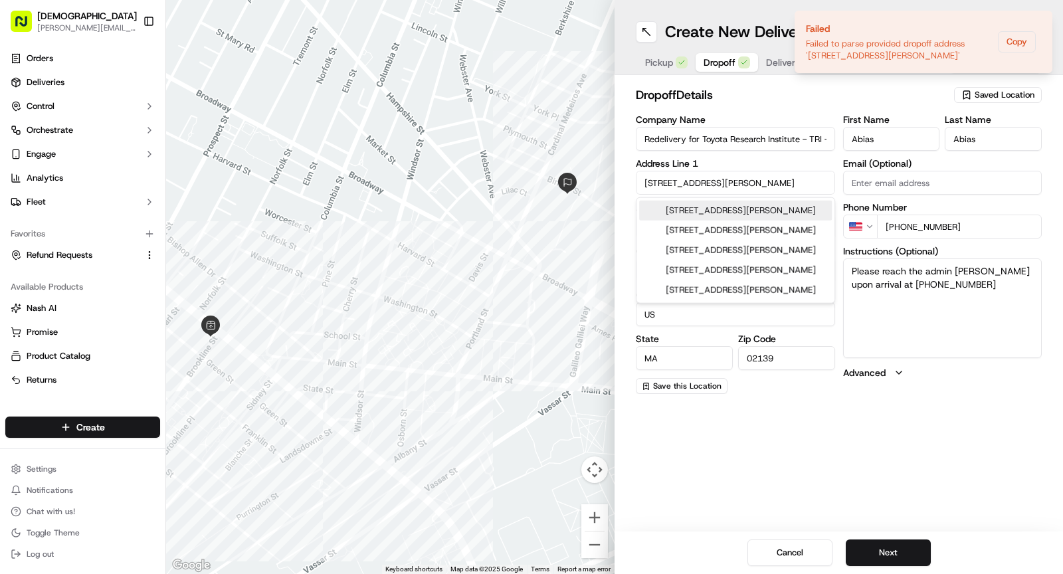
click at [726, 188] on input "1 Kendall Square" at bounding box center [735, 183] width 199 height 24
paste input "Failed to parse provided dropoff address '1 Kendall Square, Cambridge, MA 02139…"
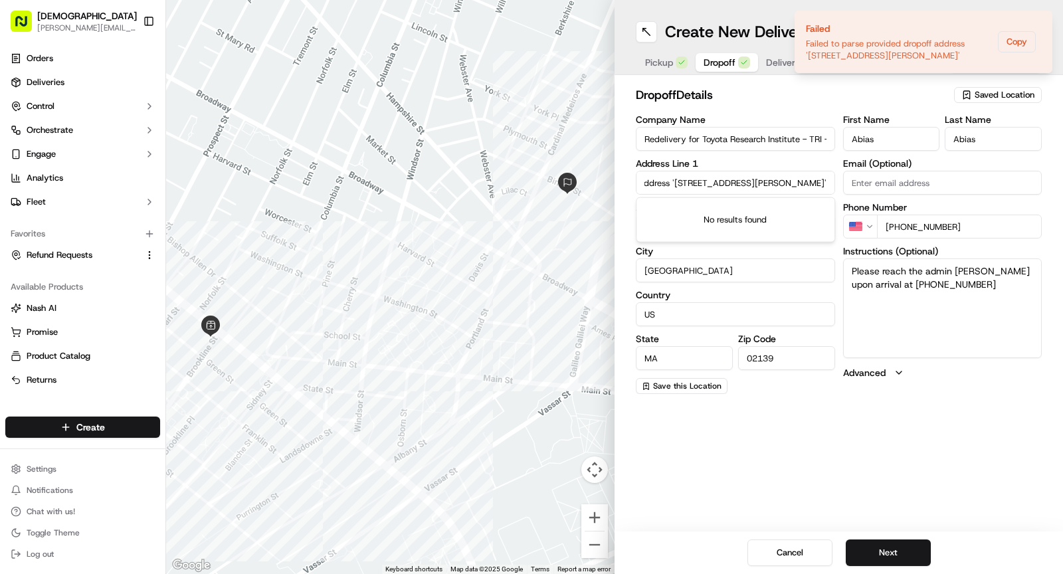
click at [738, 300] on div "Country US" at bounding box center [735, 308] width 199 height 36
click at [710, 180] on input "Failed to parse provided dropoff address '1 Kendall Square, Cambridge, MA 02139…" at bounding box center [735, 183] width 199 height 24
drag, startPoint x: 805, startPoint y: 183, endPoint x: 597, endPoint y: 185, distance: 208.7
click at [597, 185] on div "← Move left → Move right ↑ Move up ↓ Move down + Zoom in - Zoom out Home Jump l…" at bounding box center [614, 287] width 897 height 574
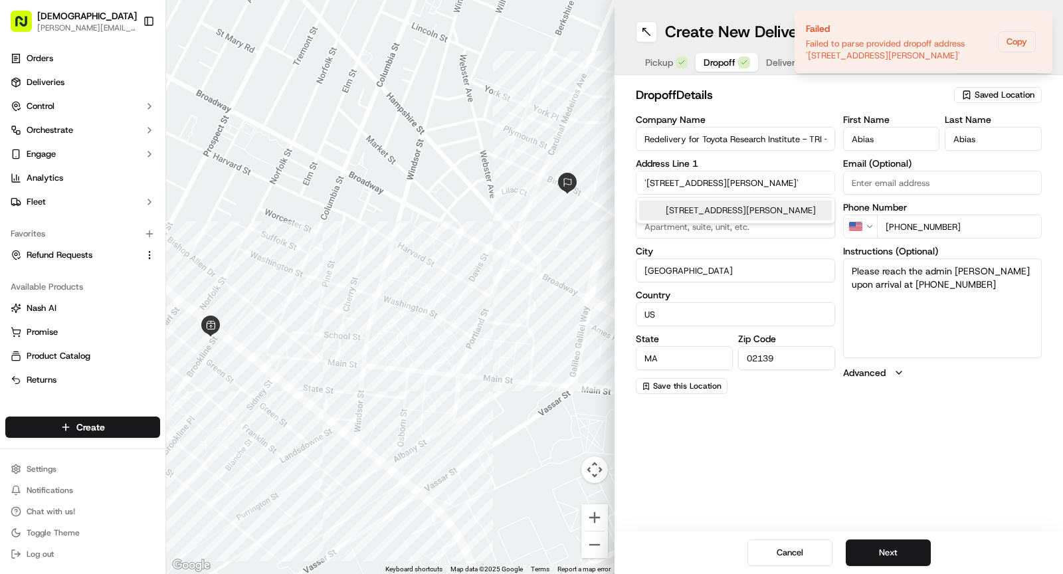
click at [715, 215] on div "1 Kendall Square, Cambridge, MA 02139, U.S." at bounding box center [735, 211] width 192 height 20
type input "15 Hampshire St, Cambridge, MA 02139, USA"
type input "United States"
type input "15 Hampshire Street"
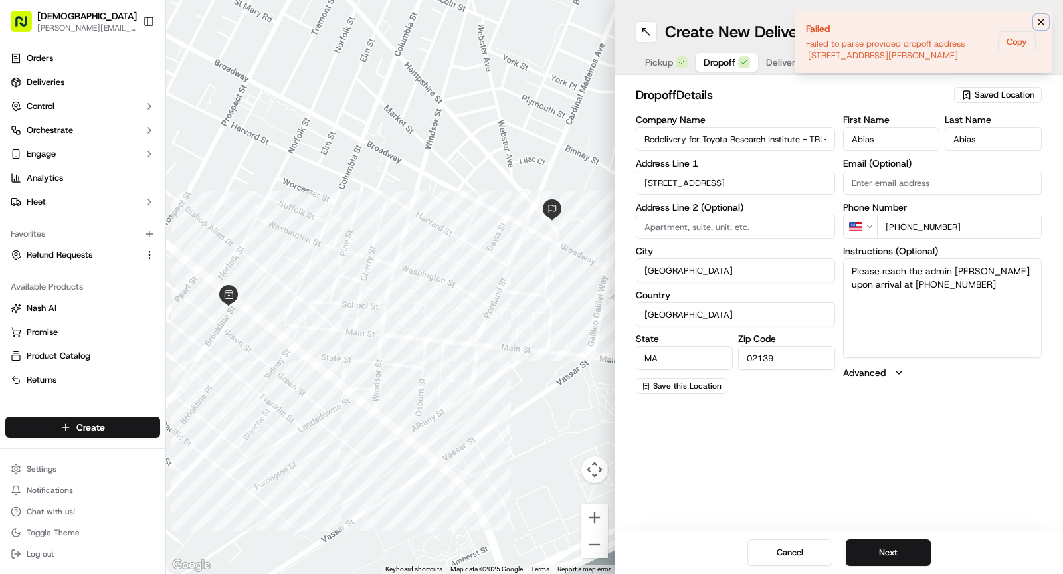
click at [1039, 26] on icon "Notifications (F8)" at bounding box center [1041, 22] width 11 height 11
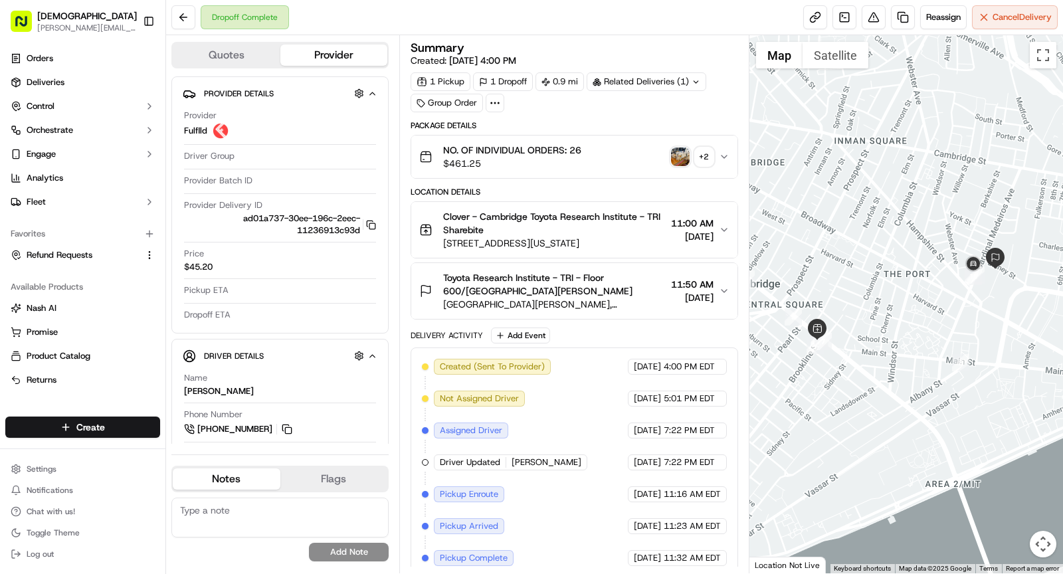
click at [622, 78] on div "Related Deliveries (1)" at bounding box center [647, 81] width 120 height 19
click at [630, 106] on span "job_h3QnMJ3D9wi9aCWXDtSvTB" at bounding box center [674, 110] width 135 height 12
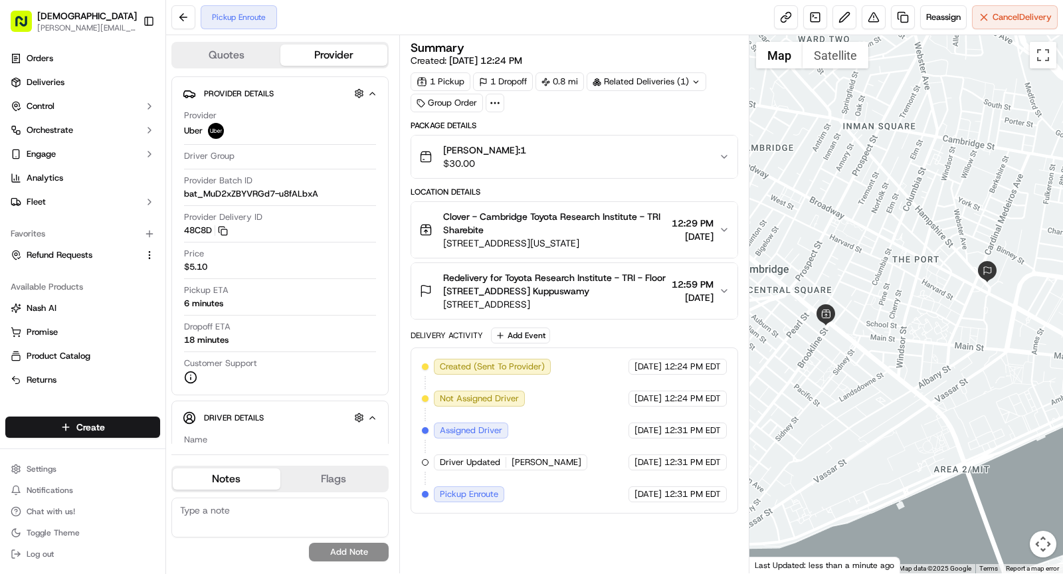
click at [575, 289] on span "Redelivery for Toyota Research Institute - TRI - Floor 600/700, Suite 6-501 Nav…" at bounding box center [554, 284] width 223 height 27
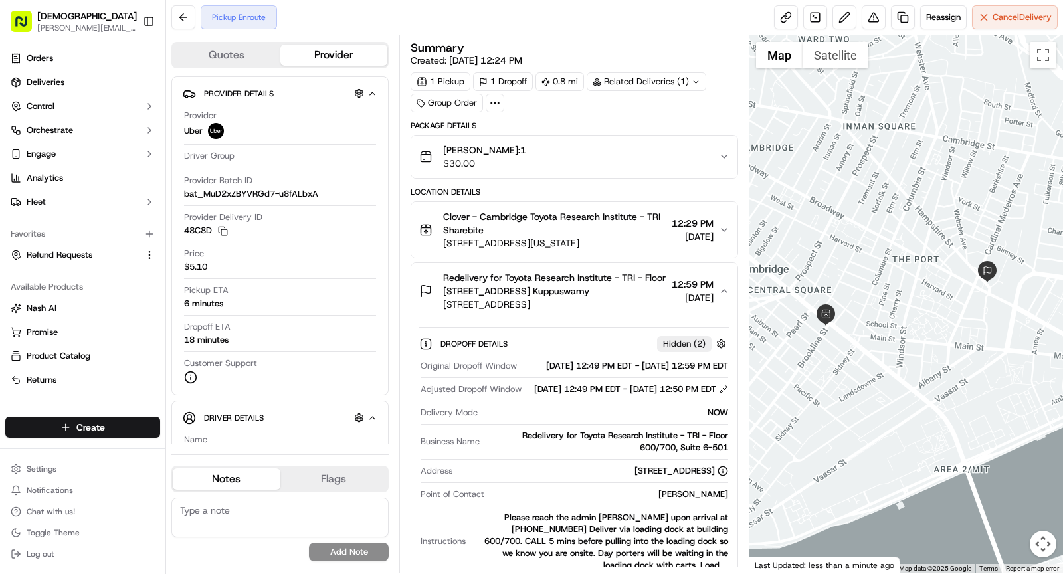
click at [599, 302] on span "15 Hampshire St, Cambridge, MA 02139, USA" at bounding box center [554, 304] width 223 height 13
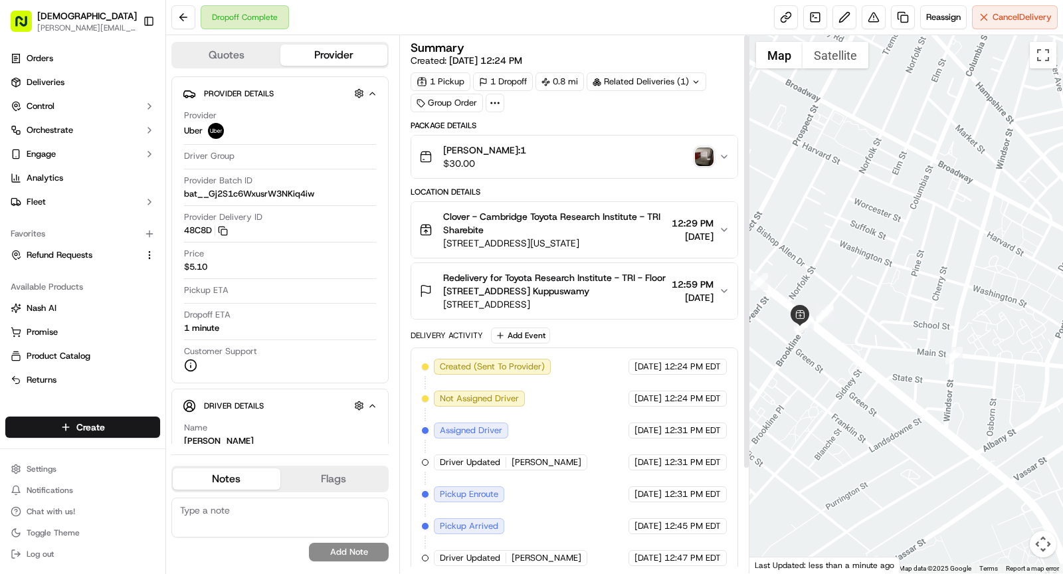
click at [707, 152] on img "button" at bounding box center [704, 157] width 19 height 19
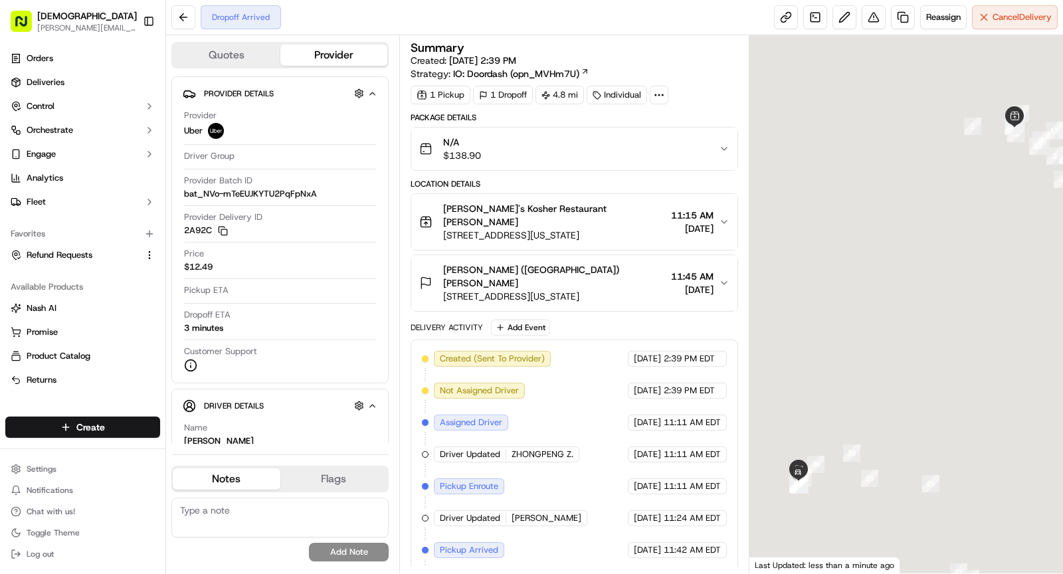
click at [662, 92] on icon at bounding box center [659, 95] width 12 height 12
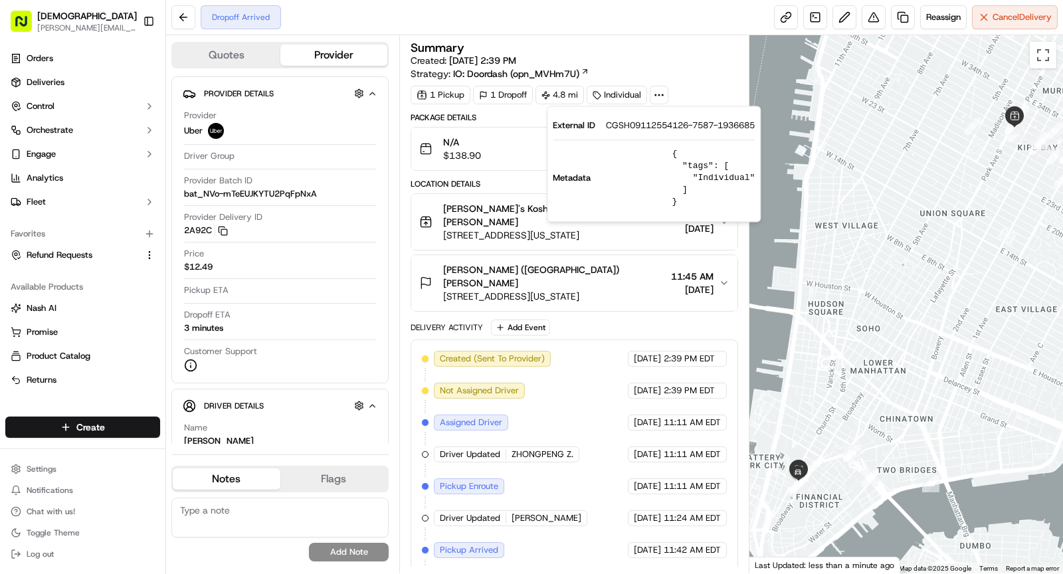
drag, startPoint x: 605, startPoint y: 125, endPoint x: 690, endPoint y: 128, distance: 85.1
click at [690, 128] on div "External ID CGSH09112554126-7587-1936685" at bounding box center [654, 126] width 202 height 12
copy span "CGSH09112554126"
click at [491, 229] on span "[STREET_ADDRESS][US_STATE]" at bounding box center [554, 235] width 223 height 13
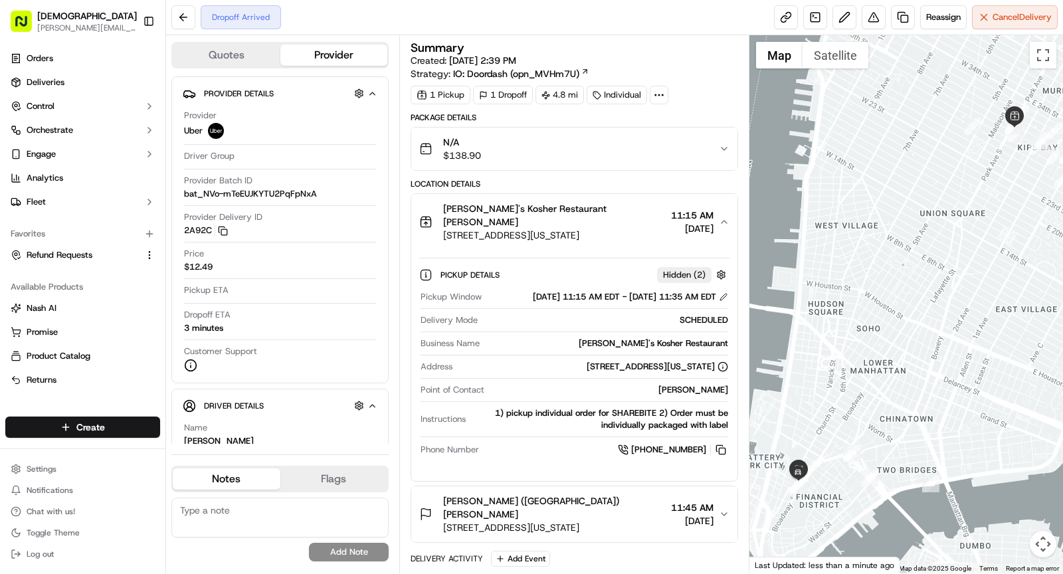
click at [665, 339] on div "Mendy's Kosher Restaurant" at bounding box center [606, 344] width 243 height 12
copy div "Mendy's Kosher Restaurant"
click at [530, 229] on span "441 Park Ave S, New York, NY 10016, USA" at bounding box center [554, 235] width 223 height 13
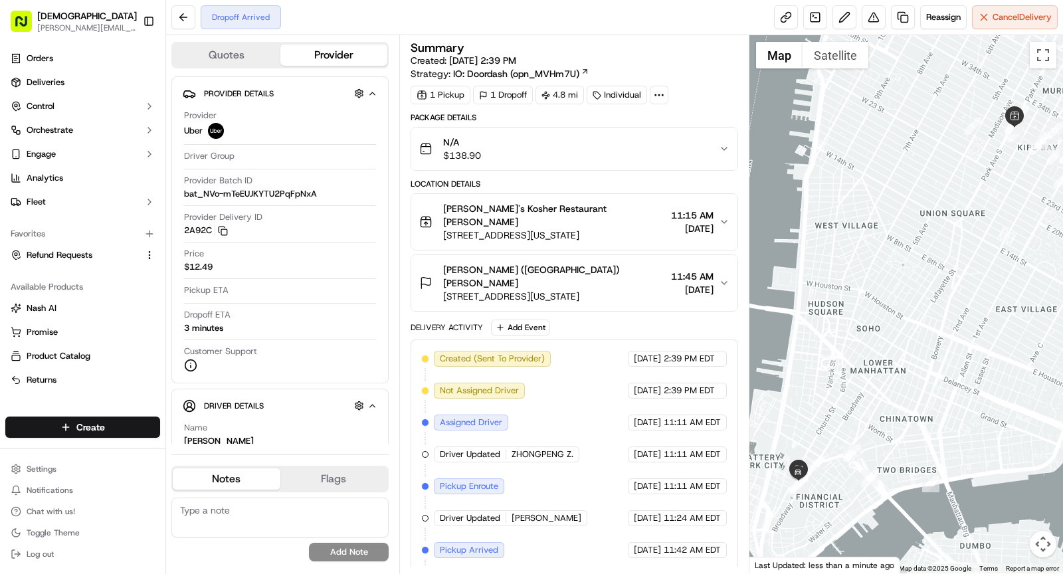
click at [600, 290] on span "1 Liberty St, New York, NY 10006, USA" at bounding box center [554, 296] width 223 height 13
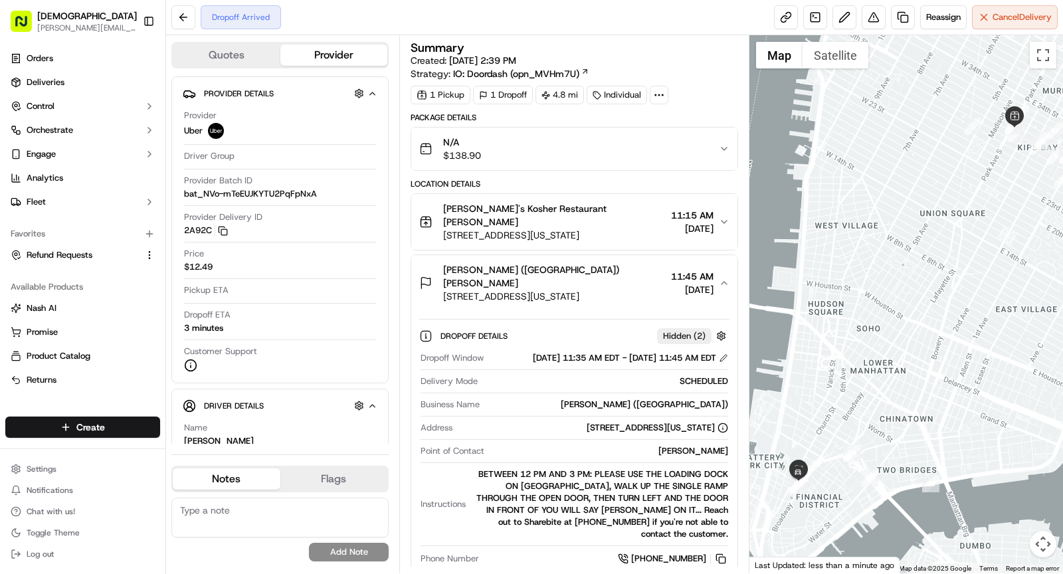
click at [697, 445] on div "Cynthia Tomasini" at bounding box center [609, 451] width 239 height 12
copy div "Cynthia Tomasini"
click at [584, 290] on span "1 Liberty St, New York, NY 10006, USA" at bounding box center [554, 296] width 223 height 13
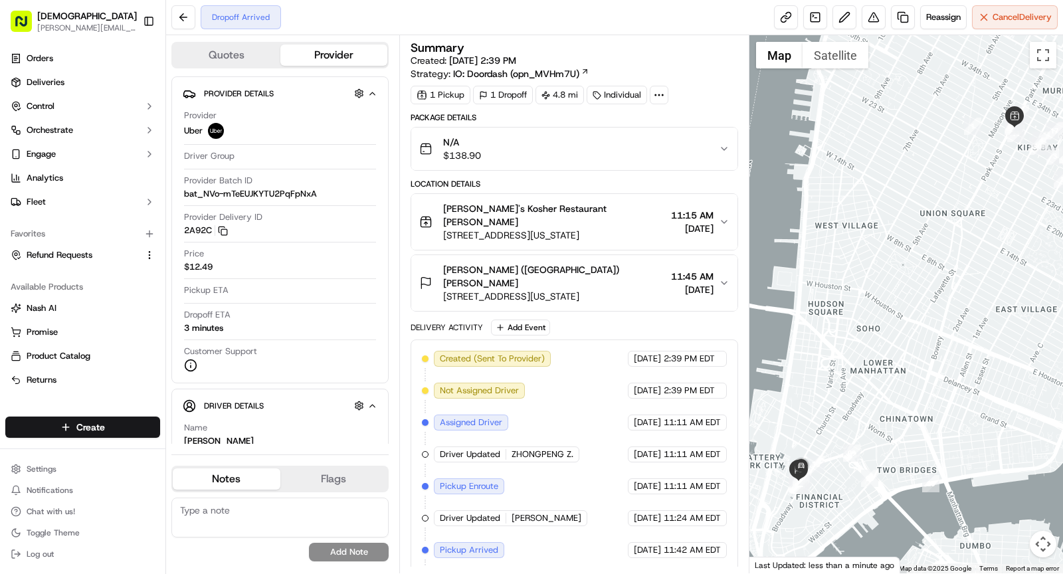
click at [620, 266] on div "Cleary (NYC) Cynthia Tomasini 1 Liberty St, New York, NY 10006, USA 11:45 AM 09…" at bounding box center [569, 283] width 300 height 40
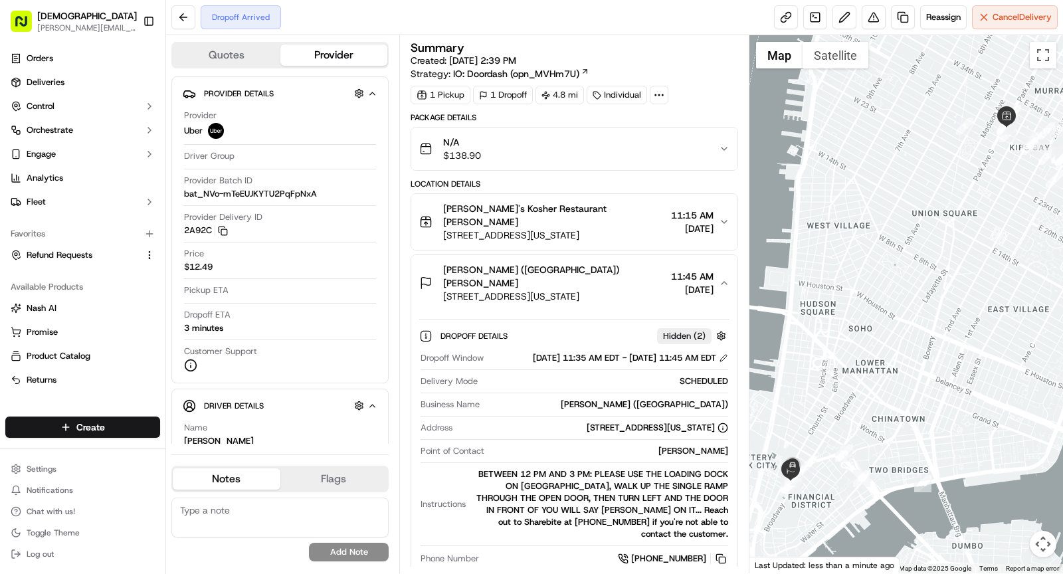
drag, startPoint x: 828, startPoint y: 346, endPoint x: 818, endPoint y: 346, distance: 10.0
click at [818, 346] on div at bounding box center [907, 304] width 314 height 538
click at [601, 290] on span "1 Liberty St, New York, NY 10006, USA" at bounding box center [554, 296] width 223 height 13
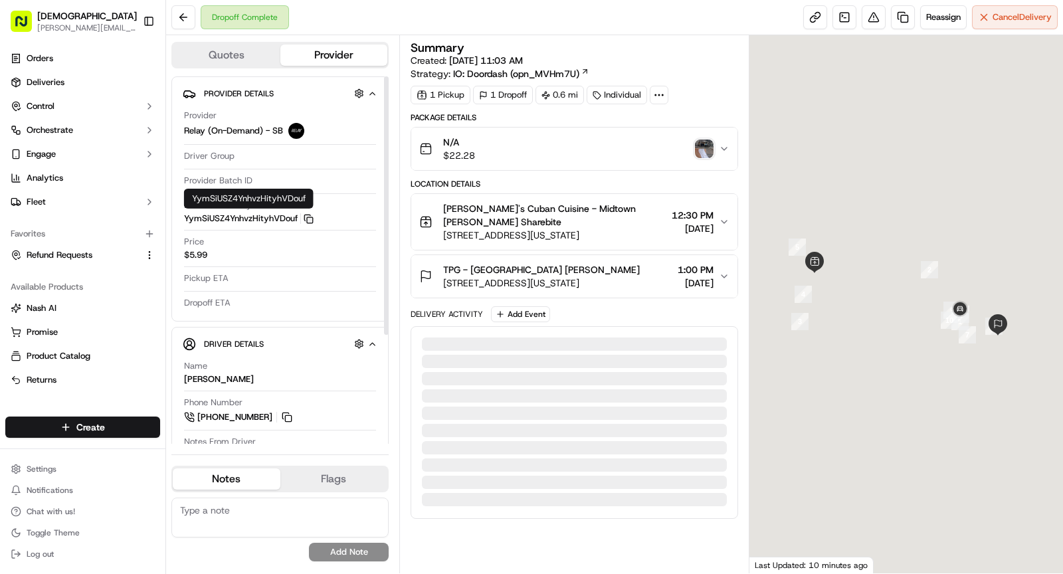
click at [307, 217] on rect "button" at bounding box center [310, 220] width 6 height 6
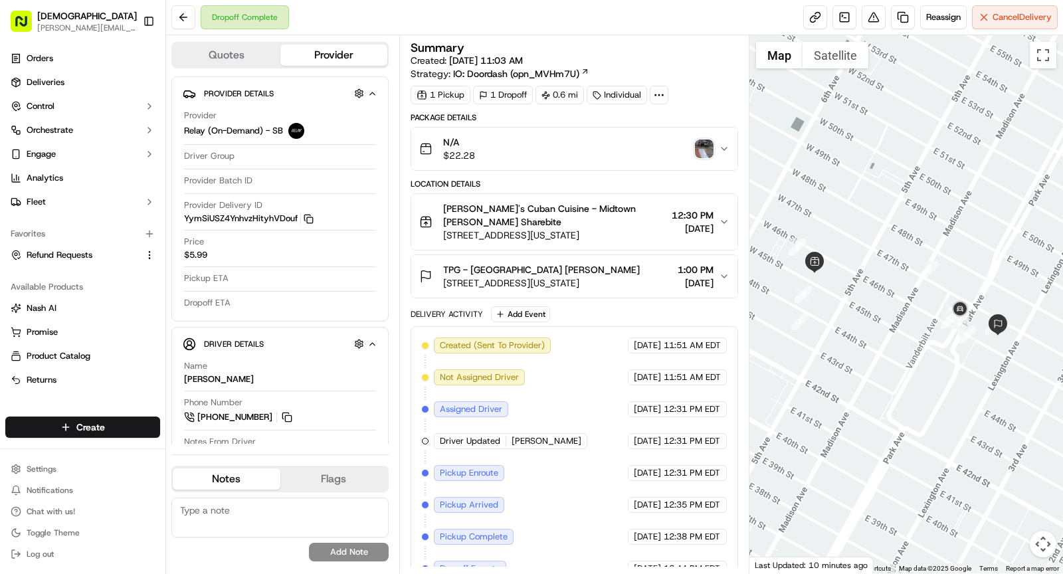
click at [706, 147] on img "button" at bounding box center [704, 149] width 19 height 19
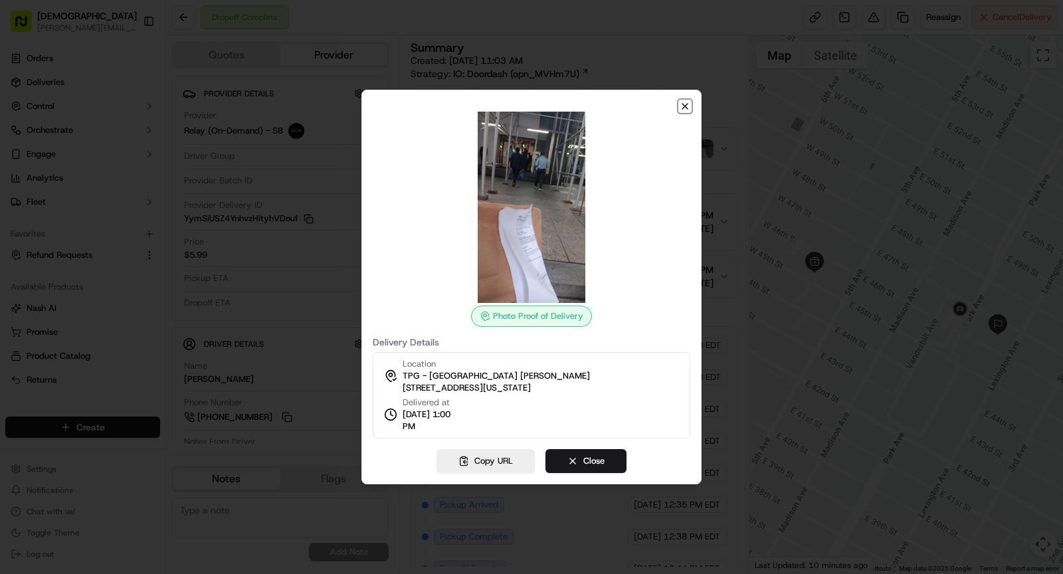
click at [685, 106] on icon "button" at bounding box center [685, 106] width 11 height 11
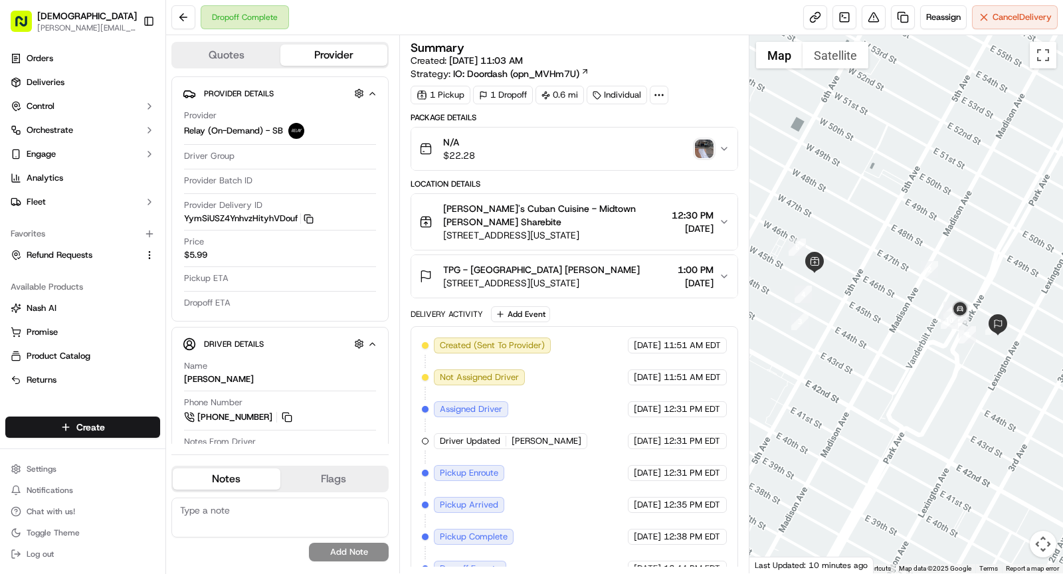
click at [572, 283] on span "245 Park Ave, New York, NY 10167" at bounding box center [541, 282] width 197 height 13
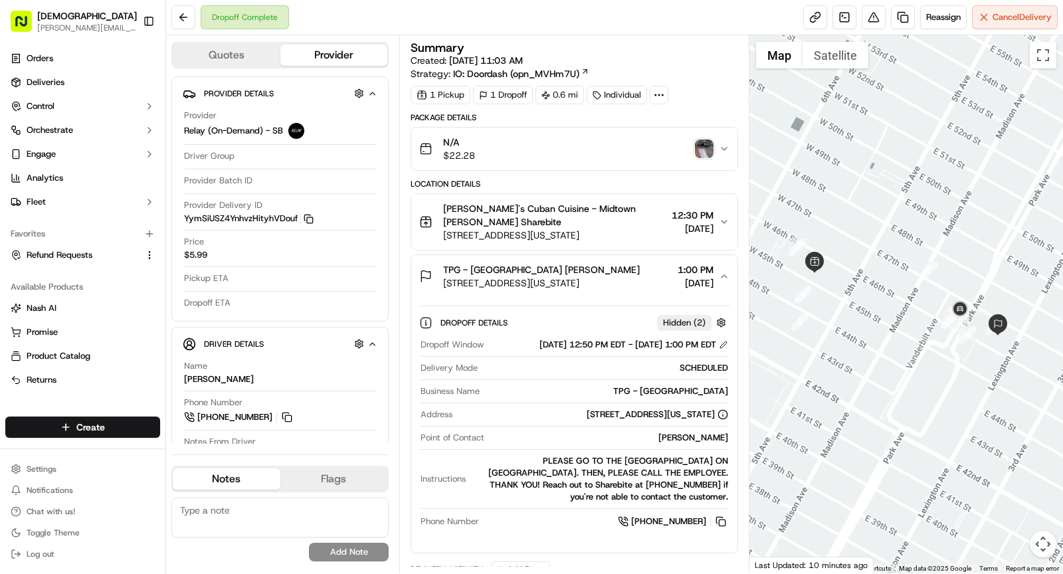
click at [572, 283] on span "245 Park Ave, New York, NY 10167" at bounding box center [541, 282] width 197 height 13
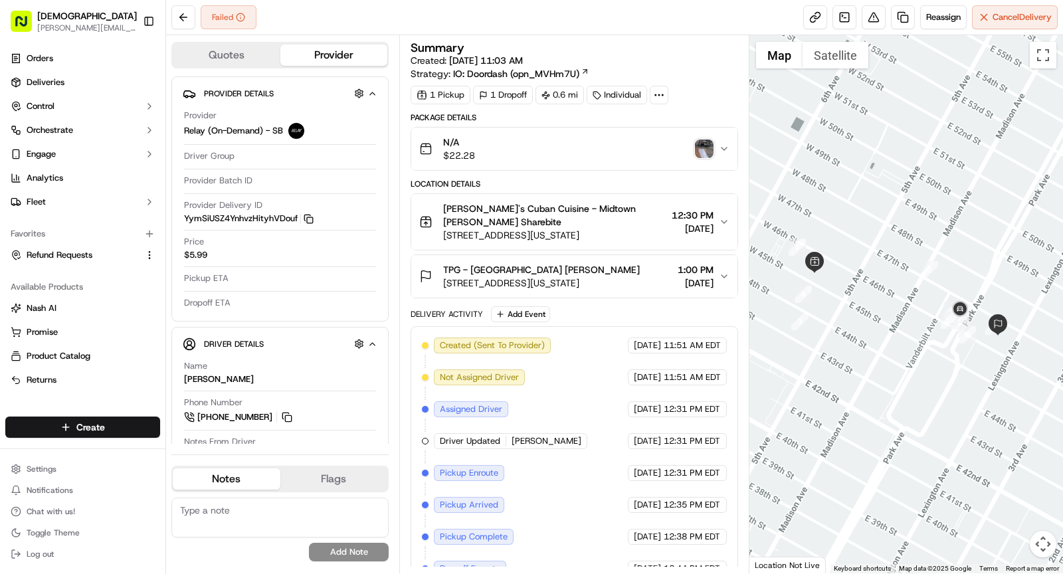
click at [657, 92] on icon at bounding box center [659, 95] width 12 height 12
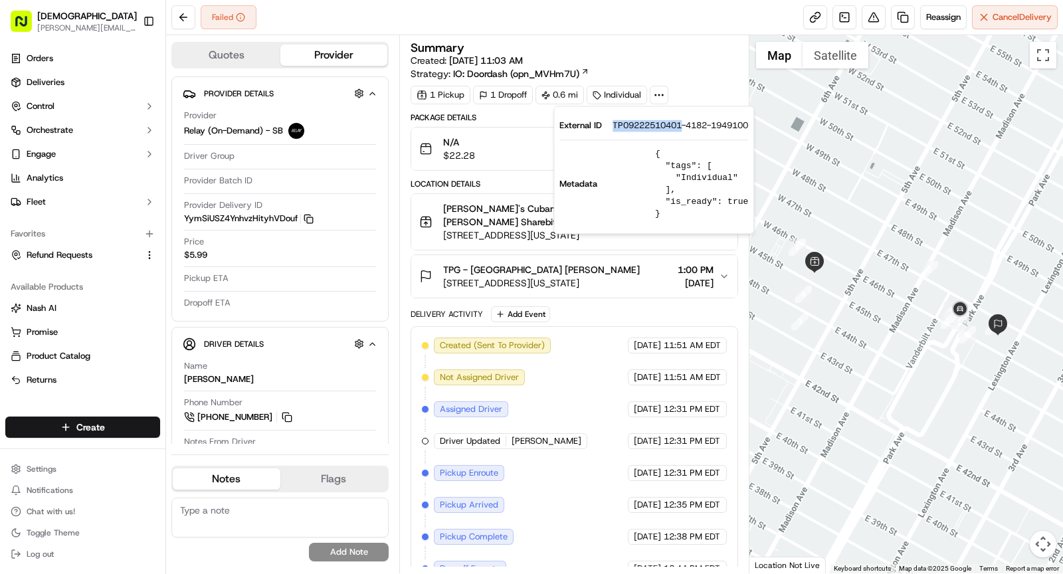
drag, startPoint x: 614, startPoint y: 126, endPoint x: 681, endPoint y: 128, distance: 66.5
click at [681, 128] on span "TP09222510401-4182-1949100" at bounding box center [681, 126] width 136 height 12
copy span "TP0922251040"
click at [868, 21] on button at bounding box center [874, 17] width 24 height 24
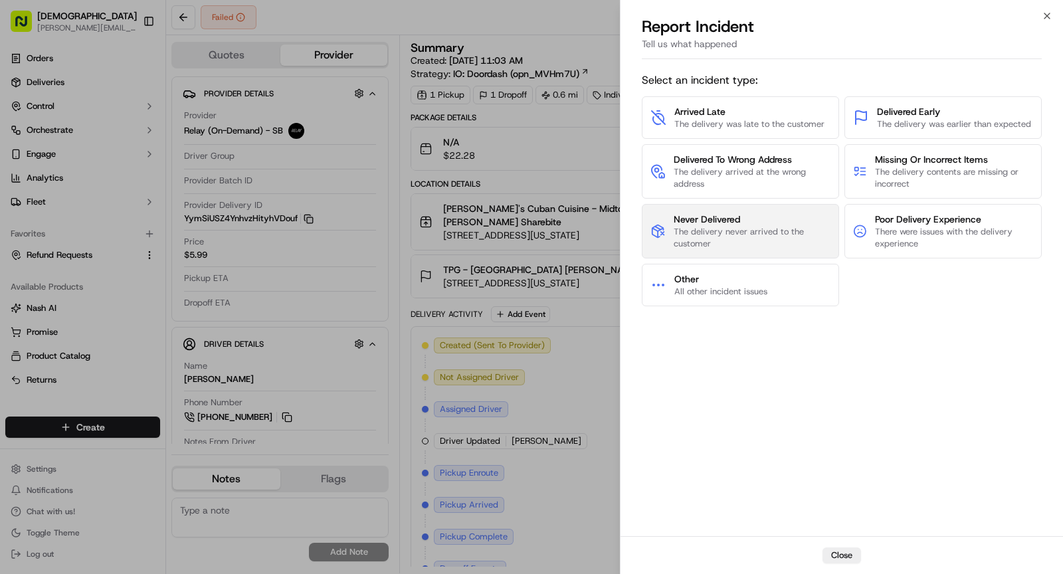
click at [766, 219] on span "Never Delivered" at bounding box center [753, 219] width 158 height 13
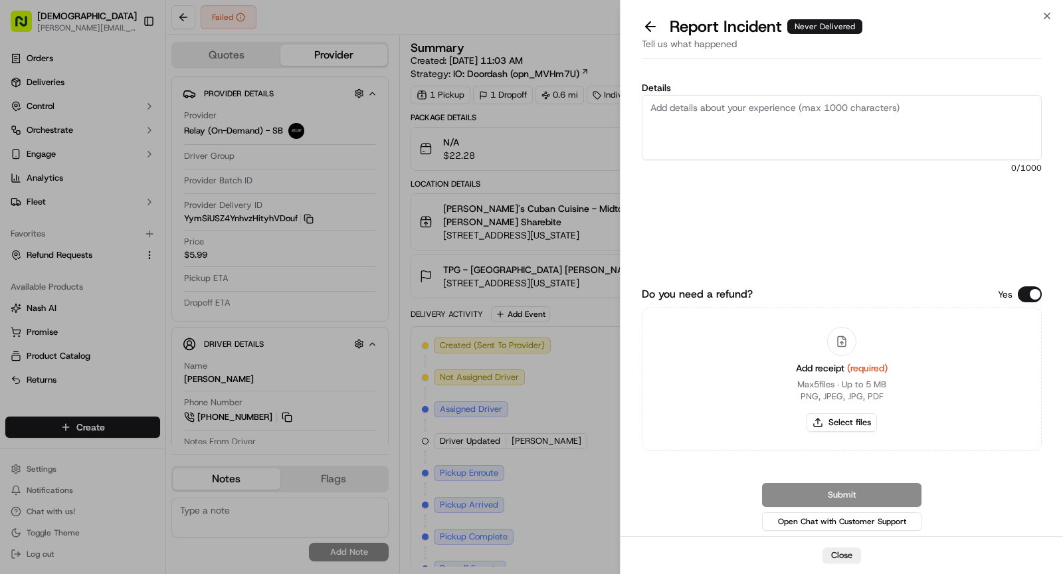
click at [724, 141] on textarea "Details" at bounding box center [842, 127] width 400 height 65
paste textarea "his was marked as delivered, but the customer says they haven't gotten it. The …"
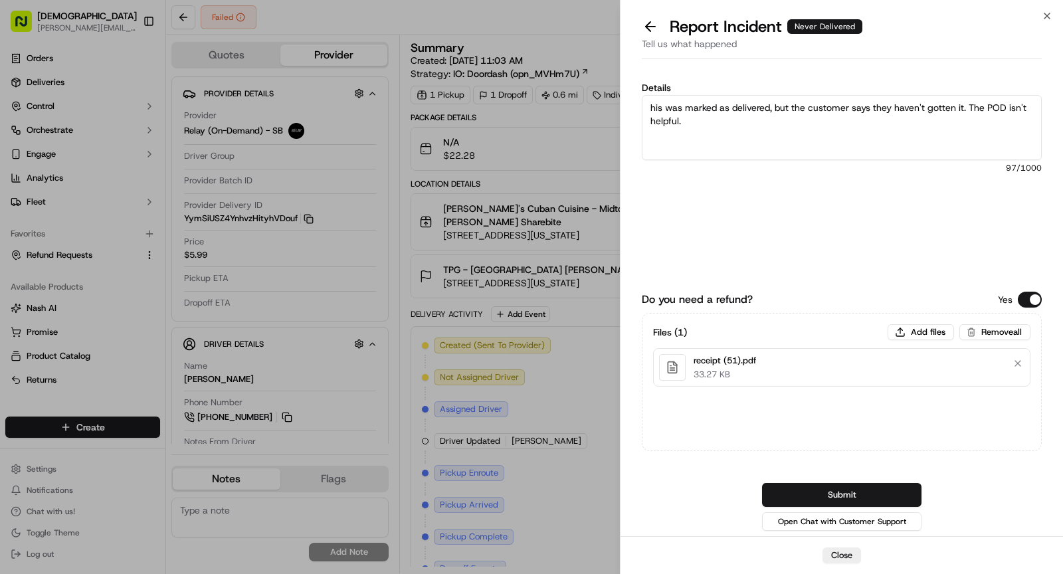
click at [650, 108] on textarea "his was marked as delivered, but the customer says they haven't gotten it. The …" at bounding box center [842, 127] width 400 height 65
click at [778, 136] on textarea "This was marked as delivered, but the customer says they haven't gotten it. The…" at bounding box center [842, 127] width 400 height 65
type textarea "This was marked as delivered, but the customer says they haven't gotten it. The…"
click at [845, 498] on button "Submit" at bounding box center [841, 495] width 159 height 24
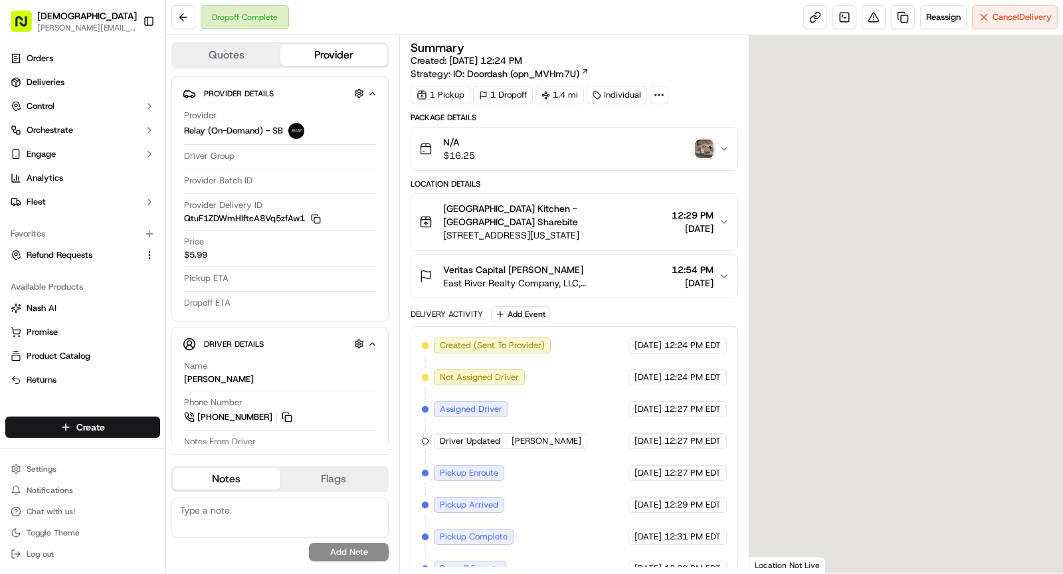
click at [700, 147] on img "button" at bounding box center [704, 149] width 19 height 19
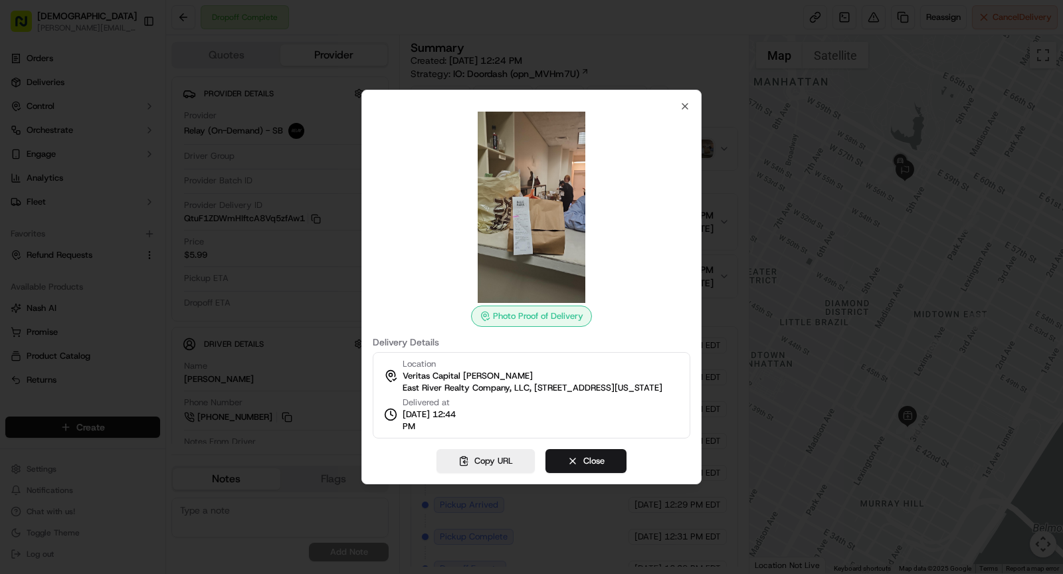
click at [542, 198] on img at bounding box center [531, 207] width 191 height 191
click at [685, 102] on icon "button" at bounding box center [685, 106] width 11 height 11
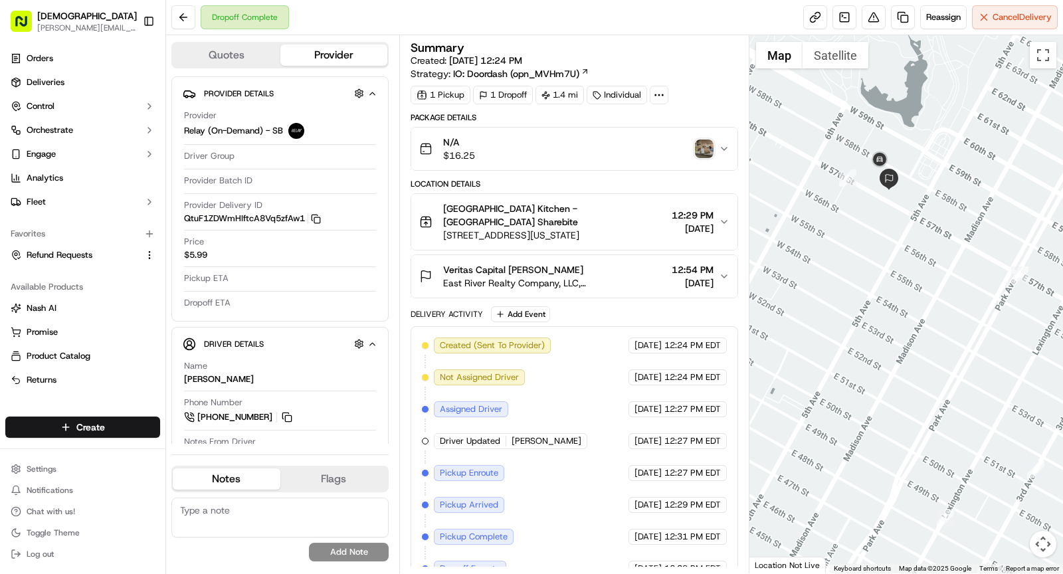
drag, startPoint x: 887, startPoint y: 195, endPoint x: 895, endPoint y: 212, distance: 18.4
click at [895, 212] on div at bounding box center [907, 304] width 314 height 538
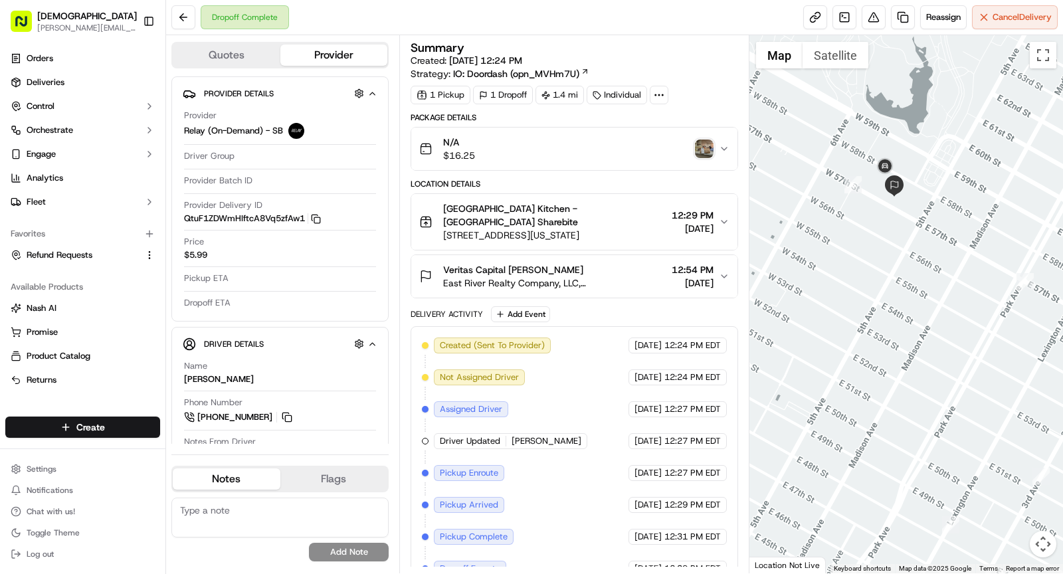
click at [550, 297] on div "Package Details N/A $16.25 Location Details [GEOGRAPHIC_DATA] Kitchen - [GEOGRA…" at bounding box center [575, 382] width 328 height 540
click at [550, 289] on button "Veritas Capital Ethan Parker East River Realty Company, LLC, 9 W 57th St, New Y…" at bounding box center [574, 276] width 326 height 43
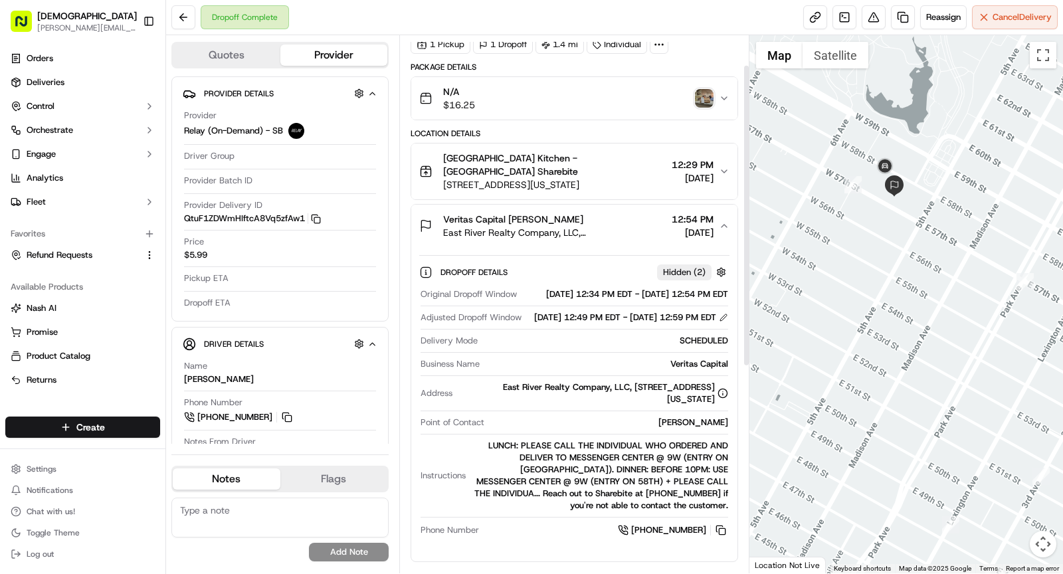
scroll to position [53, 0]
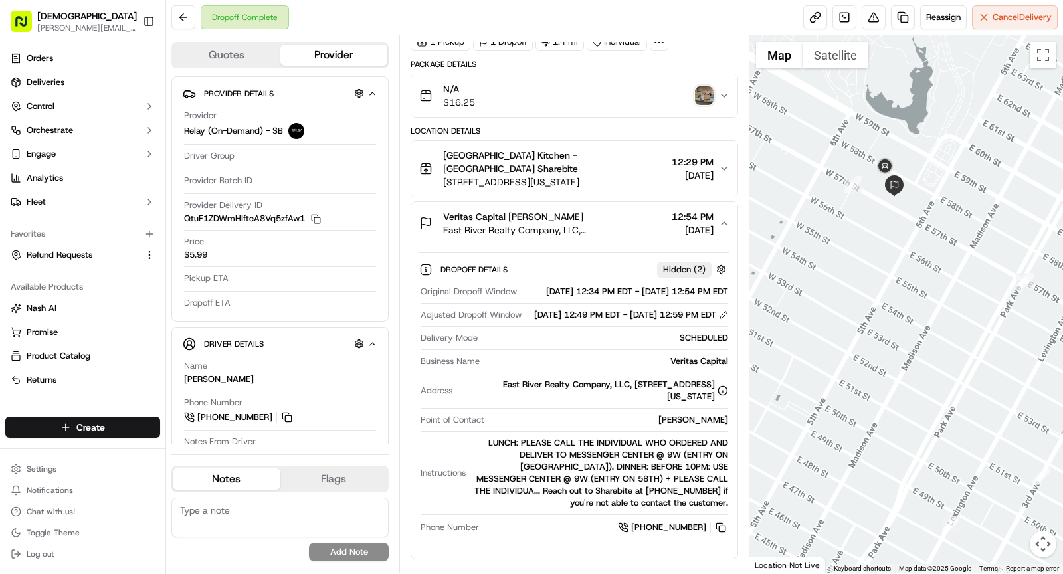
click at [607, 233] on span "East River Realty Company, LLC, 9 W 57th St, New York, NY 10019, USA" at bounding box center [554, 229] width 223 height 13
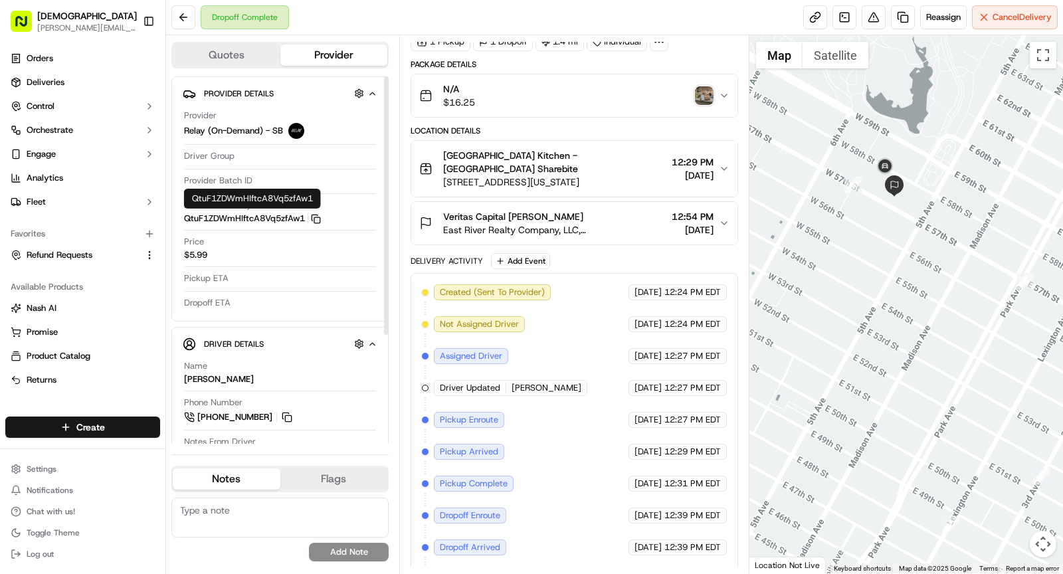
click at [318, 217] on rect "button" at bounding box center [317, 220] width 6 height 6
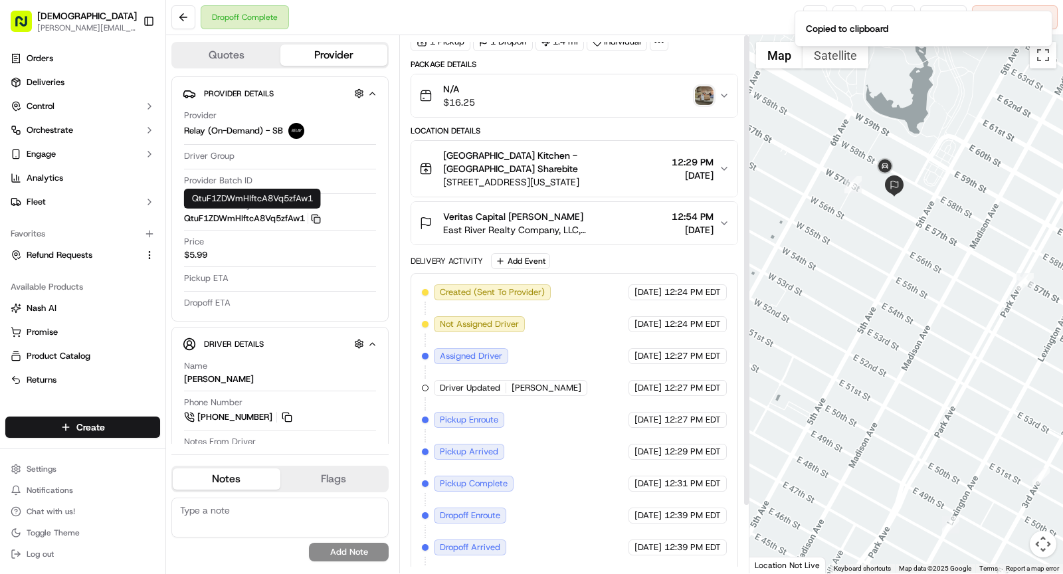
scroll to position [0, 0]
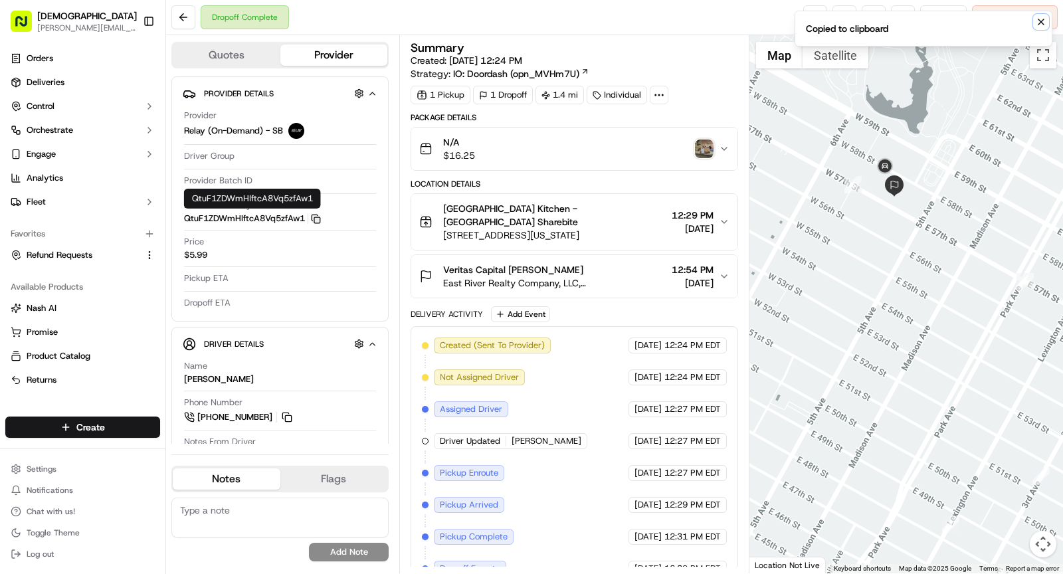
click at [1040, 25] on icon "Notifications (F8)" at bounding box center [1041, 22] width 11 height 11
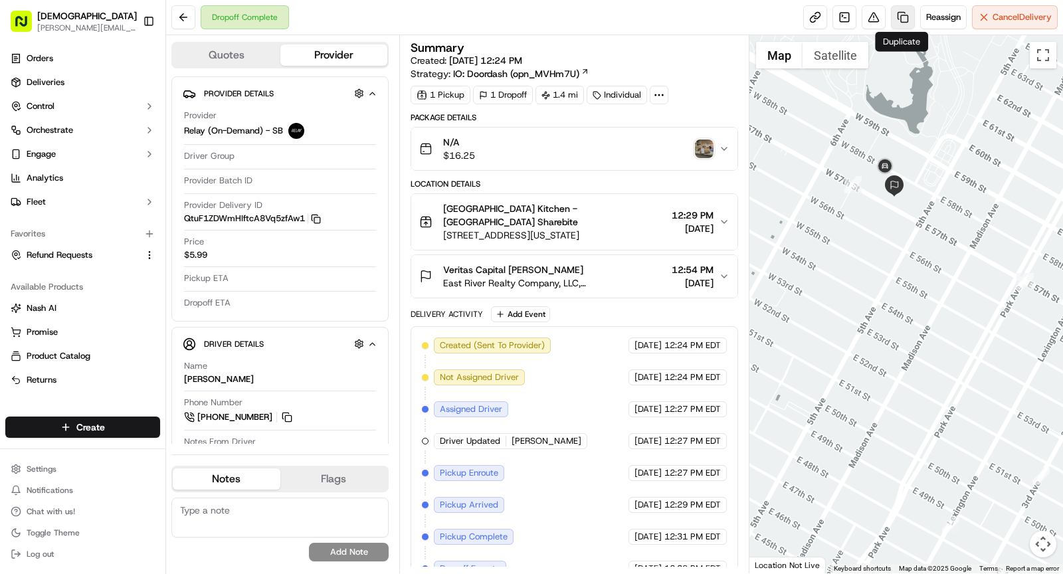
click at [904, 17] on link at bounding box center [903, 17] width 24 height 24
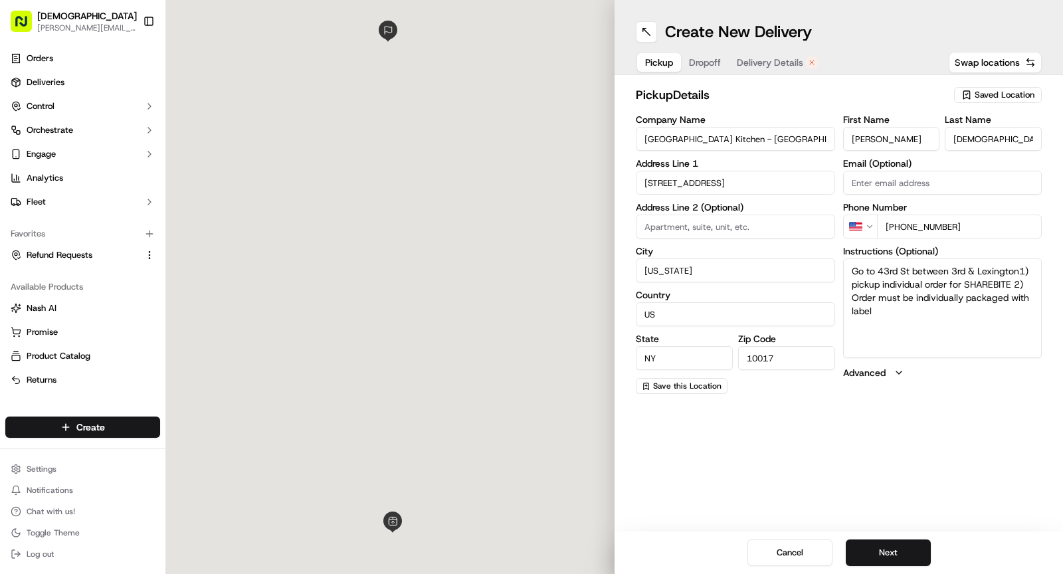
click at [775, 64] on span "Delivery Details" at bounding box center [770, 62] width 66 height 13
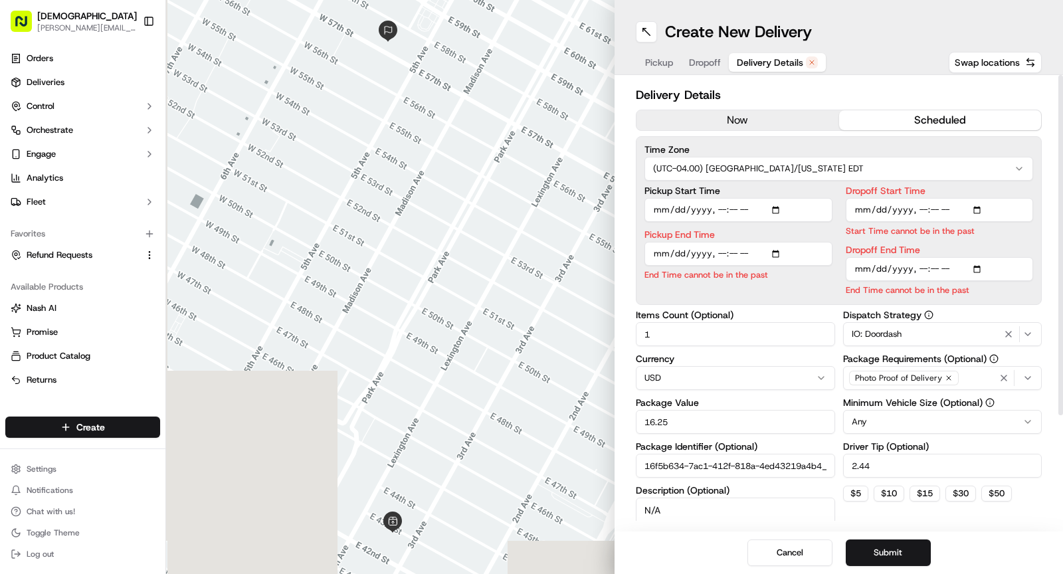
click at [724, 119] on button "now" at bounding box center [738, 120] width 203 height 20
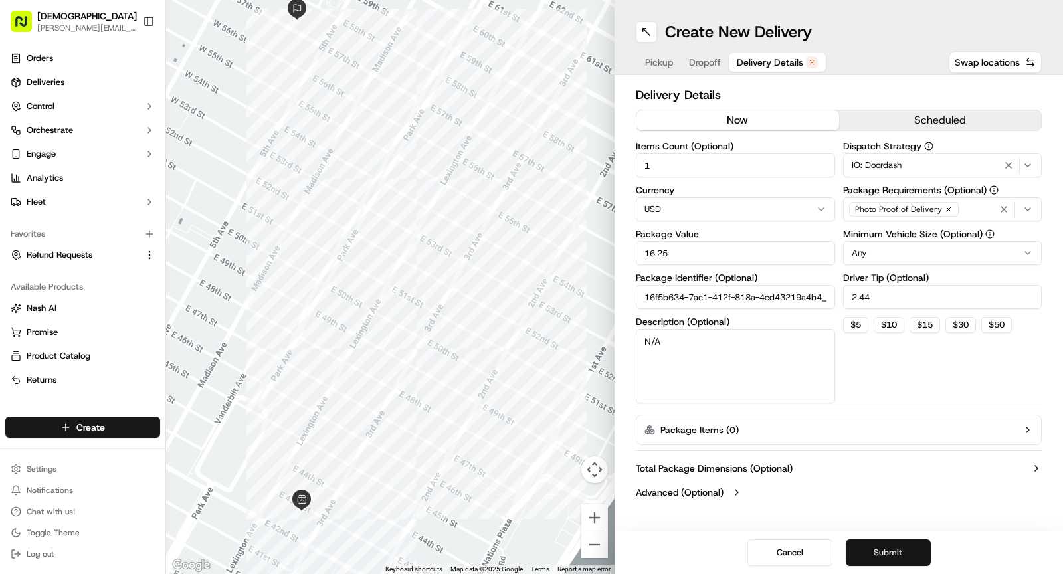
click at [866, 556] on button "Submit" at bounding box center [888, 553] width 85 height 27
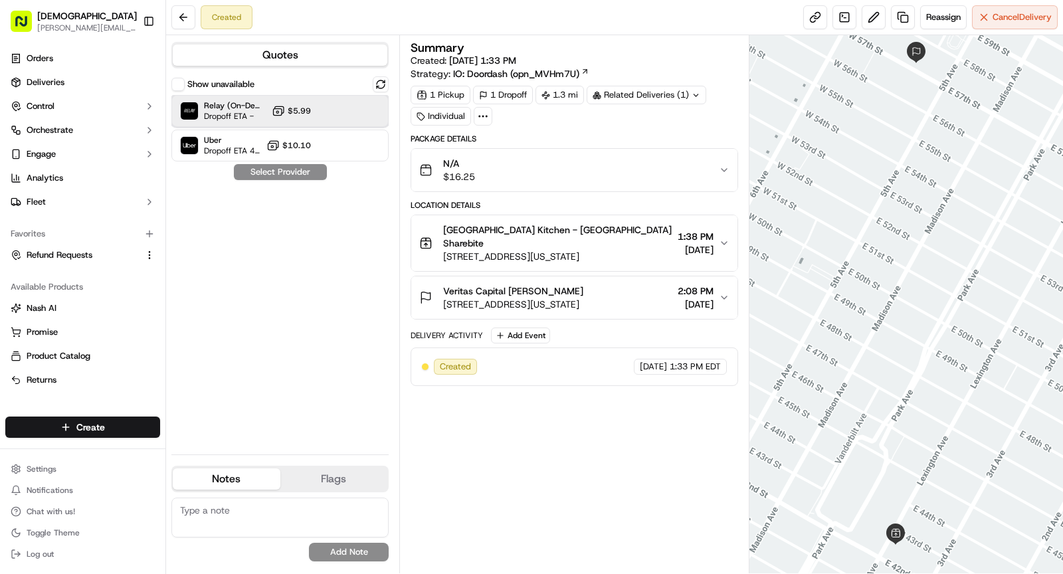
click at [258, 109] on span "Relay (On-Demand) - SB" at bounding box center [235, 105] width 62 height 11
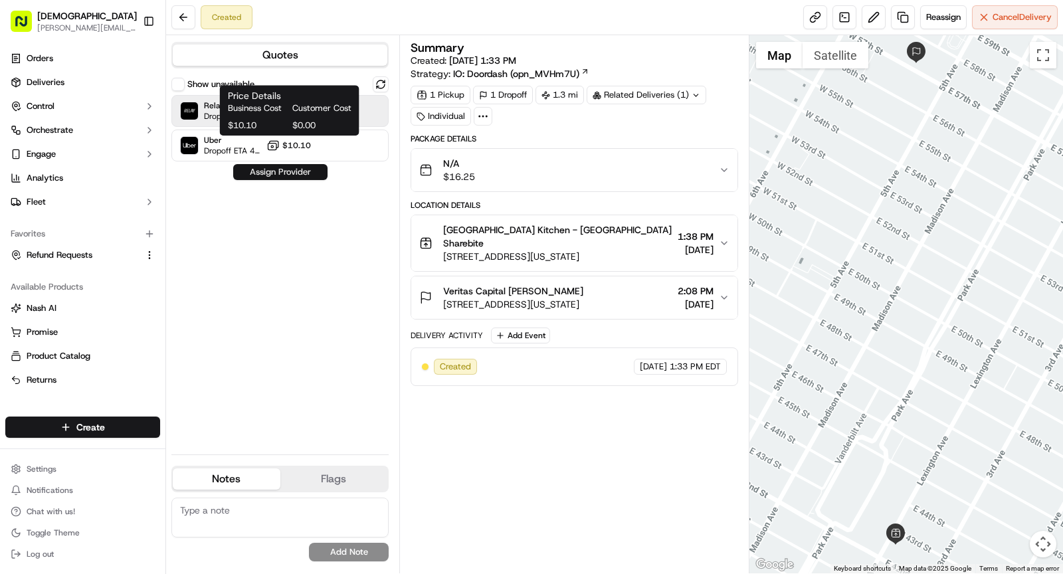
click at [282, 168] on button "Assign Provider" at bounding box center [280, 172] width 94 height 16
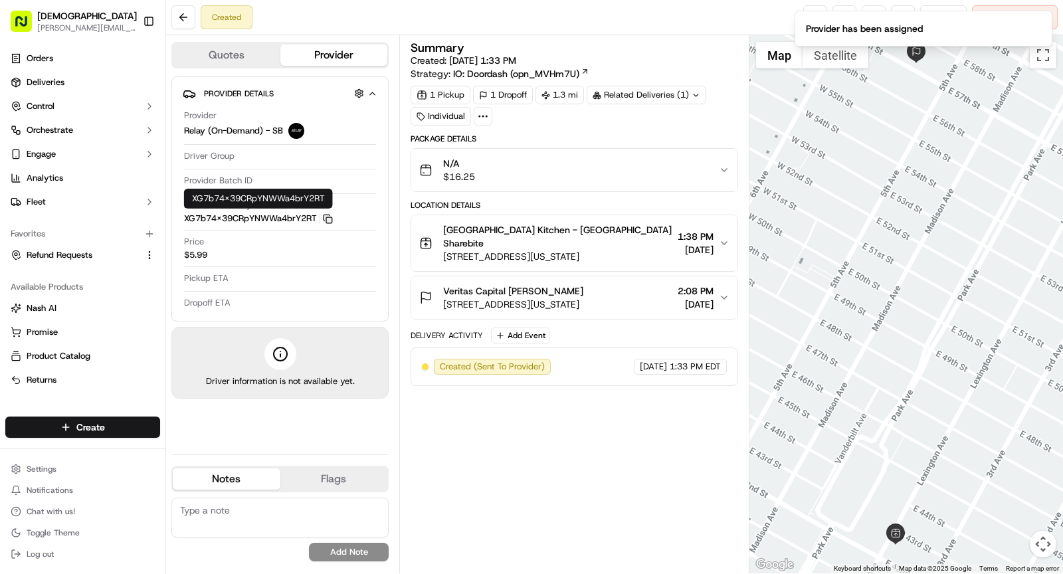
click at [329, 217] on rect "button" at bounding box center [329, 220] width 6 height 6
click at [1037, 23] on icon "Notifications (F8)" at bounding box center [1041, 22] width 11 height 11
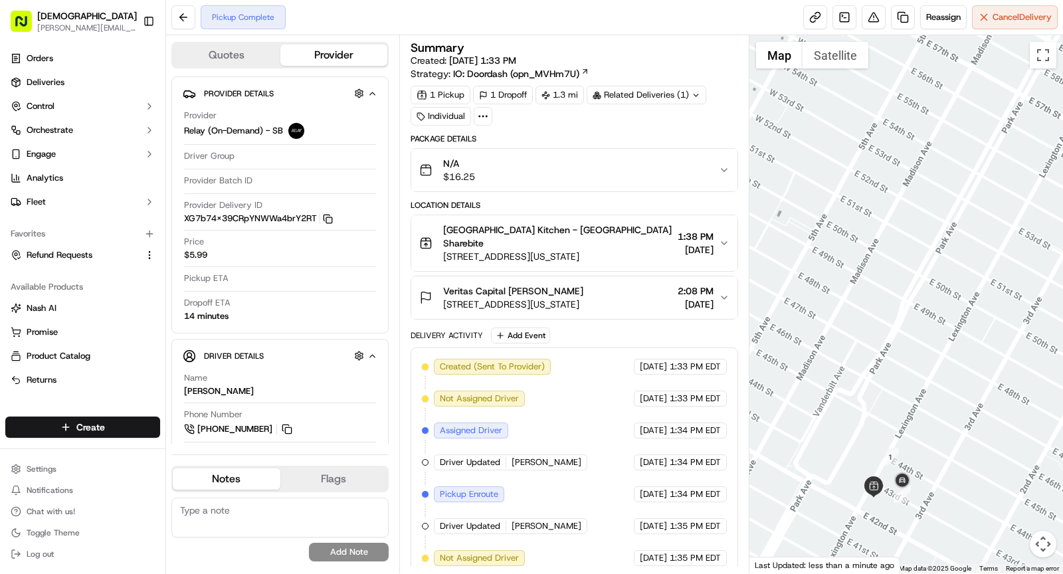
drag, startPoint x: 851, startPoint y: 375, endPoint x: 828, endPoint y: 316, distance: 62.7
click at [828, 317] on div at bounding box center [907, 304] width 314 height 538
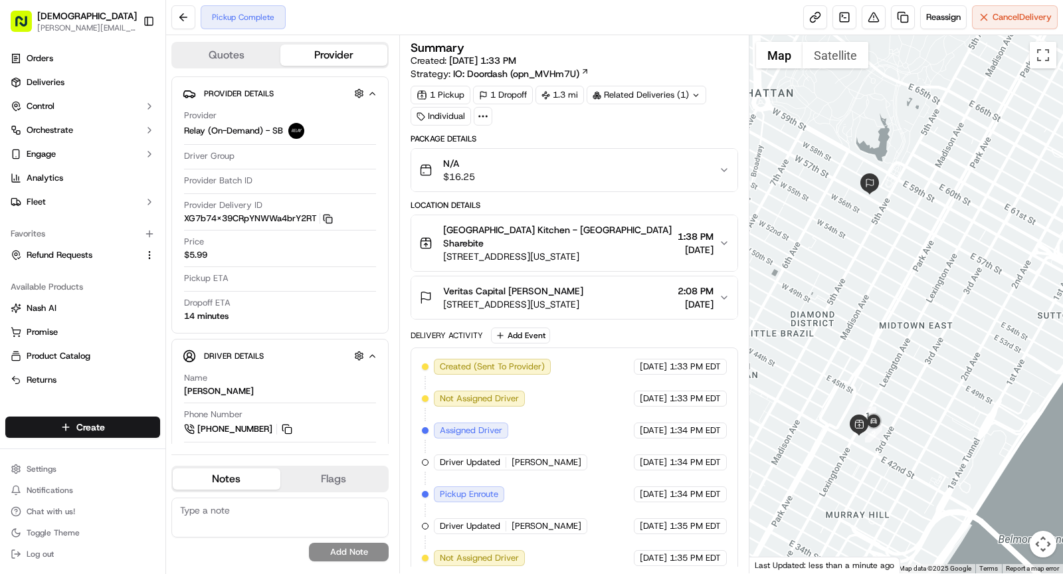
drag, startPoint x: 851, startPoint y: 366, endPoint x: 845, endPoint y: 384, distance: 18.9
click at [845, 384] on div at bounding box center [907, 304] width 314 height 538
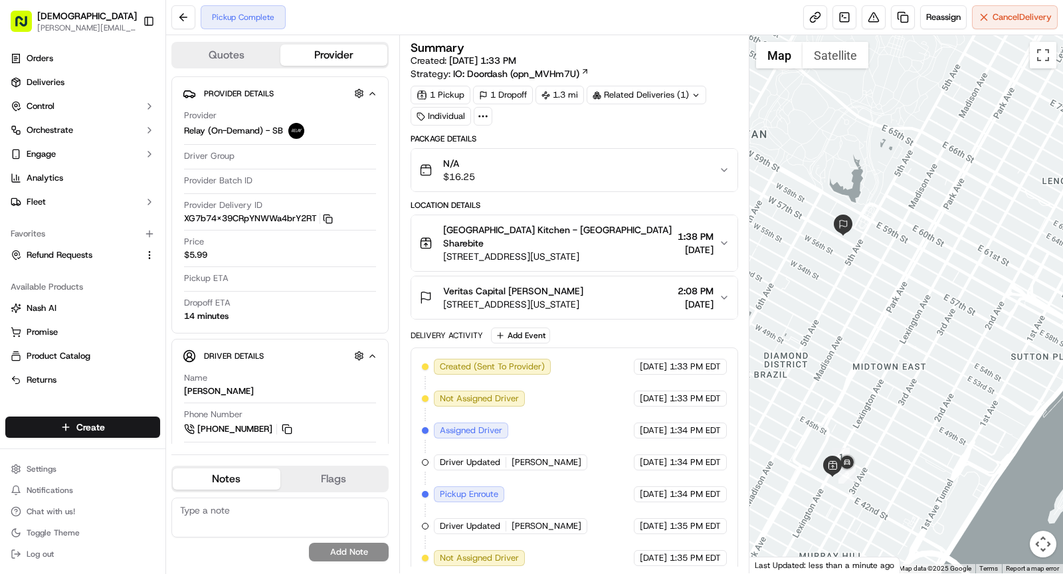
drag, startPoint x: 874, startPoint y: 351, endPoint x: 847, endPoint y: 388, distance: 46.1
click at [847, 388] on div at bounding box center [907, 304] width 314 height 538
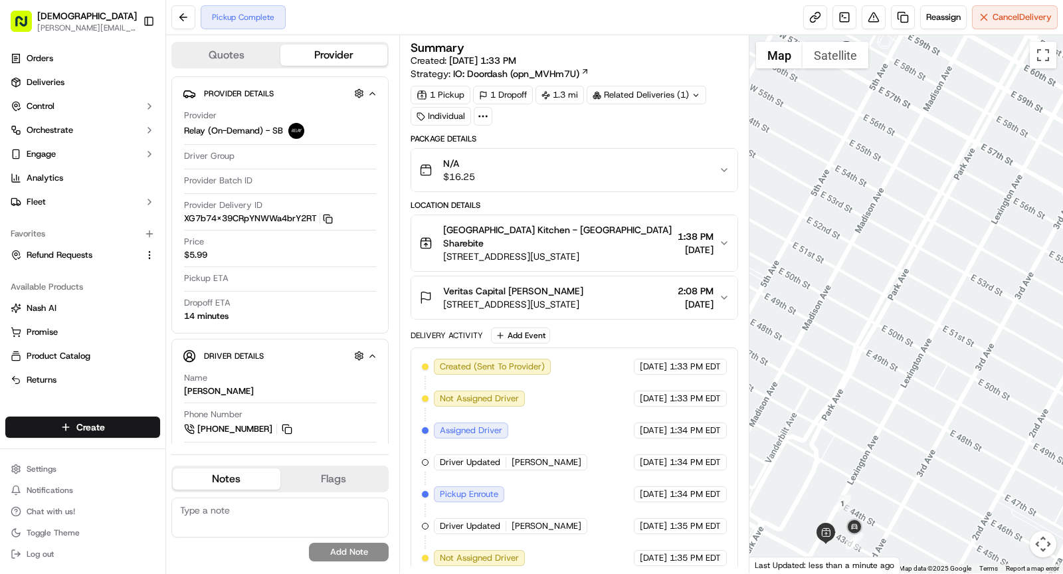
drag, startPoint x: 860, startPoint y: 427, endPoint x: 862, endPoint y: 409, distance: 18.1
click at [862, 410] on div at bounding box center [907, 304] width 314 height 538
drag, startPoint x: 857, startPoint y: 411, endPoint x: 857, endPoint y: 373, distance: 37.2
click at [857, 393] on div at bounding box center [907, 304] width 314 height 538
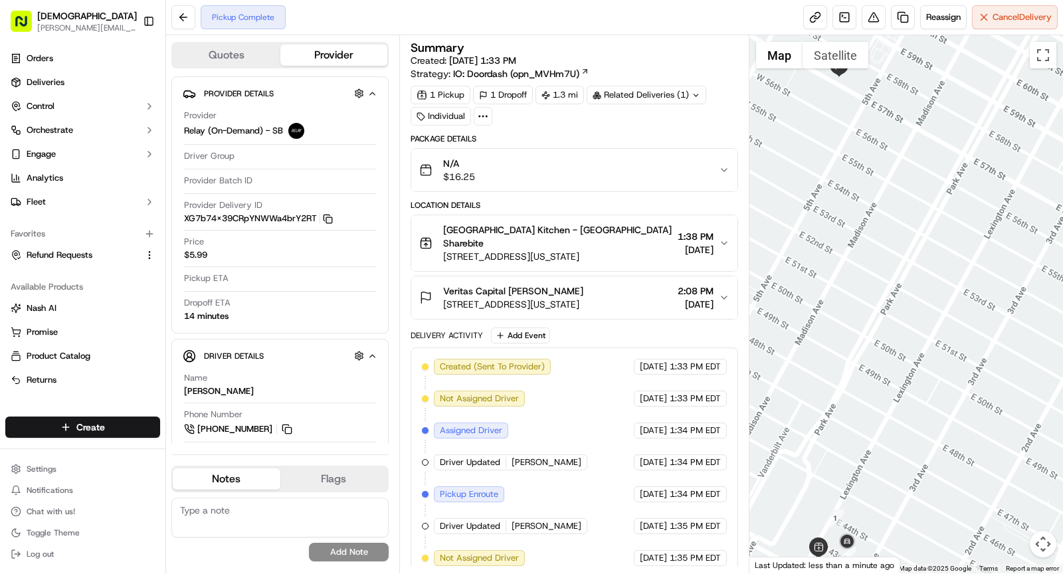
drag, startPoint x: 855, startPoint y: 391, endPoint x: 844, endPoint y: 415, distance: 26.5
click at [845, 417] on div at bounding box center [907, 304] width 314 height 538
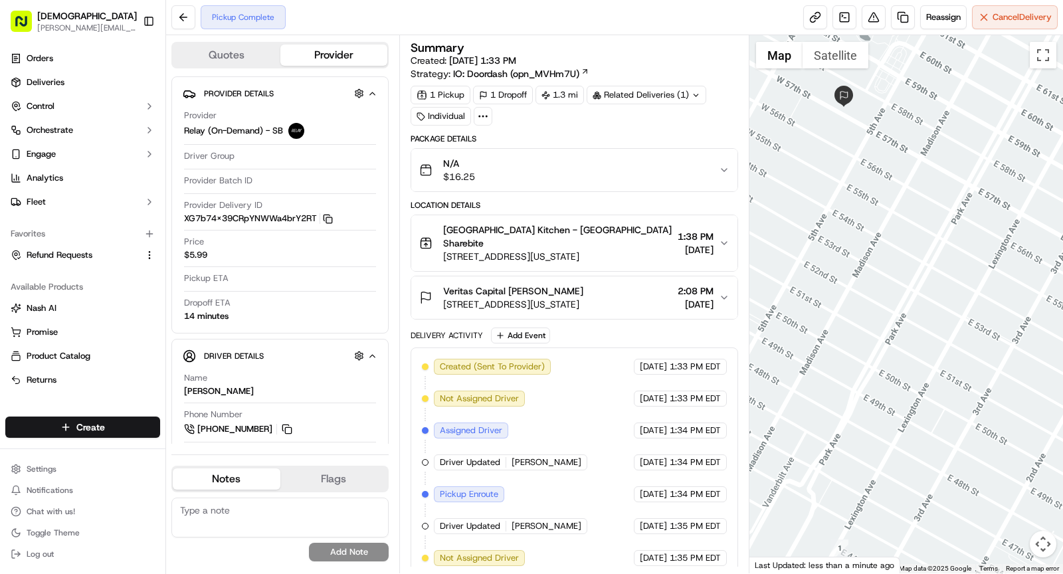
drag, startPoint x: 839, startPoint y: 317, endPoint x: 846, endPoint y: 341, distance: 25.0
click at [846, 341] on div at bounding box center [907, 304] width 314 height 538
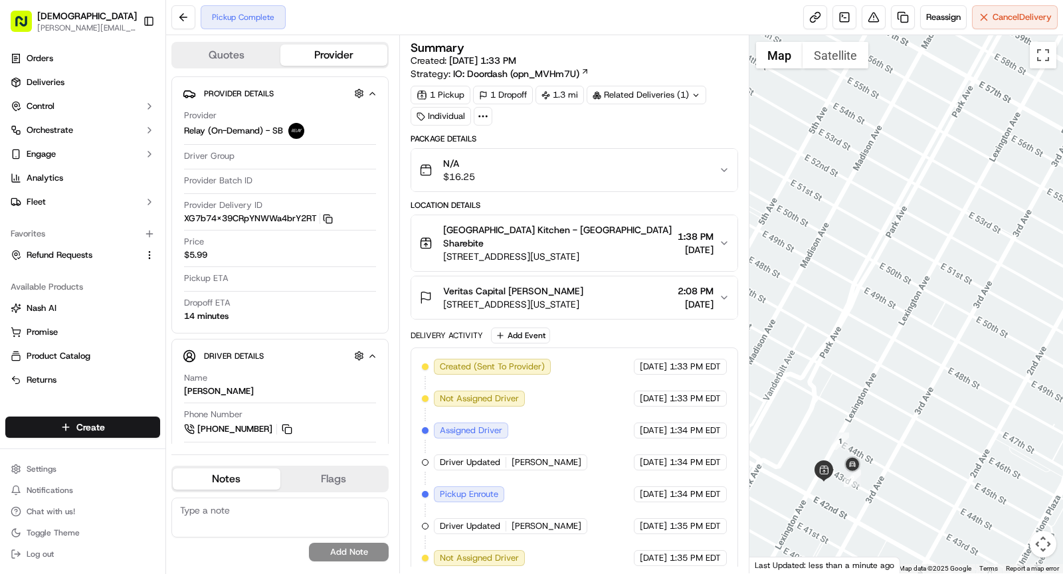
drag, startPoint x: 869, startPoint y: 289, endPoint x: 869, endPoint y: 175, distance: 113.6
click at [869, 176] on div at bounding box center [907, 304] width 314 height 538
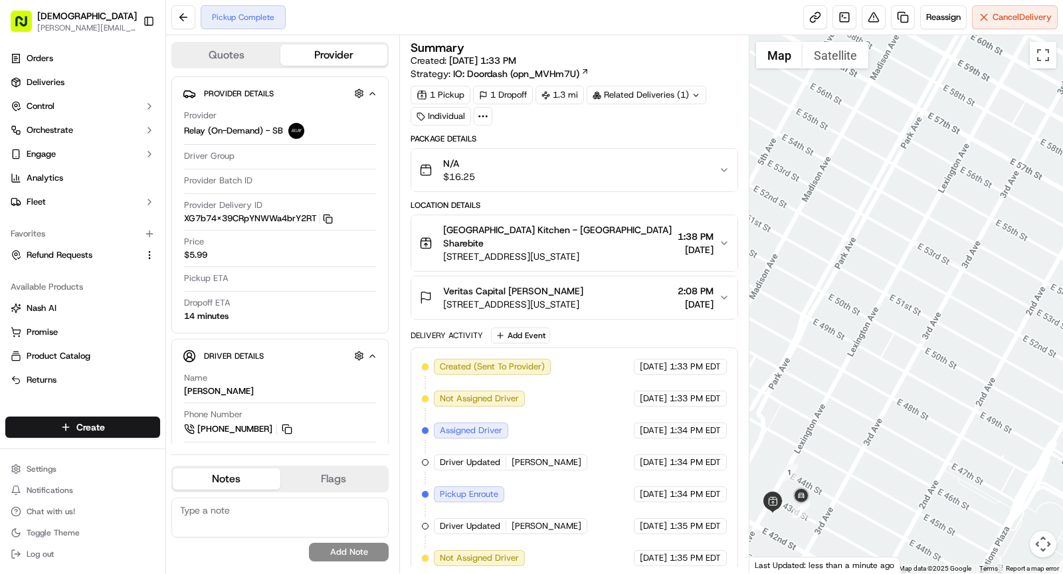
drag, startPoint x: 873, startPoint y: 256, endPoint x: 822, endPoint y: 288, distance: 59.7
click at [822, 289] on div at bounding box center [907, 304] width 314 height 538
drag, startPoint x: 829, startPoint y: 300, endPoint x: 861, endPoint y: 340, distance: 51.1
click at [861, 341] on div at bounding box center [907, 304] width 314 height 538
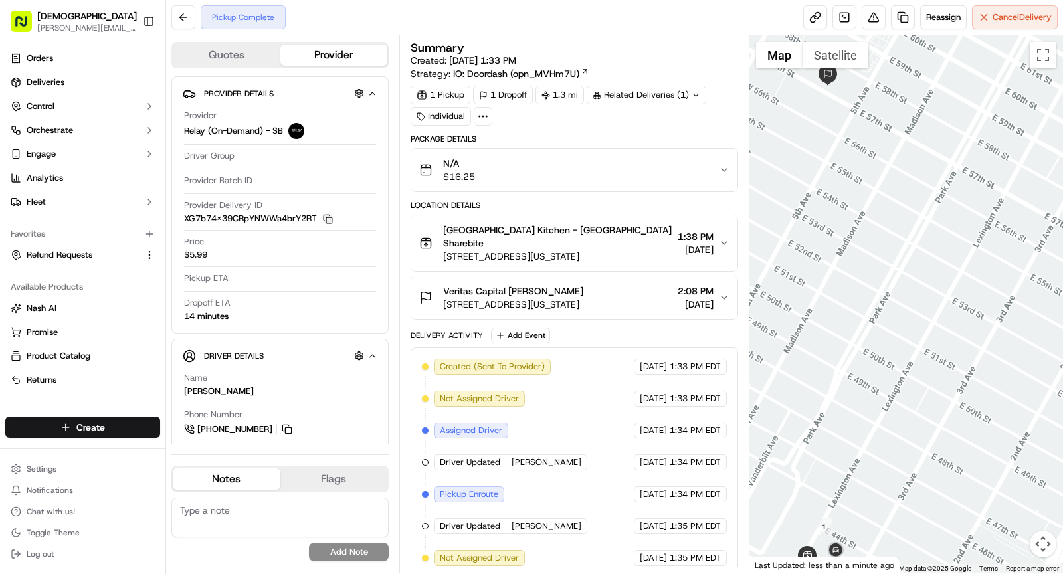
drag, startPoint x: 865, startPoint y: 346, endPoint x: 871, endPoint y: 389, distance: 43.0
click at [873, 390] on div at bounding box center [907, 304] width 314 height 538
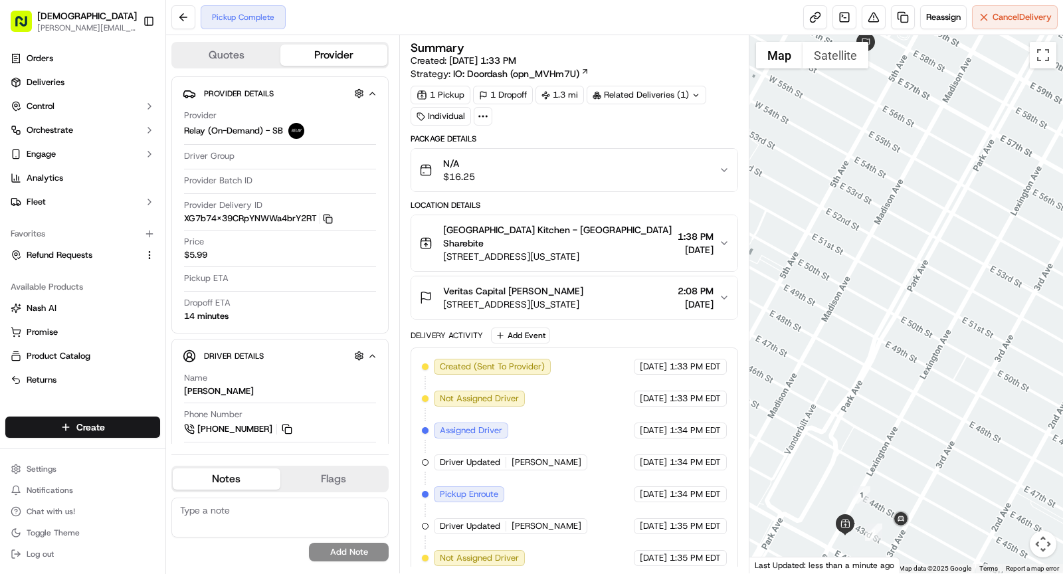
drag, startPoint x: 784, startPoint y: 241, endPoint x: 825, endPoint y: 176, distance: 76.2
click at [825, 176] on div at bounding box center [907, 304] width 314 height 538
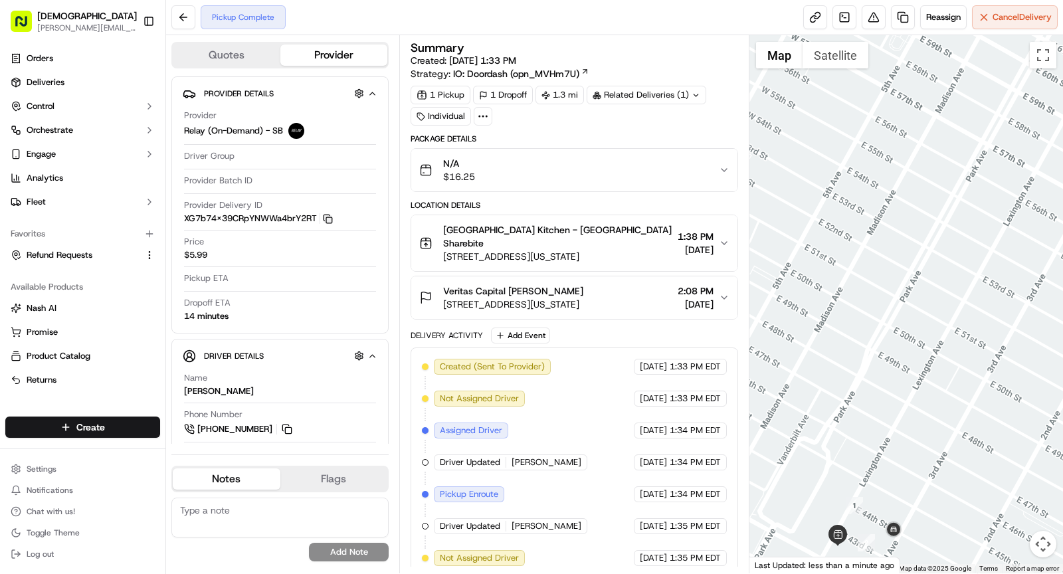
drag, startPoint x: 855, startPoint y: 237, endPoint x: 845, endPoint y: 247, distance: 13.6
click at [847, 247] on div at bounding box center [907, 304] width 314 height 538
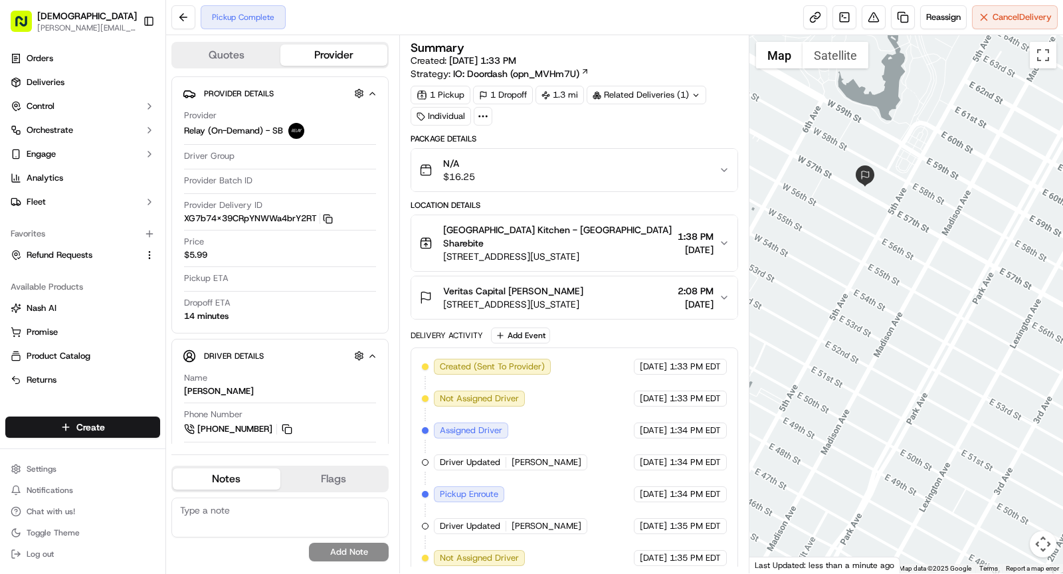
drag, startPoint x: 870, startPoint y: 321, endPoint x: 857, endPoint y: 489, distance: 168.6
click at [857, 489] on div at bounding box center [907, 304] width 314 height 538
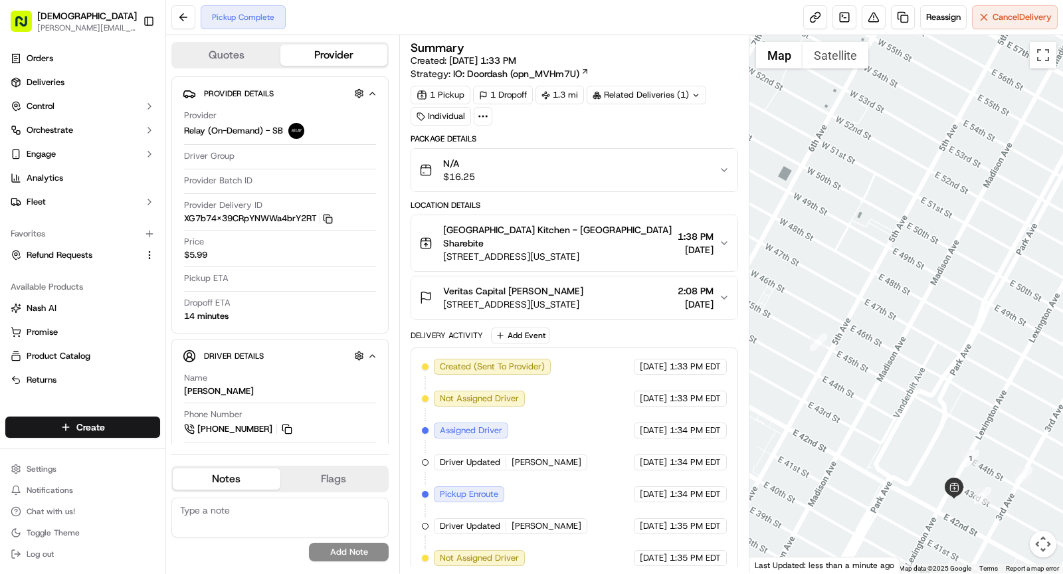
drag, startPoint x: 834, startPoint y: 209, endPoint x: 971, endPoint y: -19, distance: 266.5
click at [971, 0] on html "Sharebite rachell@sharebite.com Toggle Sidebar Orders Deliveries Control Orches…" at bounding box center [531, 287] width 1063 height 574
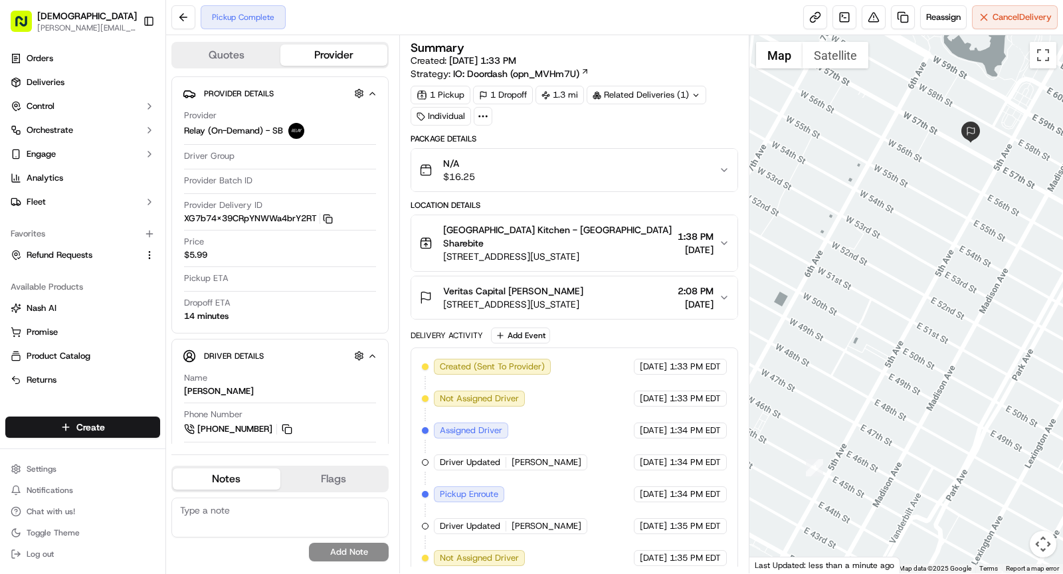
drag, startPoint x: 939, startPoint y: 281, endPoint x: 880, endPoint y: 496, distance: 223.3
click at [880, 499] on div at bounding box center [907, 304] width 314 height 538
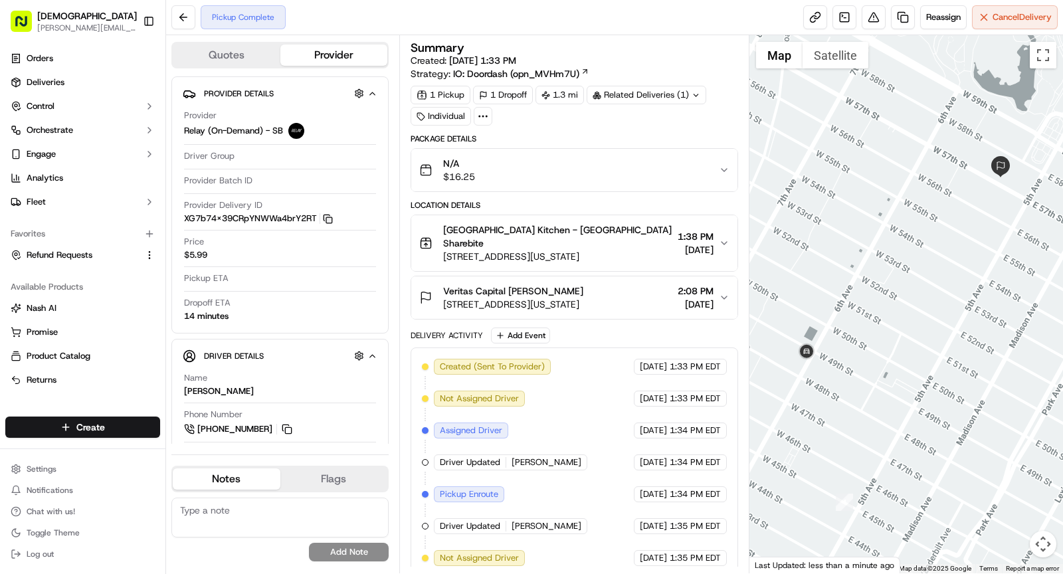
drag, startPoint x: 821, startPoint y: 168, endPoint x: 918, endPoint y: 186, distance: 98.0
click at [918, 186] on div at bounding box center [907, 304] width 314 height 538
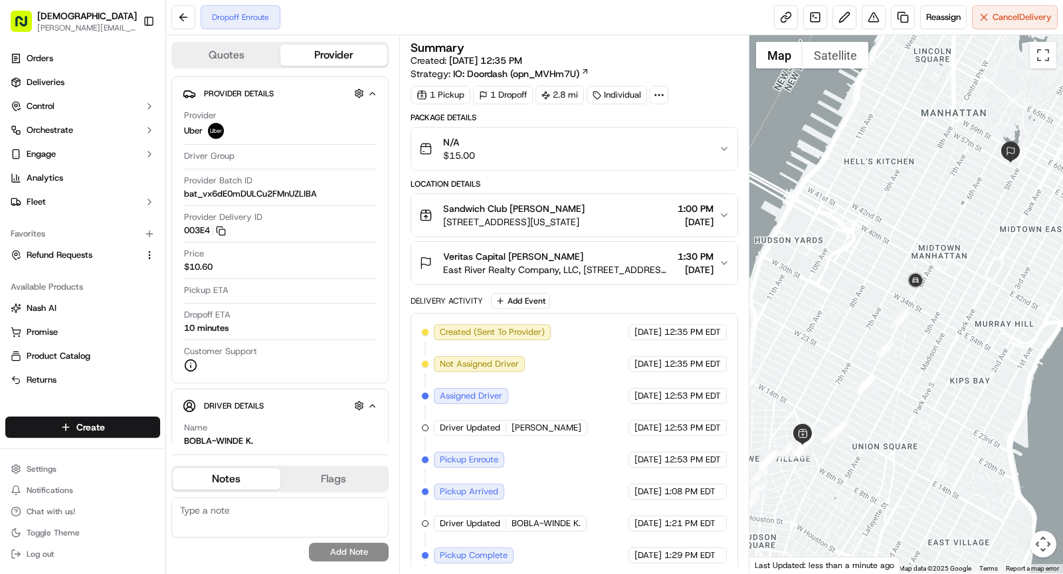
click at [662, 94] on icon at bounding box center [659, 95] width 12 height 12
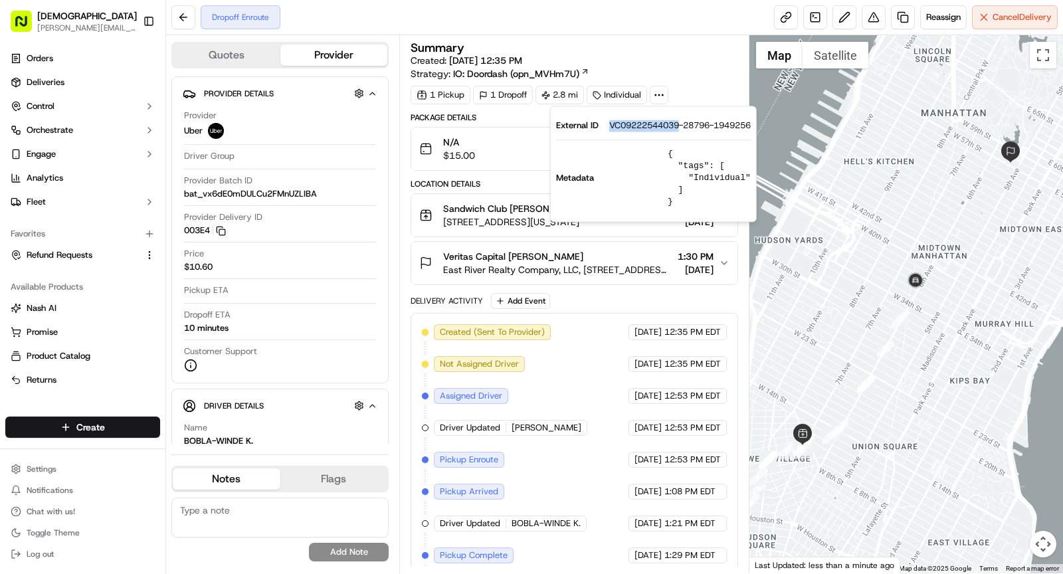
drag, startPoint x: 608, startPoint y: 124, endPoint x: 679, endPoint y: 127, distance: 71.2
click at [679, 127] on div "External ID VC09222544039-28796-1949256" at bounding box center [653, 126] width 195 height 12
copy span "VC09222544039"
click at [472, 221] on span "[STREET_ADDRESS][US_STATE]" at bounding box center [514, 221] width 142 height 13
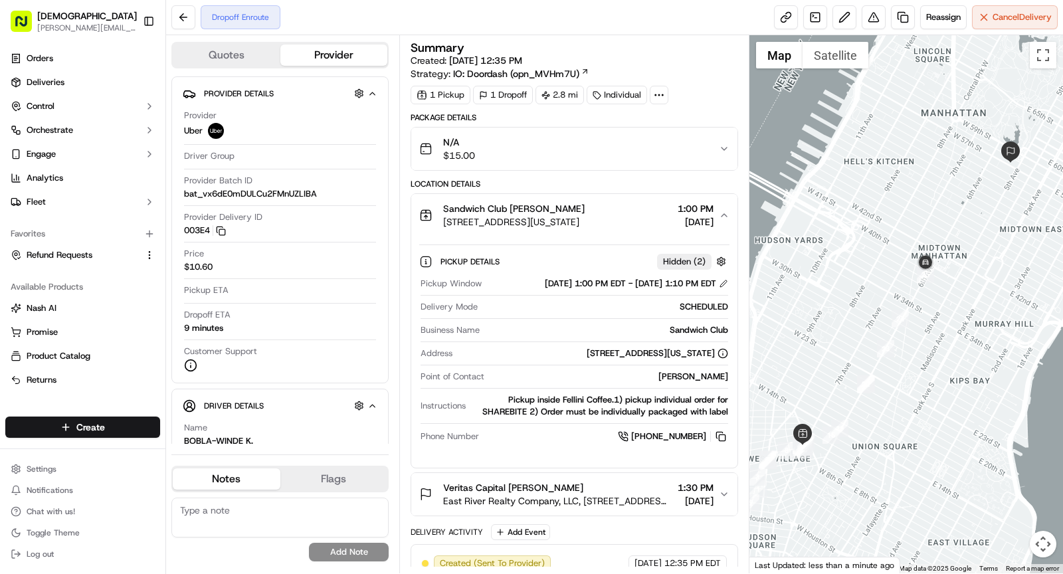
click at [690, 324] on div "Sandwich Club" at bounding box center [606, 330] width 243 height 12
copy div "Sandwich Club"
click at [585, 211] on div "Sandwich Club [PERSON_NAME]" at bounding box center [514, 208] width 142 height 13
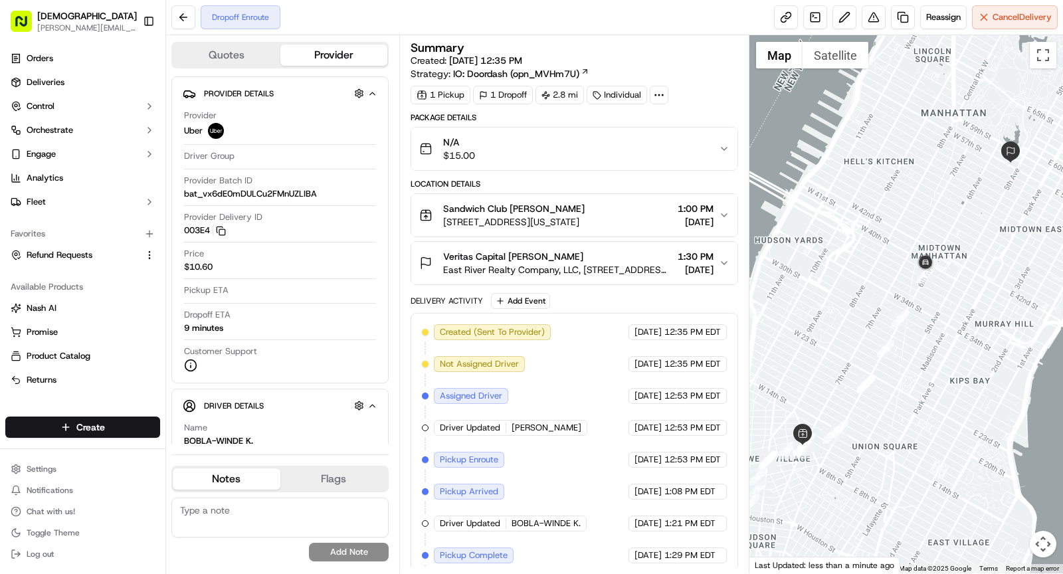
click at [617, 263] on span "East River Realty Company, LLC, [STREET_ADDRESS][US_STATE]" at bounding box center [557, 269] width 229 height 13
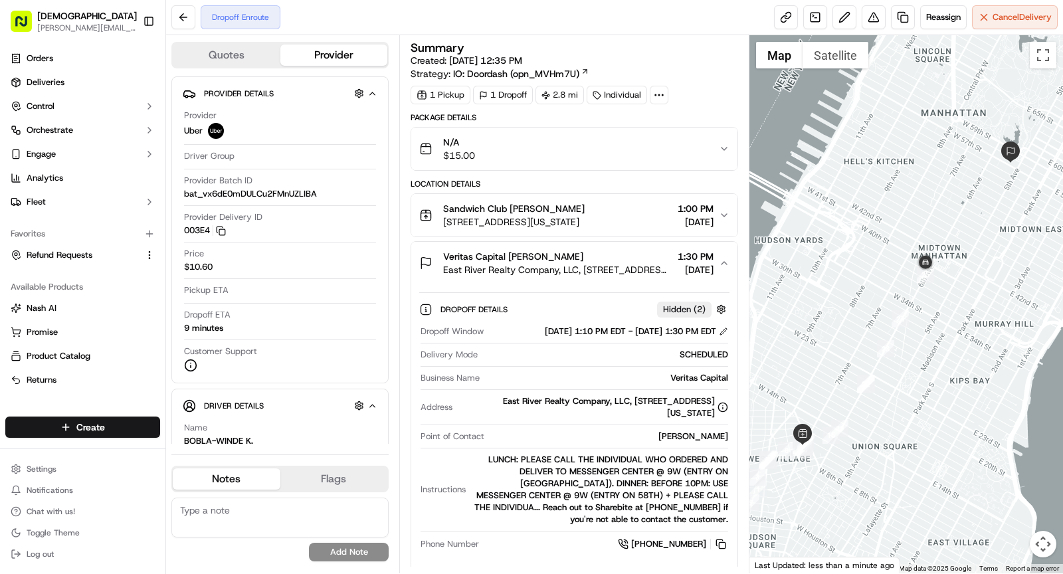
click at [710, 436] on div "[PERSON_NAME]" at bounding box center [609, 437] width 239 height 12
copy div "[PERSON_NAME]"
click at [534, 266] on span "East River Realty Company, LLC, [STREET_ADDRESS][US_STATE]" at bounding box center [557, 269] width 229 height 13
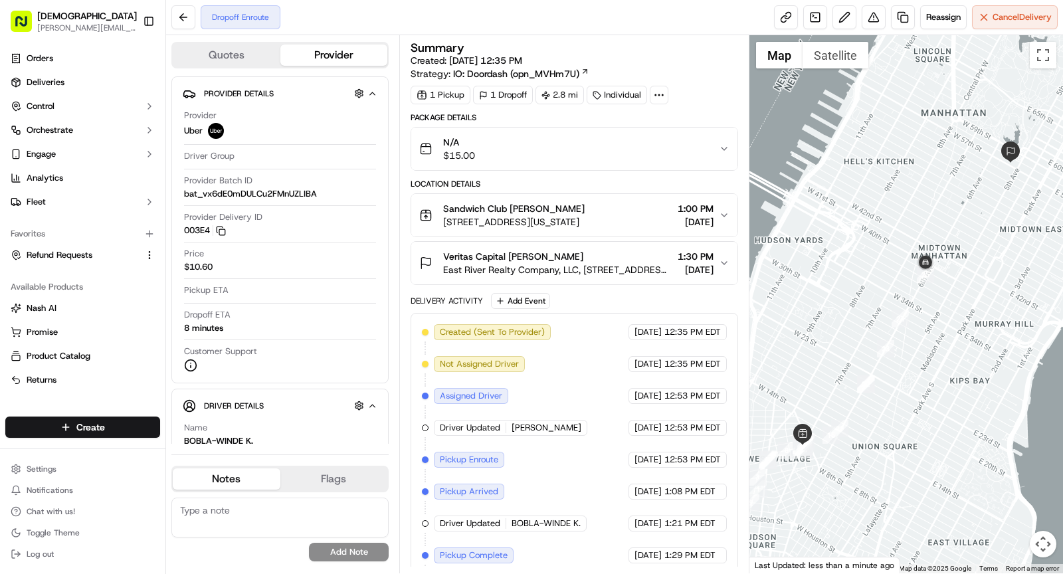
scroll to position [31, 0]
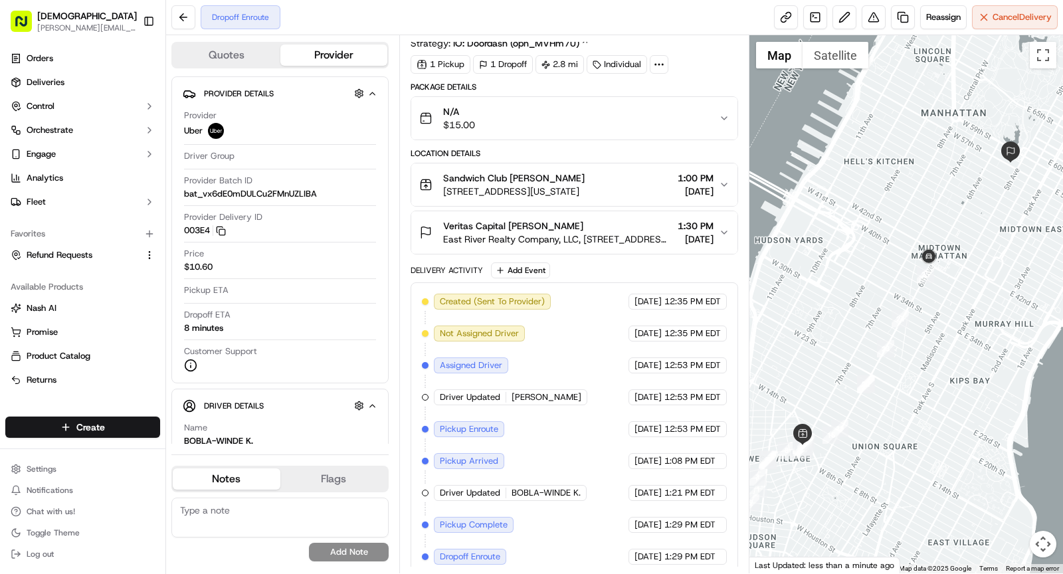
click at [571, 225] on div "Veritas Capital [PERSON_NAME]" at bounding box center [557, 225] width 229 height 13
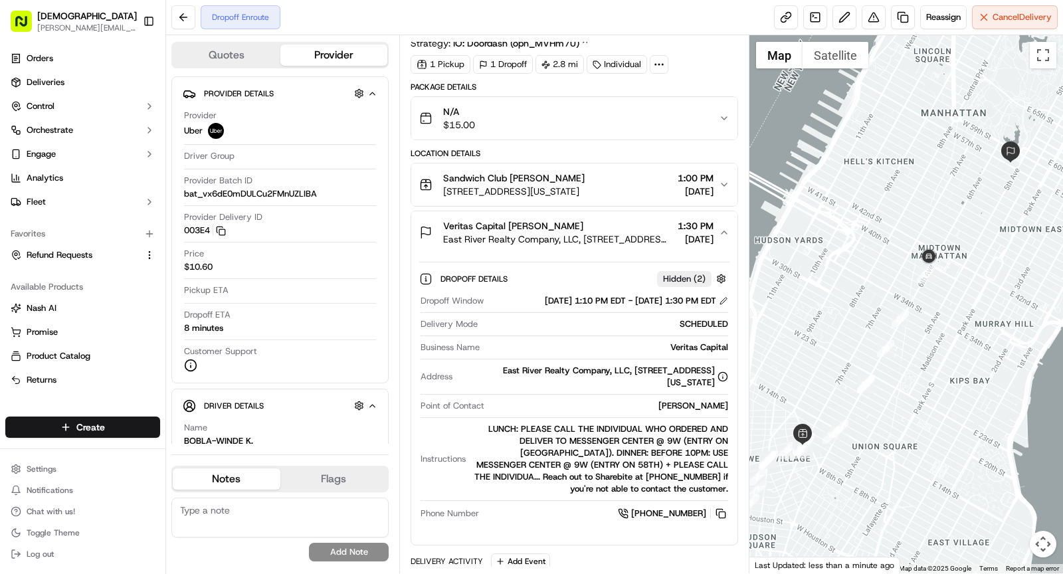
click at [571, 226] on div "Veritas Capital [PERSON_NAME]" at bounding box center [557, 225] width 229 height 13
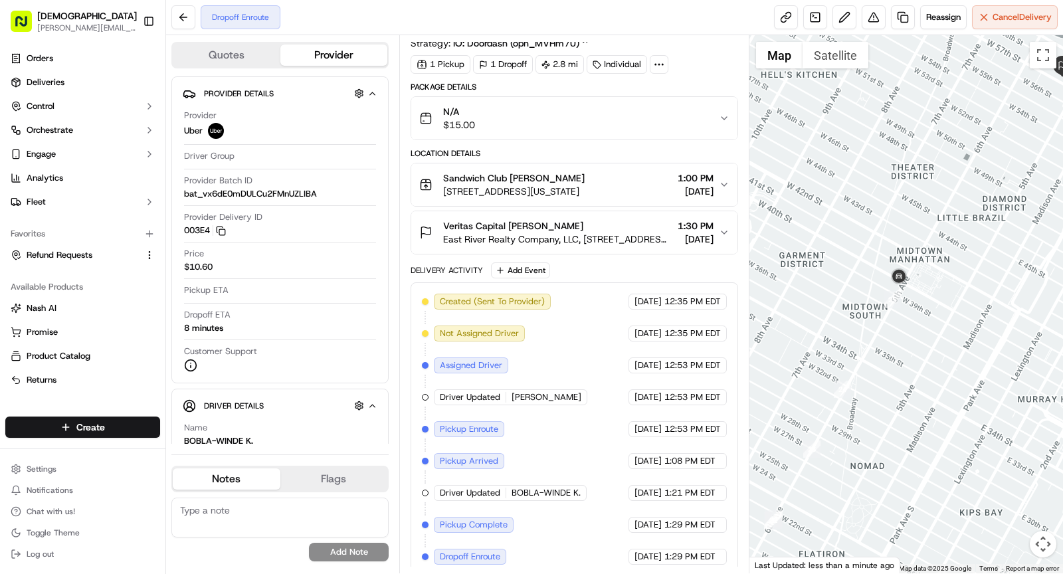
drag, startPoint x: 962, startPoint y: 255, endPoint x: 875, endPoint y: 322, distance: 110.3
click at [875, 322] on div at bounding box center [907, 304] width 314 height 538
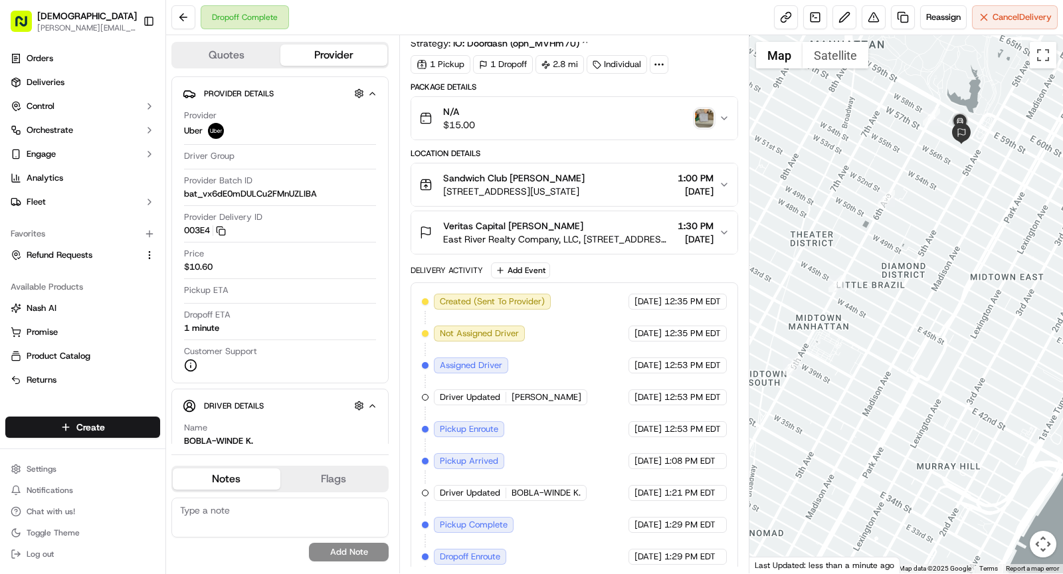
click at [706, 120] on img "button" at bounding box center [704, 118] width 19 height 19
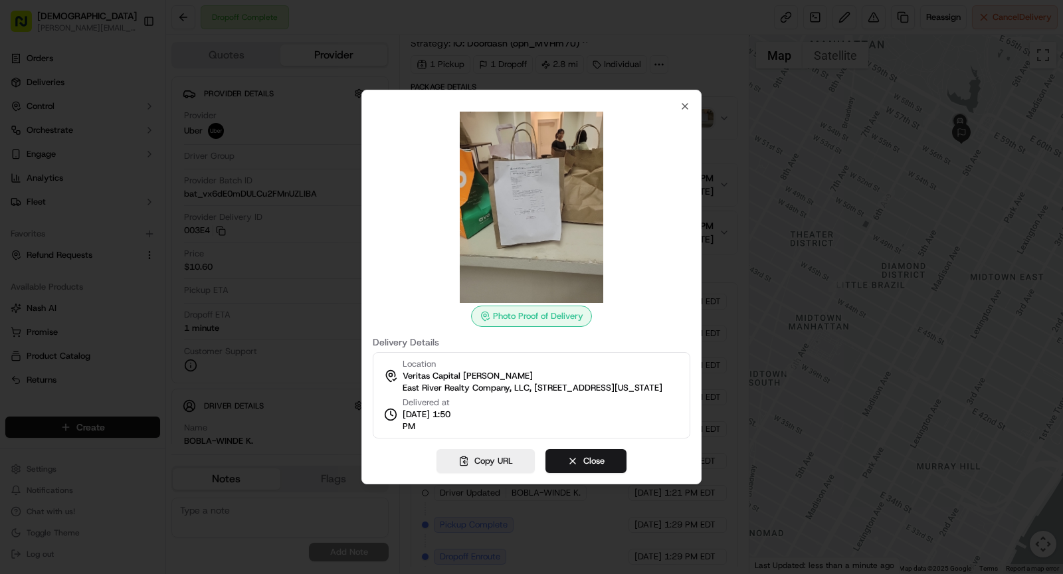
drag, startPoint x: 402, startPoint y: 432, endPoint x: 468, endPoint y: 429, distance: 65.8
click at [468, 429] on div "Location Veritas Capital Renee Griese East River Realty Company, LLC, 9 W 57th …" at bounding box center [532, 395] width 318 height 86
copy span "1:50 PM"
